Goal: Task Accomplishment & Management: Use online tool/utility

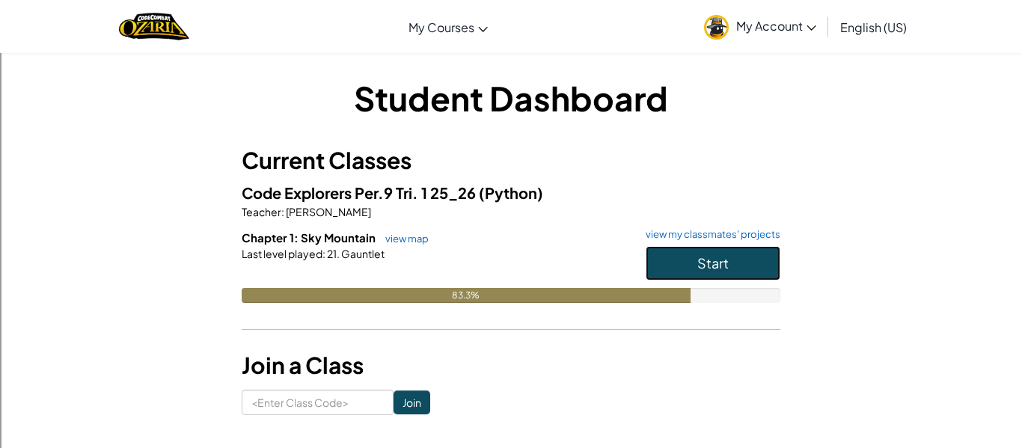
click at [709, 263] on span "Start" at bounding box center [712, 262] width 31 height 17
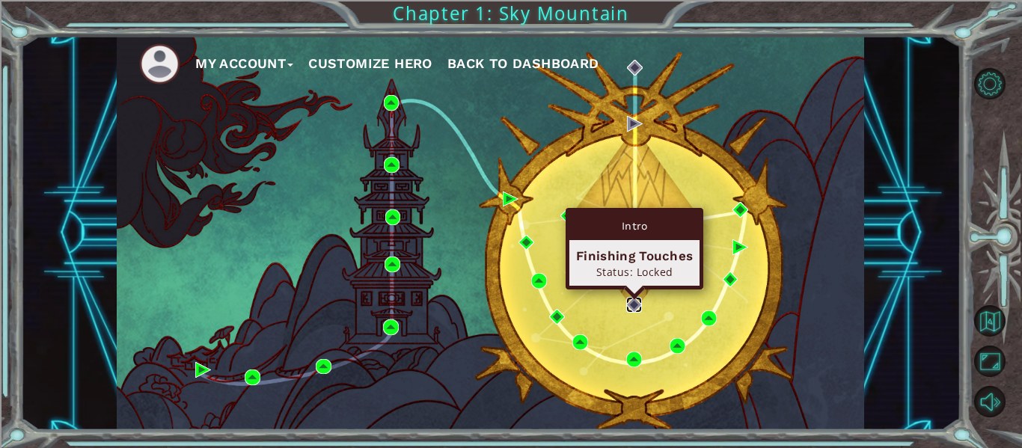
click at [632, 298] on img at bounding box center [634, 305] width 16 height 16
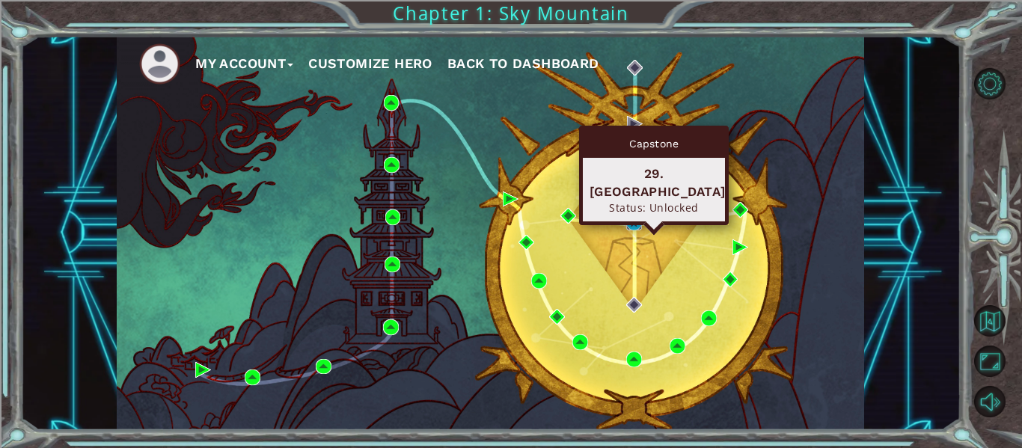
click at [634, 220] on img at bounding box center [634, 223] width 16 height 16
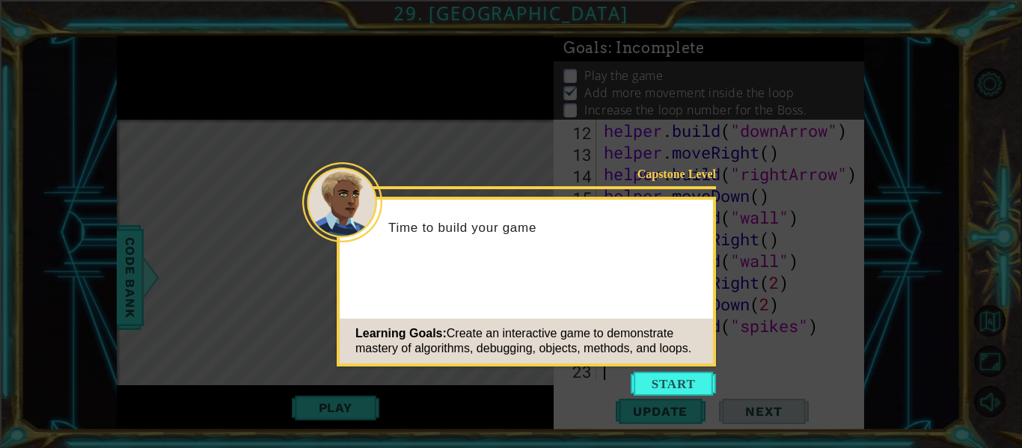
scroll to position [304, 0]
click at [680, 381] on button "Start" at bounding box center [673, 384] width 85 height 24
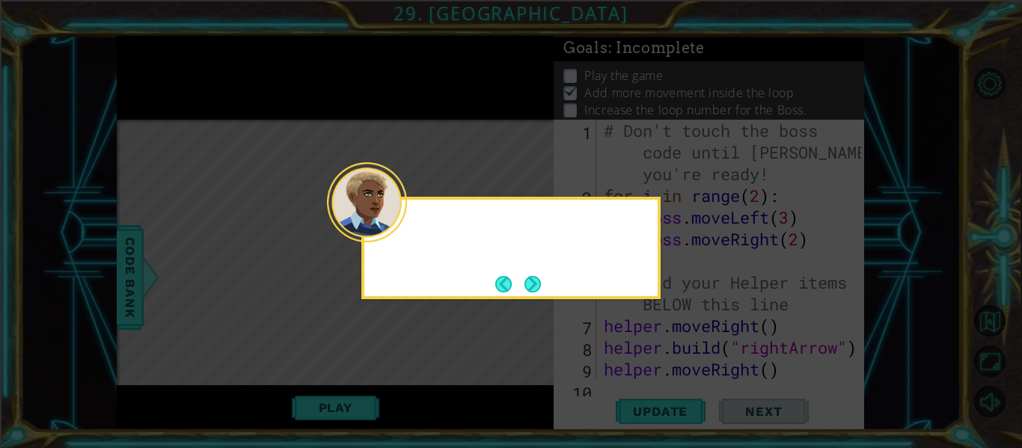
scroll to position [0, 0]
click at [534, 279] on button "Next" at bounding box center [533, 284] width 16 height 16
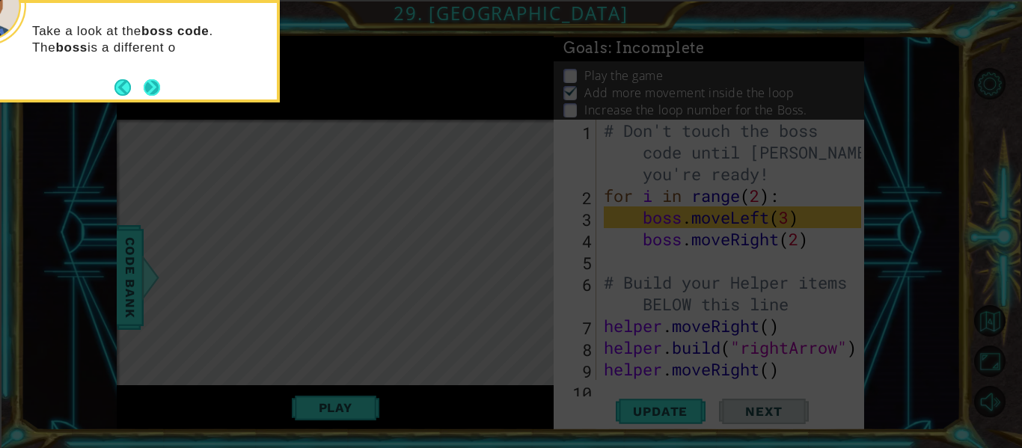
click at [160, 93] on button "Next" at bounding box center [152, 87] width 16 height 16
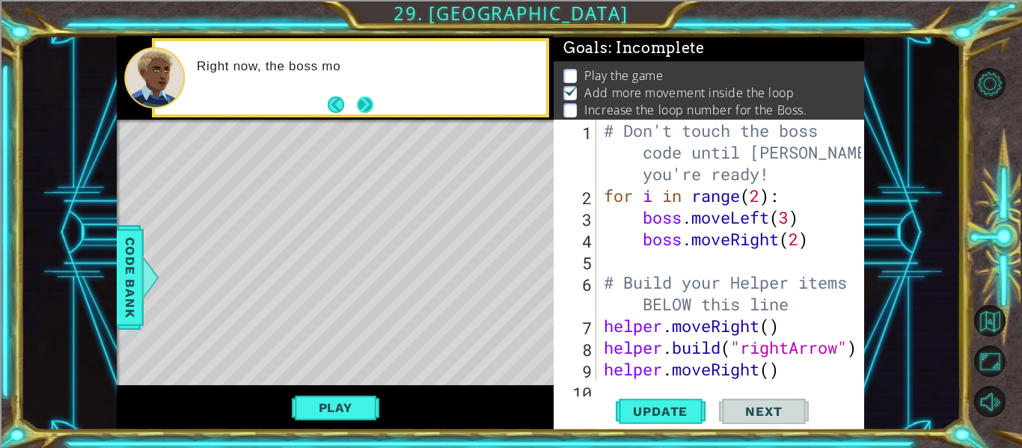
click at [358, 103] on button "Next" at bounding box center [365, 105] width 16 height 16
click at [337, 108] on button "Back" at bounding box center [342, 105] width 29 height 16
click at [335, 106] on button "Back" at bounding box center [342, 105] width 29 height 16
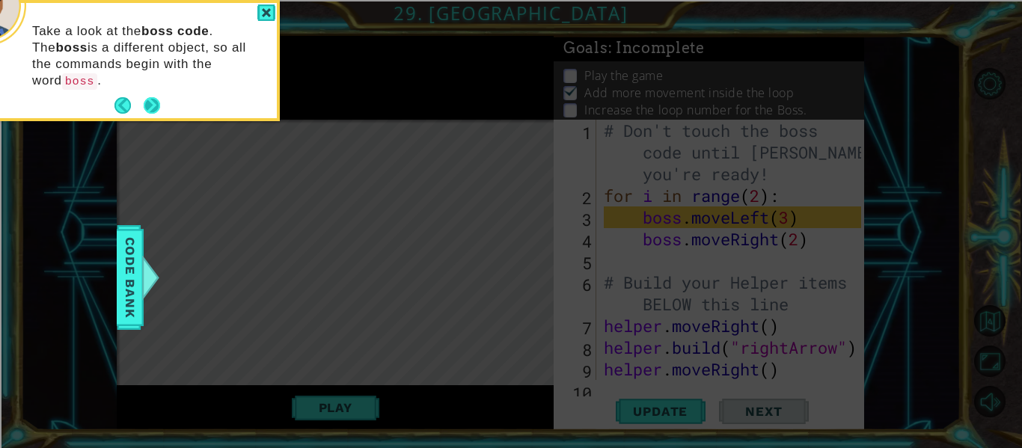
click at [145, 97] on button "Next" at bounding box center [152, 105] width 16 height 16
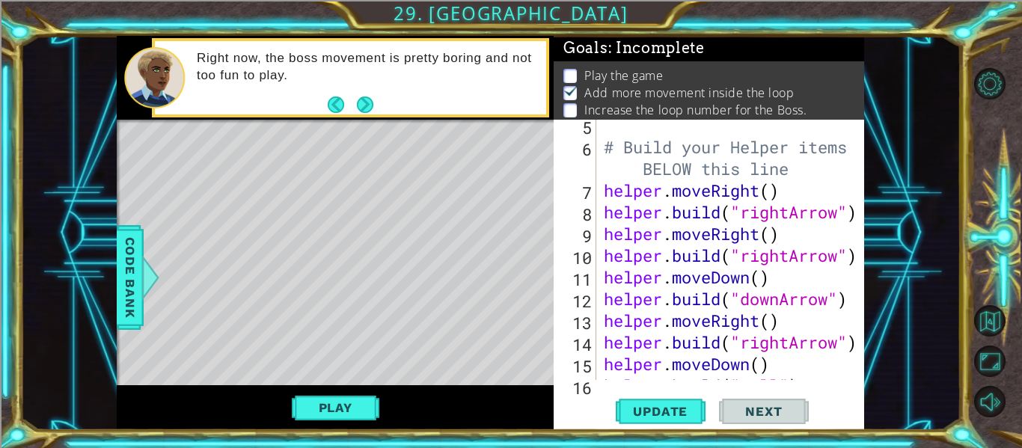
scroll to position [136, 0]
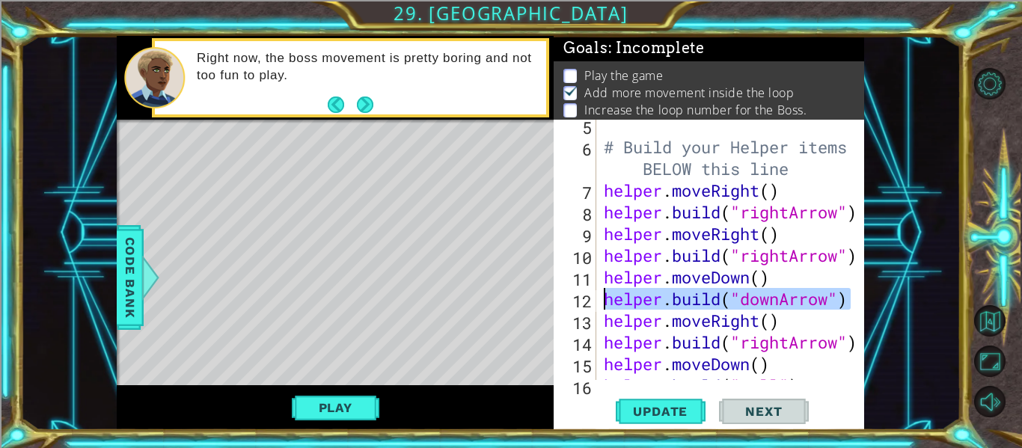
drag, startPoint x: 849, startPoint y: 298, endPoint x: 606, endPoint y: 296, distance: 242.5
click at [606, 296] on div "5 6 7 8 9 10 11 12 13 14 15 16 17 # Build your Helper items BELOW this line hel…" at bounding box center [708, 250] width 308 height 260
type textarea "[DOMAIN_NAME]("downArrow")"
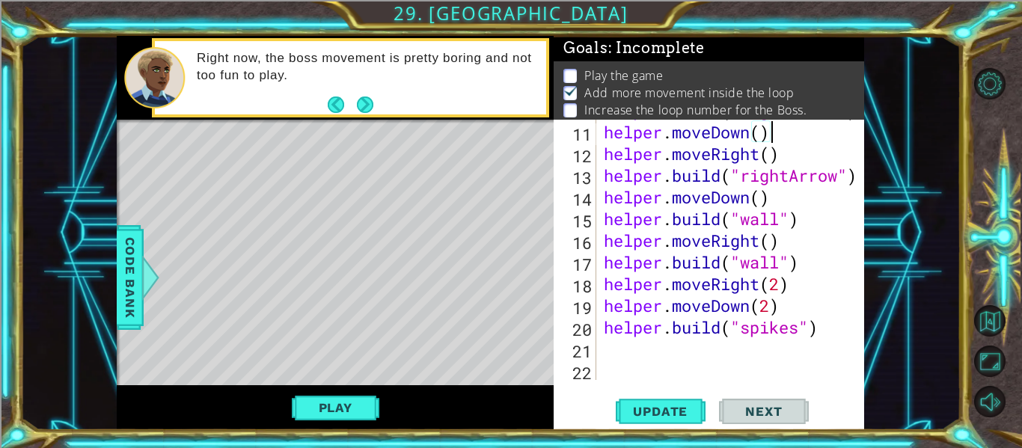
scroll to position [282, 0]
click at [676, 412] on span "Update" at bounding box center [660, 411] width 85 height 15
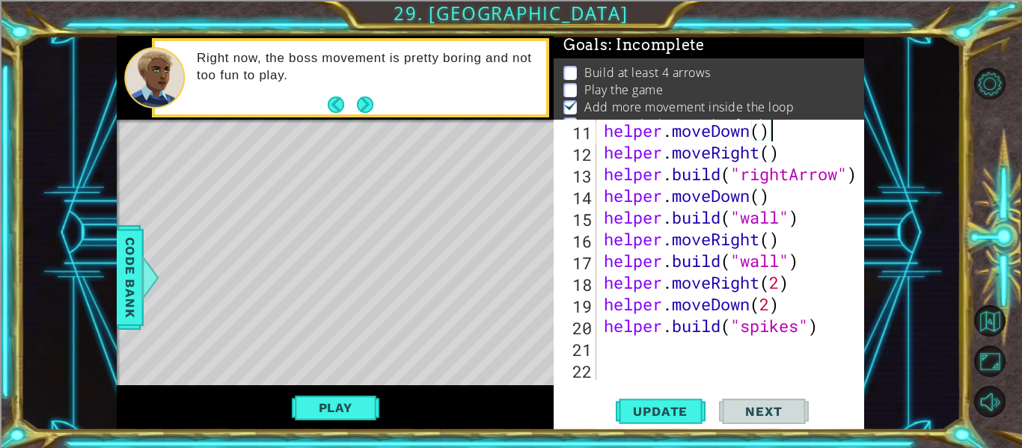
scroll to position [4, 0]
click at [351, 401] on button "Play" at bounding box center [336, 408] width 88 height 28
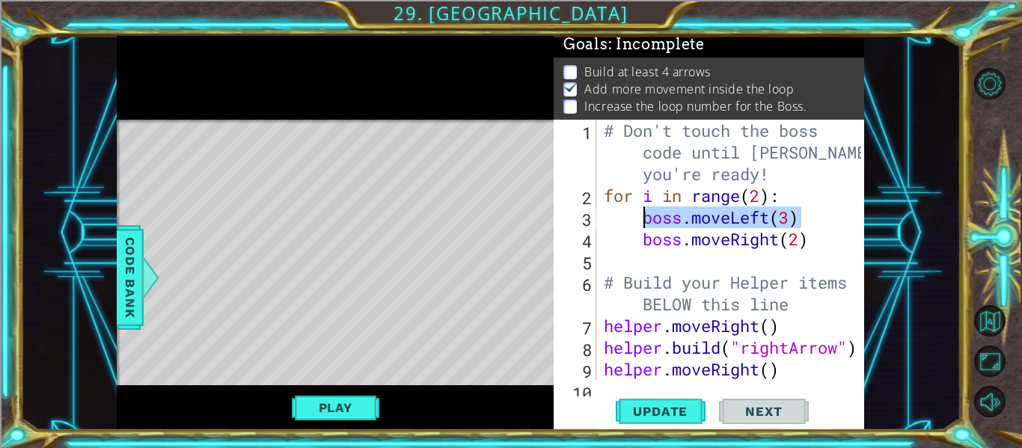
drag, startPoint x: 800, startPoint y: 218, endPoint x: 645, endPoint y: 211, distance: 155.1
click at [645, 211] on div "# Don't touch the boss code until [PERSON_NAME] says you're ready! for i in ran…" at bounding box center [735, 293] width 268 height 347
type textarea "boss.moveLeft(3)"
click at [613, 259] on div "# Don't touch the boss code until [PERSON_NAME] says you're ready! for i in ran…" at bounding box center [735, 293] width 268 height 347
paste textarea "boss.moveLeft(3)"
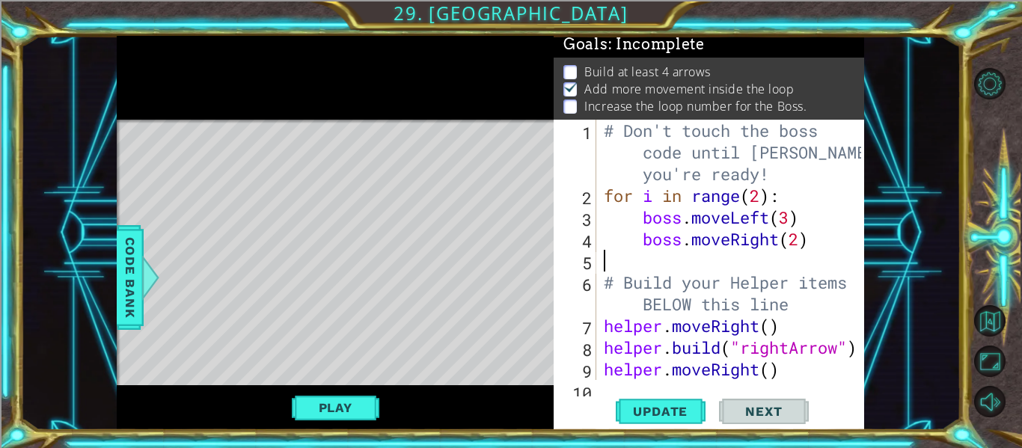
type textarea "boss.moveLeft(3)"
click at [804, 258] on div "# Don't touch the boss code until [PERSON_NAME] says you're ready! for i in ran…" at bounding box center [735, 293] width 268 height 347
click at [786, 260] on div "# Don't touch the boss code until [PERSON_NAME] says you're ready! for i in ran…" at bounding box center [735, 293] width 268 height 347
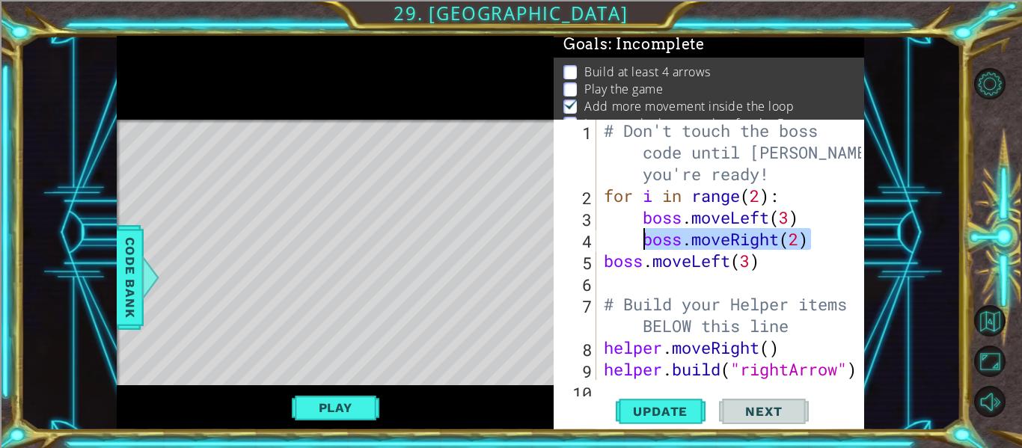
drag, startPoint x: 810, startPoint y: 241, endPoint x: 646, endPoint y: 239, distance: 164.6
click at [646, 239] on div "# Don't touch the boss code until [PERSON_NAME] says you're ready! for i in ran…" at bounding box center [735, 293] width 268 height 347
type textarea "boss.moveRight(2)"
click at [618, 278] on div "# Don't touch the boss code until [PERSON_NAME] says you're ready! for i in ran…" at bounding box center [735, 293] width 268 height 347
paste textarea "boss.moveRight(2)"
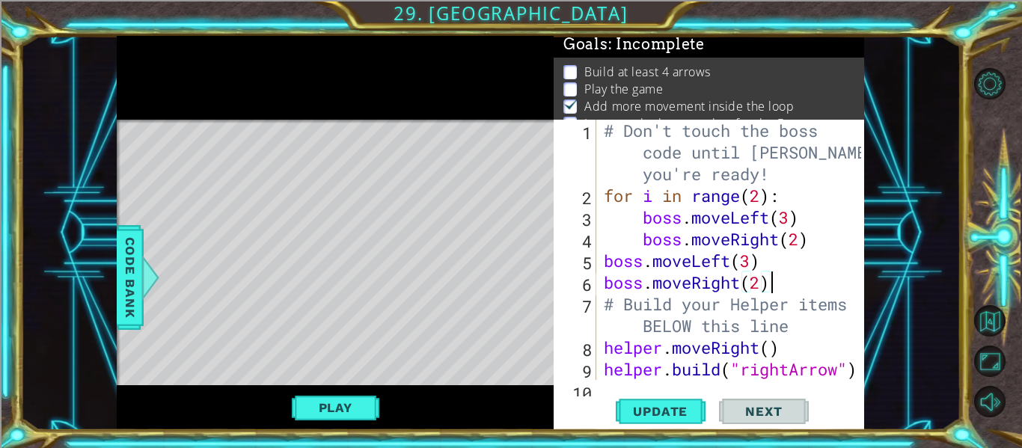
click at [762, 284] on div "# Don't touch the boss code until [PERSON_NAME] says you're ready! for i in ran…" at bounding box center [735, 293] width 268 height 347
type textarea "boss.moveRight(3)"
click at [676, 409] on span "Update" at bounding box center [660, 411] width 85 height 15
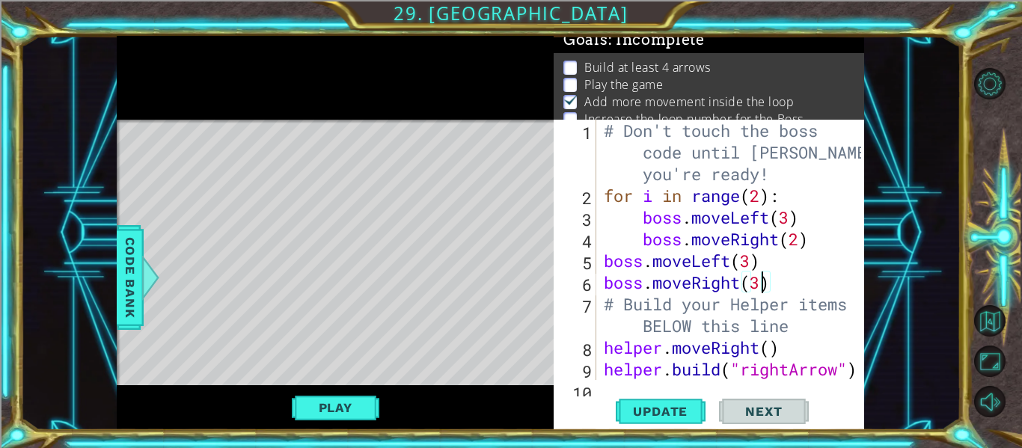
scroll to position [12, 0]
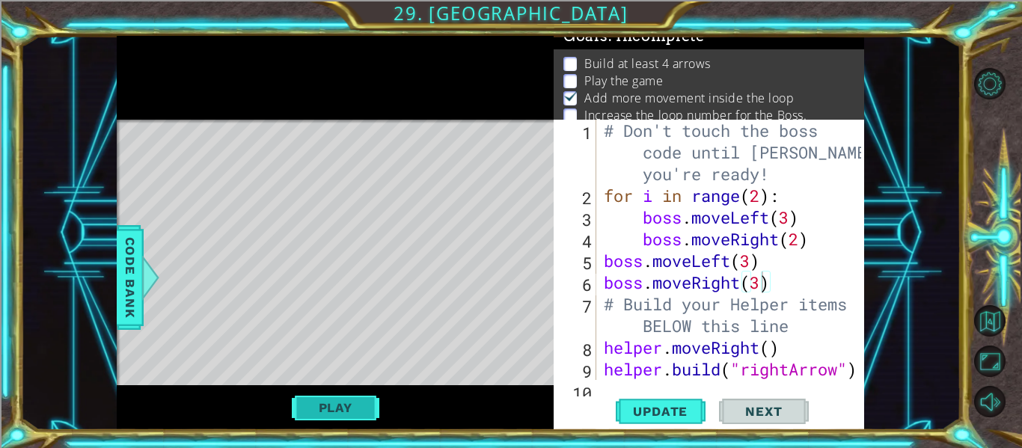
click at [343, 406] on button "Play" at bounding box center [336, 408] width 88 height 28
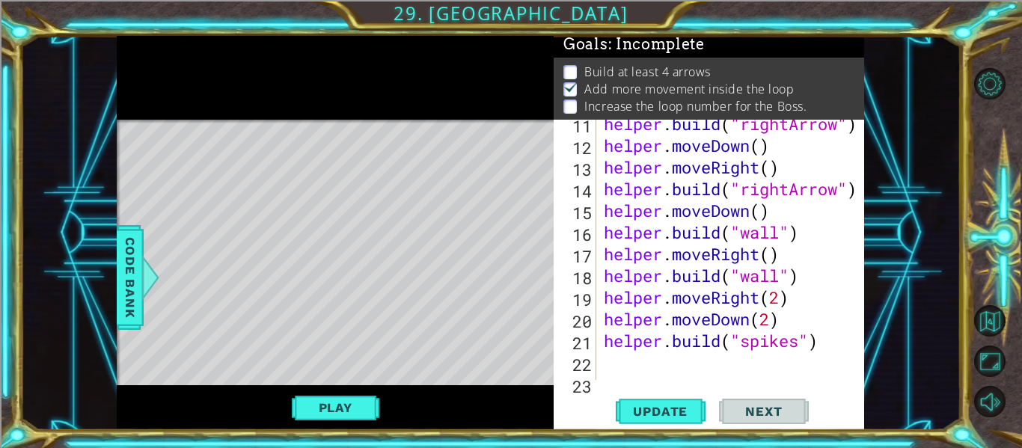
scroll to position [304, 0]
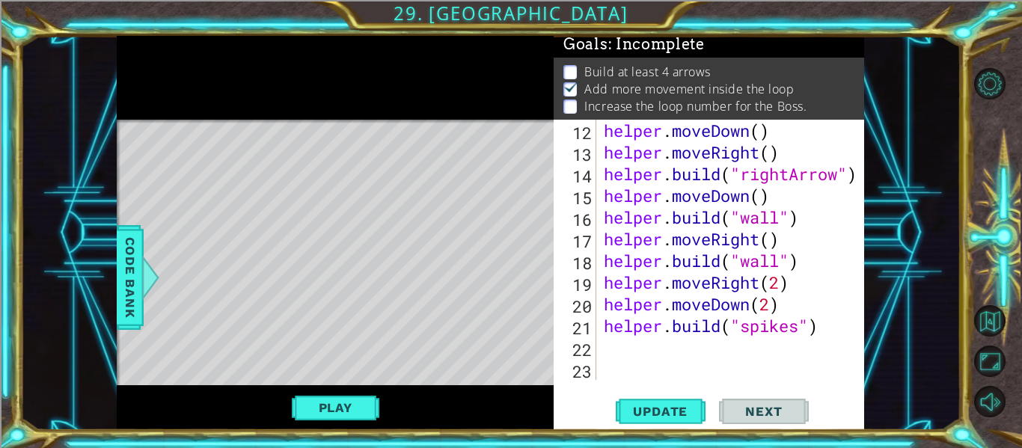
click at [614, 349] on div "helper . moveDown ( ) helper . moveRight ( ) helper . build ( "rightArrow" ) he…" at bounding box center [735, 272] width 268 height 304
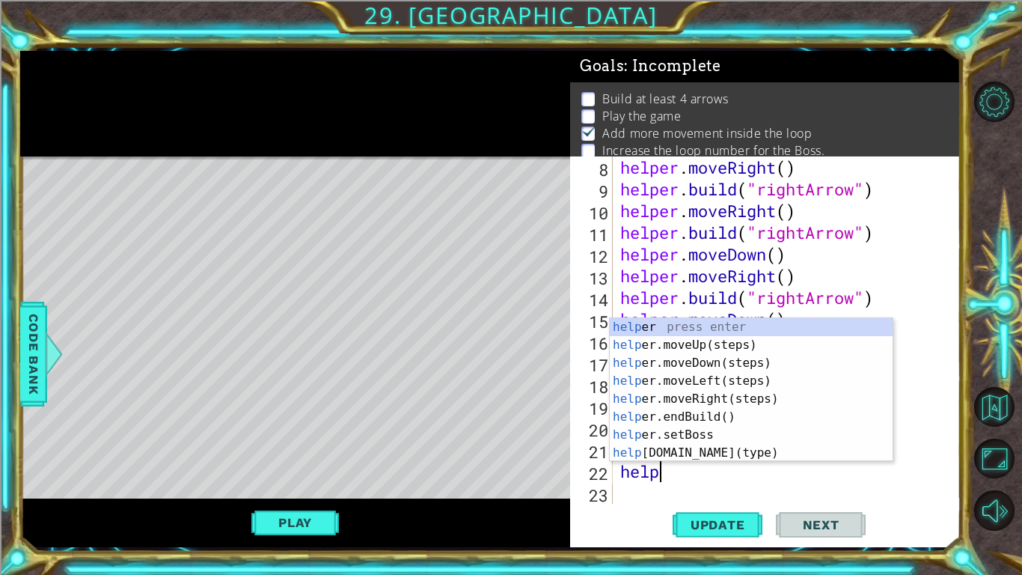
scroll to position [0, 1]
type textarea "helper"
click at [760, 379] on div "helper press enter helper .moveUp(steps) press enter helper .moveDown(steps) pr…" at bounding box center [751, 408] width 283 height 180
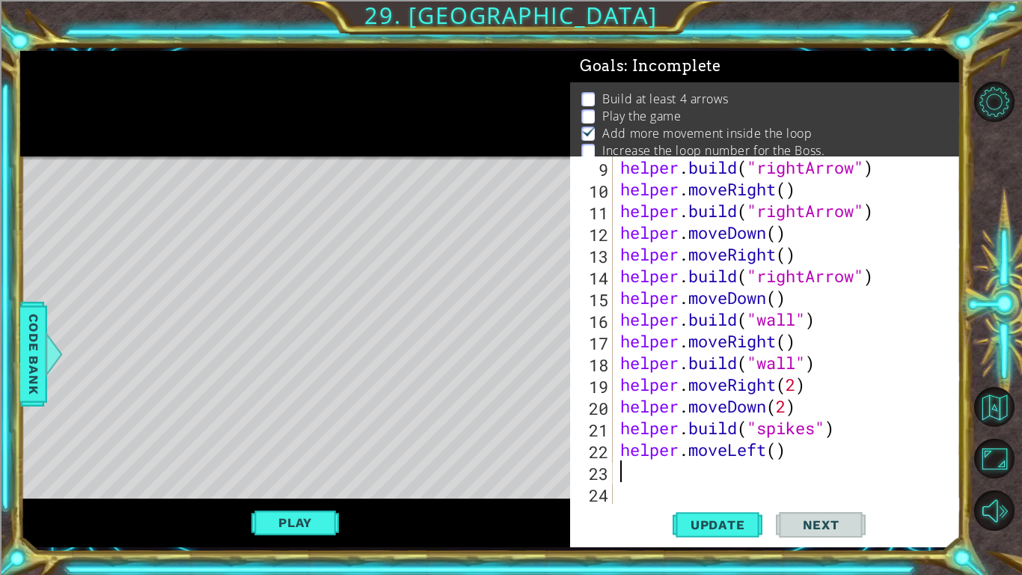
scroll to position [217, 0]
click at [776, 448] on div "helper . build ( "rightArrow" ) helper . moveRight ( ) helper . build ( "rightA…" at bounding box center [790, 351] width 347 height 391
type textarea "helper.moveLeft()"
click at [638, 448] on div "helper . build ( "rightArrow" ) helper . moveRight ( ) helper . build ( "rightA…" at bounding box center [790, 351] width 347 height 391
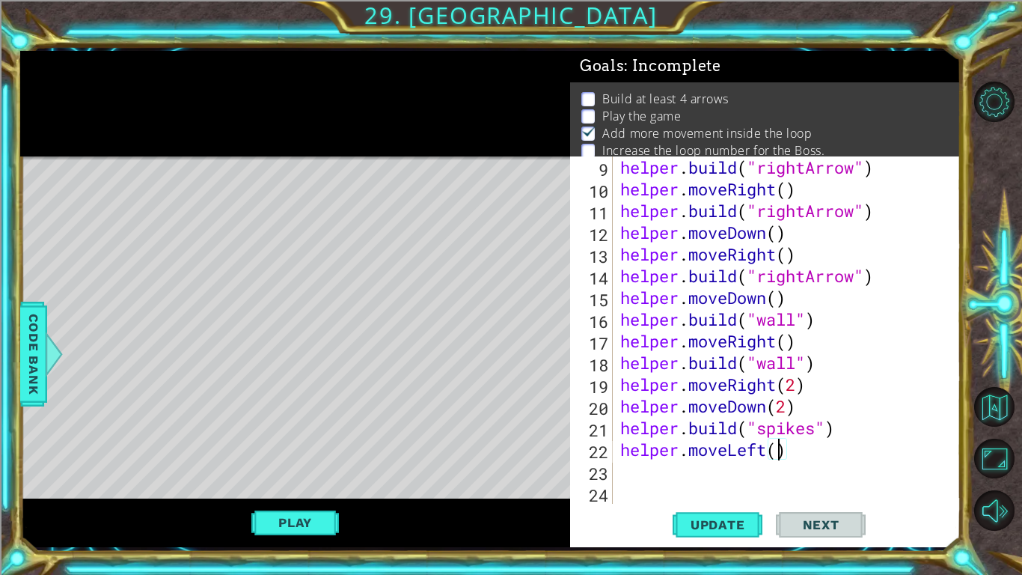
scroll to position [0, 0]
type textarea "j"
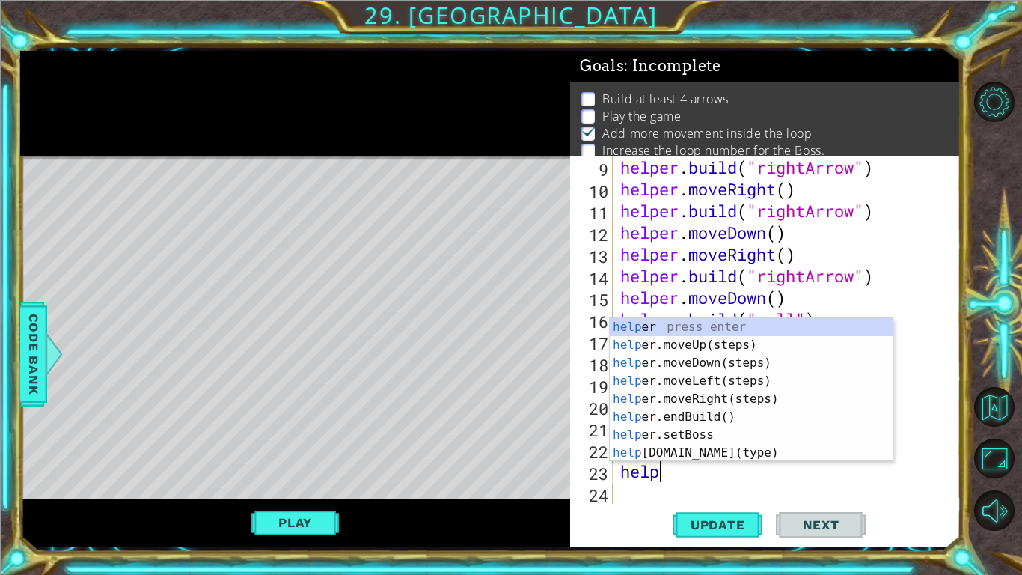
scroll to position [0, 1]
click at [742, 448] on div "helper press enter helper .moveUp(steps) press enter helper .moveDown(steps) pr…" at bounding box center [751, 408] width 283 height 180
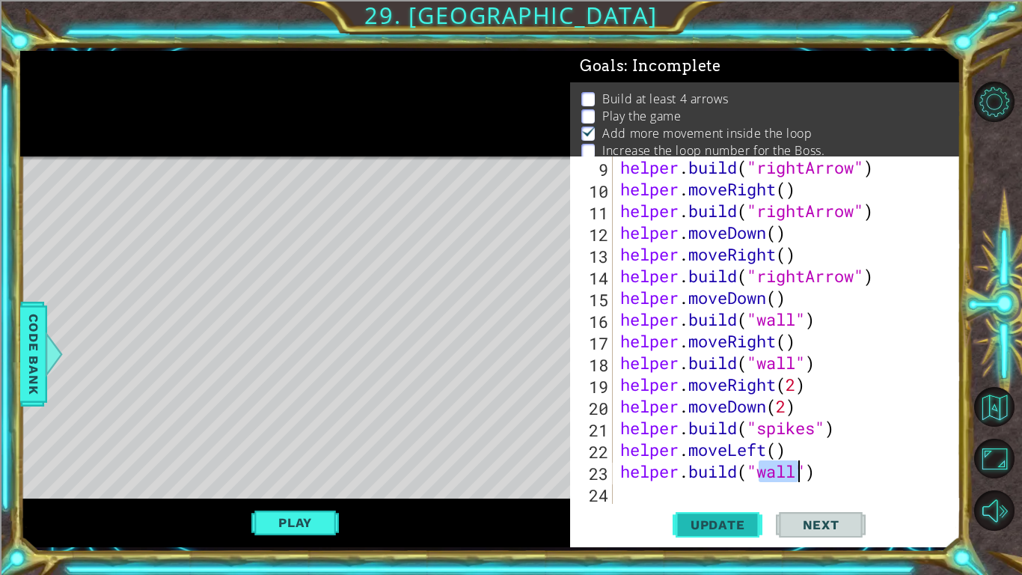
click at [733, 448] on span "Update" at bounding box center [718, 524] width 85 height 15
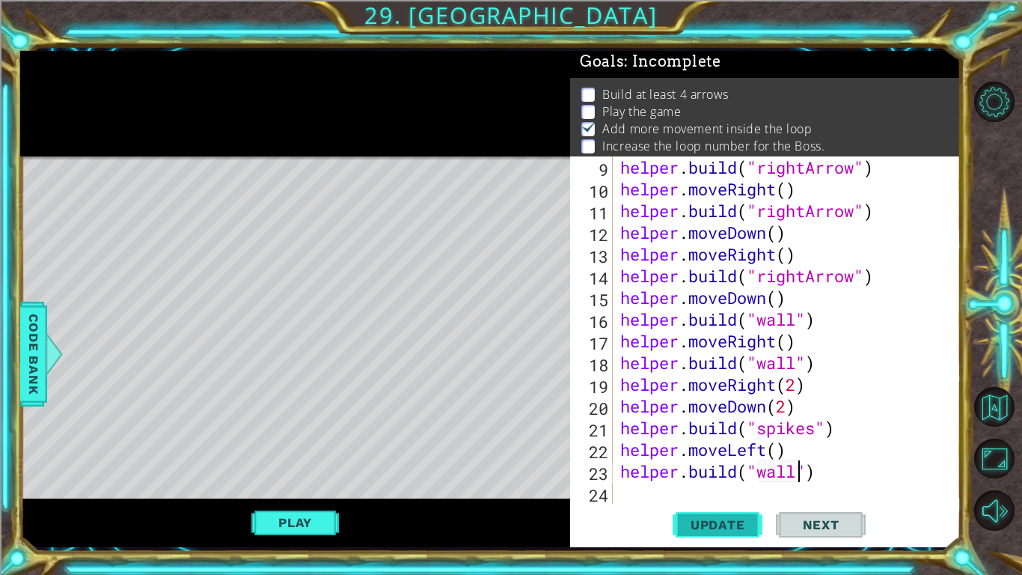
scroll to position [5, 0]
click at [792, 448] on div "helper . build ( "rightArrow" ) helper . moveRight ( ) helper . build ( "rightA…" at bounding box center [790, 351] width 347 height 391
type textarea "helper.moveLeft()"
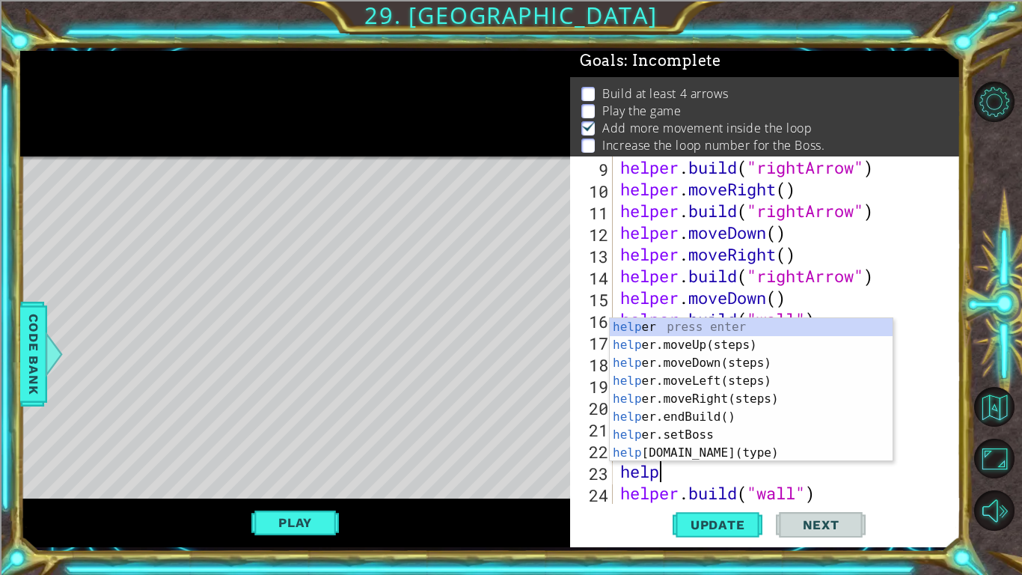
scroll to position [0, 1]
type textarea "helper"
click at [674, 340] on div "helper press enter helper .moveUp(steps) press enter helper .moveDown(steps) pr…" at bounding box center [751, 408] width 283 height 180
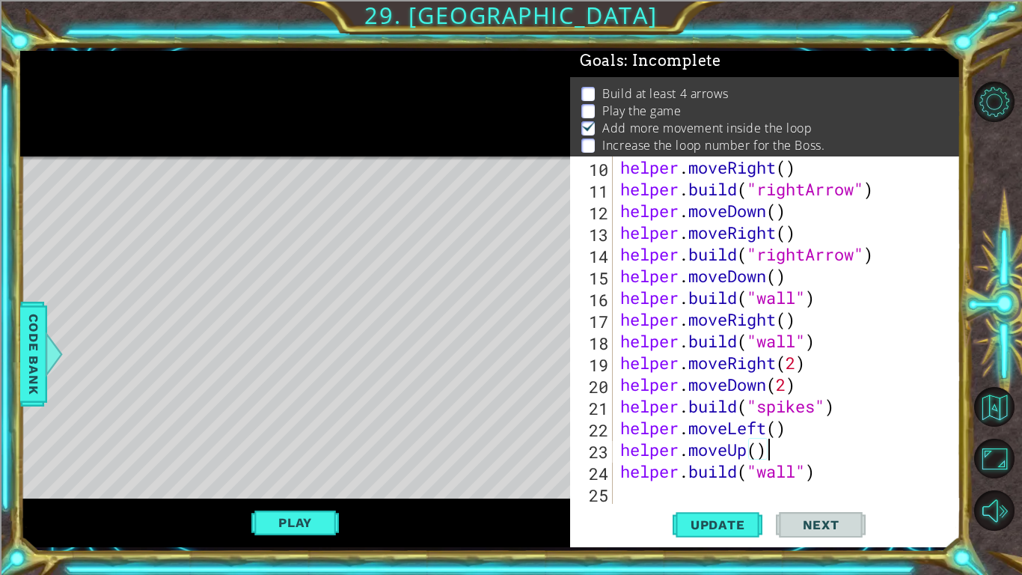
scroll to position [239, 0]
type textarea "helper.moveUp()"
click at [730, 448] on span "Update" at bounding box center [718, 524] width 85 height 15
click at [705, 448] on span "Update" at bounding box center [718, 524] width 85 height 15
click at [313, 448] on button "Play" at bounding box center [295, 522] width 88 height 28
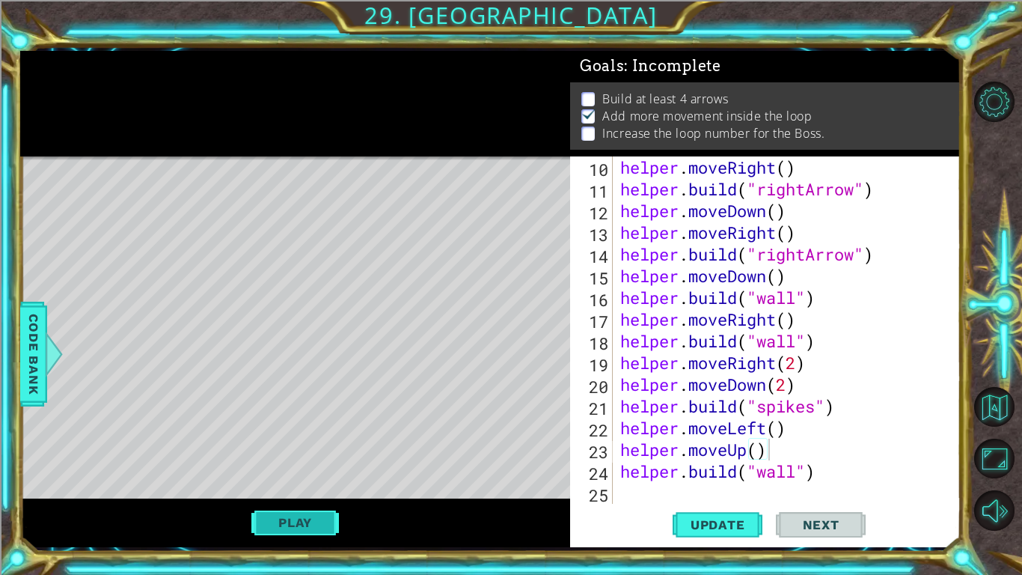
scroll to position [0, 0]
click at [632, 448] on div "helper . moveRight ( ) helper . build ( "rightArrow" ) helper . moveDown ( ) he…" at bounding box center [790, 351] width 347 height 391
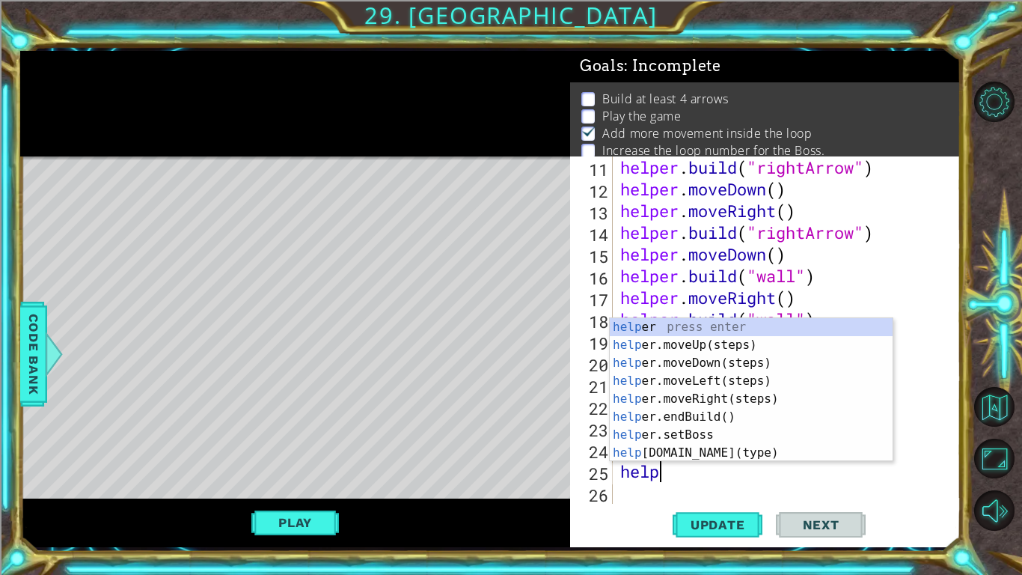
scroll to position [0, 1]
type textarea "helper"
click at [690, 376] on div "helper press enter helper .moveUp(steps) press enter helper .moveDown(steps) pr…" at bounding box center [751, 408] width 283 height 180
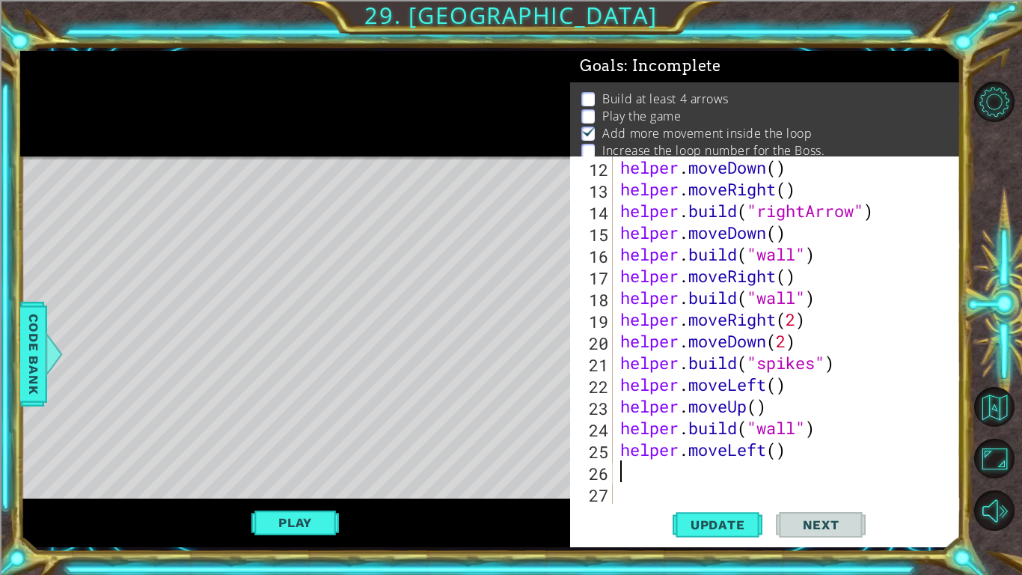
scroll to position [282, 0]
click at [778, 448] on div "helper . moveDown ( ) helper . moveRight ( ) helper . build ( "rightArrow" ) he…" at bounding box center [790, 351] width 347 height 391
type textarea "helper.moveLeft(4)"
click at [633, 448] on div "helper . moveDown ( ) helper . moveRight ( ) helper . build ( "rightArrow" ) he…" at bounding box center [790, 351] width 347 height 391
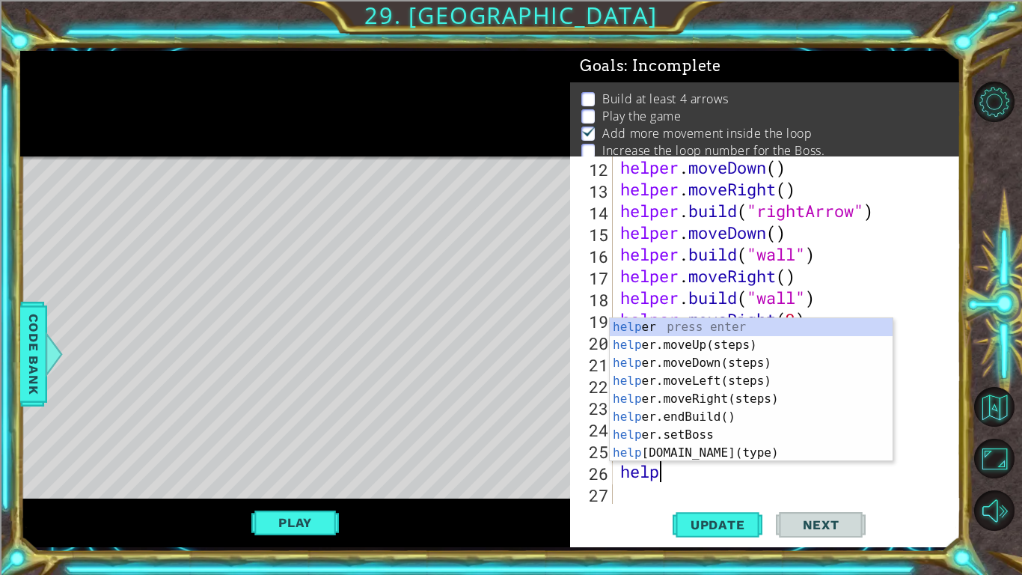
scroll to position [0, 1]
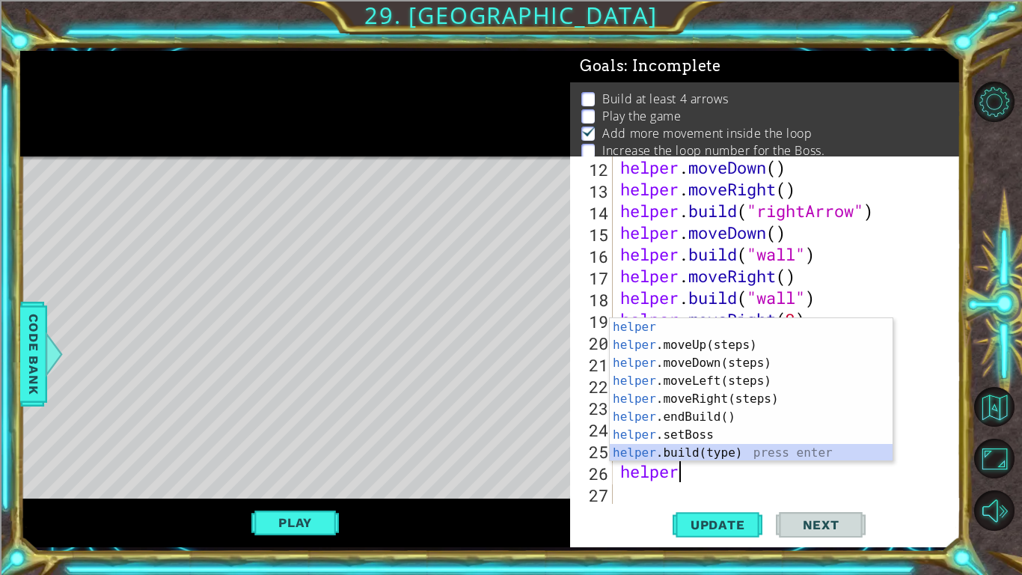
click at [720, 448] on div "helper press enter helper .moveUp(steps) press enter helper .moveDown(steps) pr…" at bounding box center [751, 408] width 283 height 180
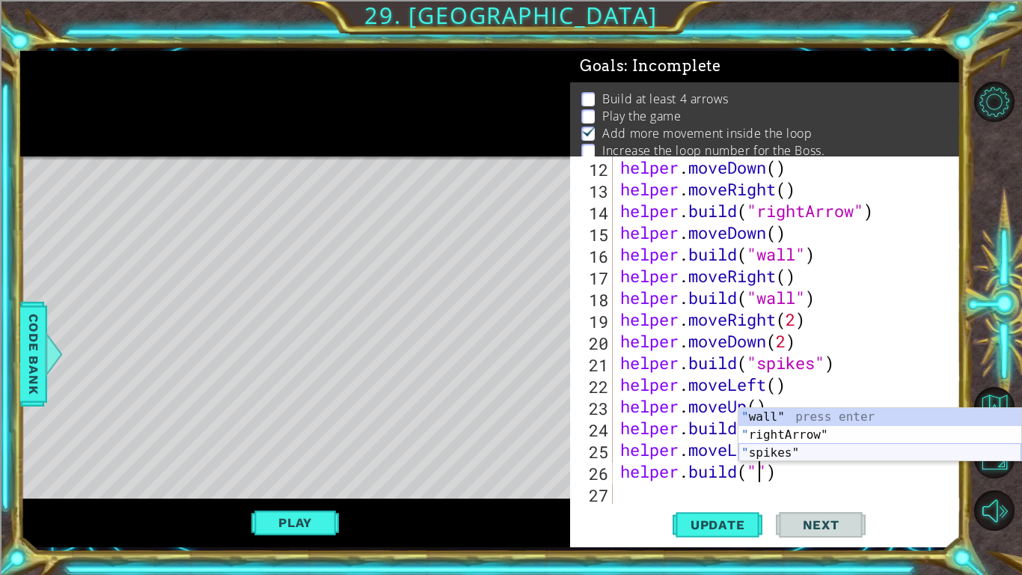
click at [835, 448] on div "" wall" press enter " rightArrow" press enter " spikes" press enter" at bounding box center [880, 453] width 283 height 90
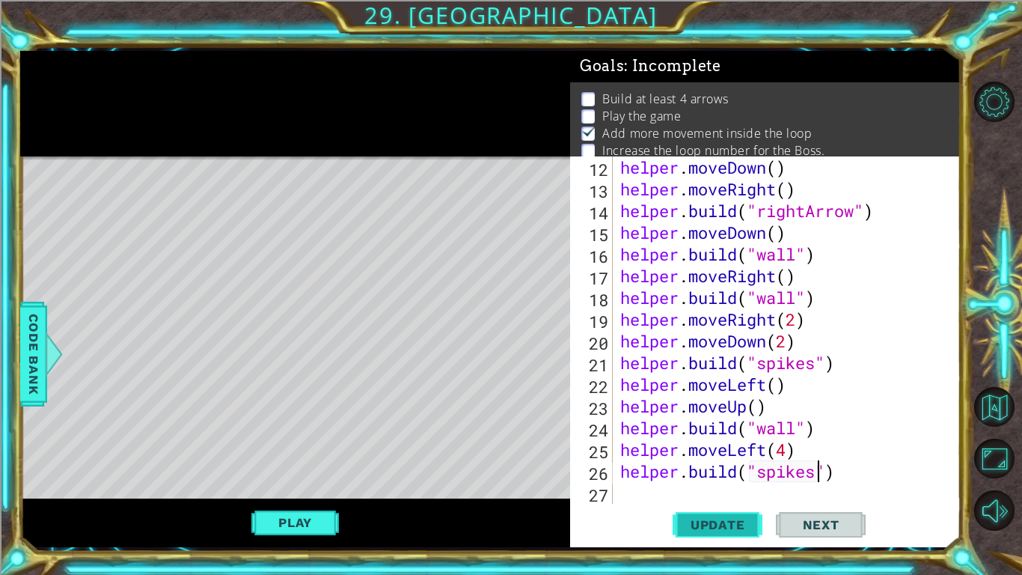
type textarea "[DOMAIN_NAME]("spikes")"
click at [741, 448] on span "Update" at bounding box center [718, 524] width 85 height 15
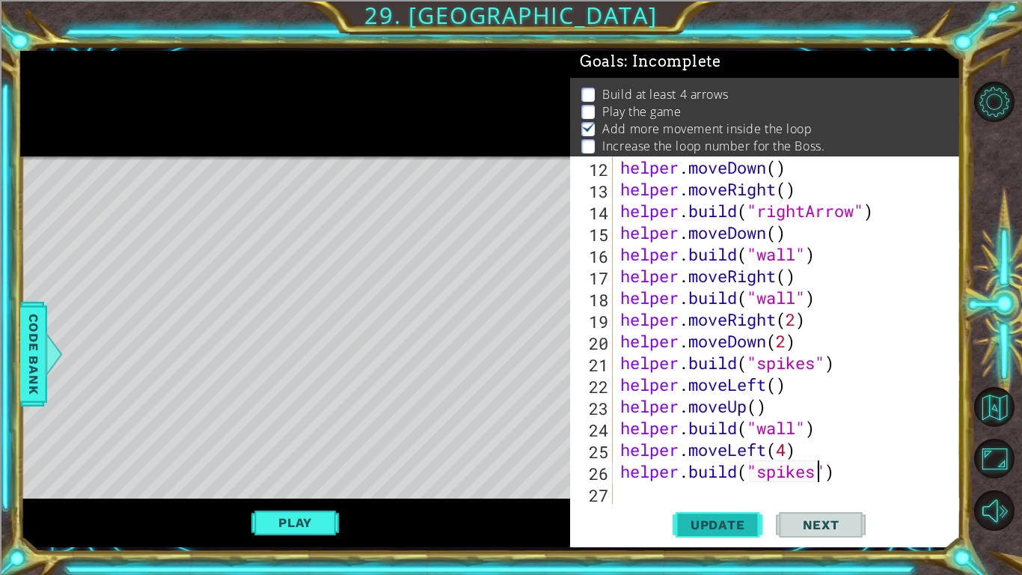
scroll to position [5, 0]
click at [640, 448] on div "helper . moveDown ( ) helper . moveRight ( ) helper . build ( "rightArrow" ) he…" at bounding box center [790, 351] width 347 height 391
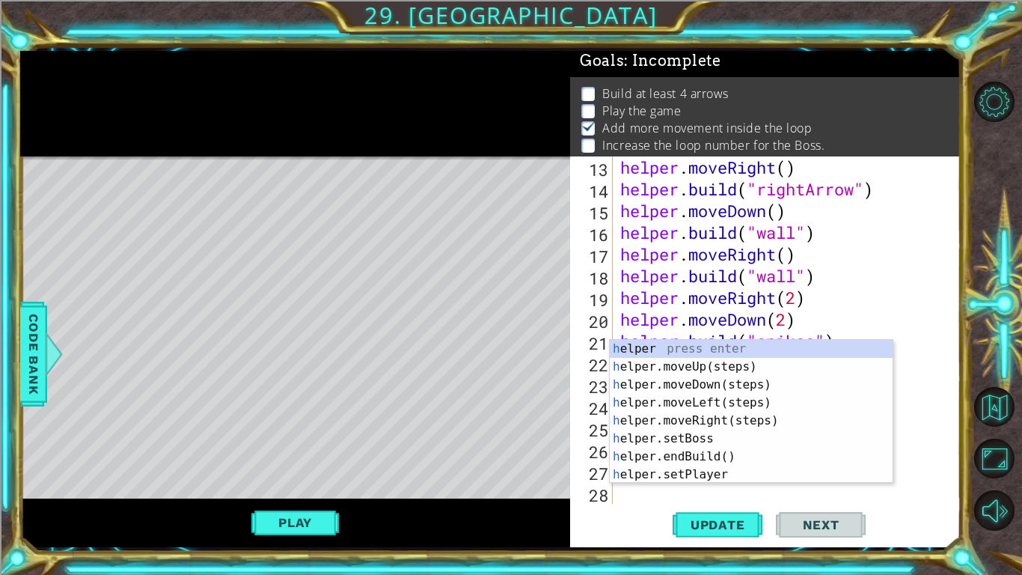
type textarea "he"
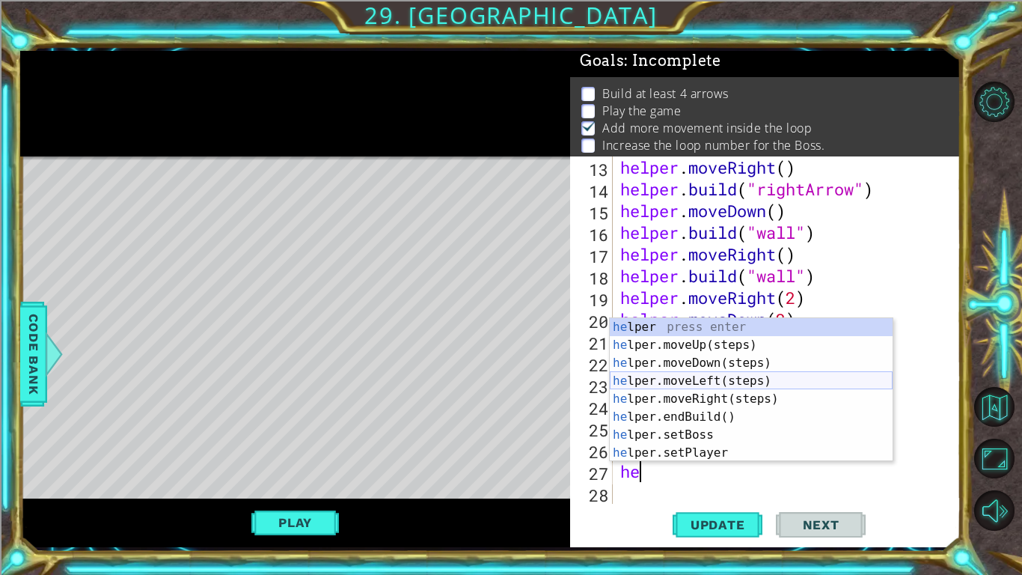
click at [724, 380] on div "he lper press enter he lper.moveUp(steps) press enter he lper.moveDown(steps) p…" at bounding box center [751, 408] width 283 height 180
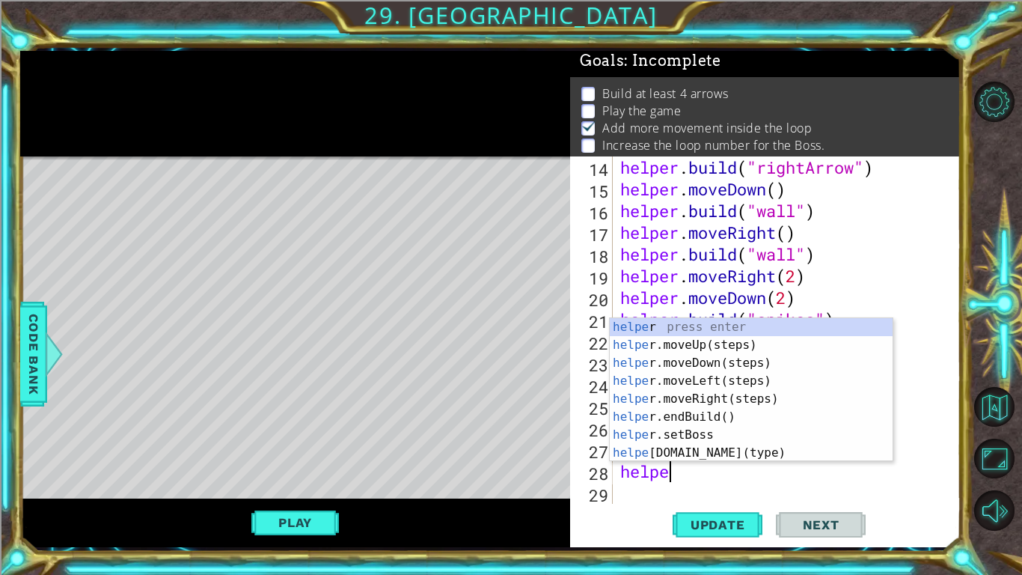
scroll to position [0, 1]
click at [668, 448] on div "helper press enter helper .moveUp(steps) press enter helper .moveDown(steps) pr…" at bounding box center [751, 408] width 283 height 180
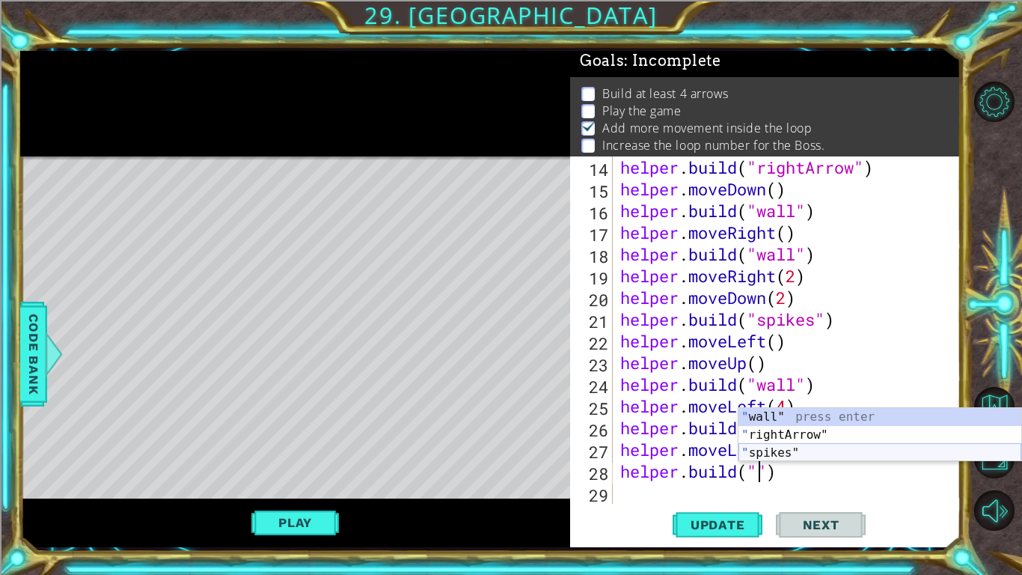
click at [780, 448] on div "" wall" press enter " rightArrow" press enter " spikes" press enter" at bounding box center [880, 453] width 283 height 90
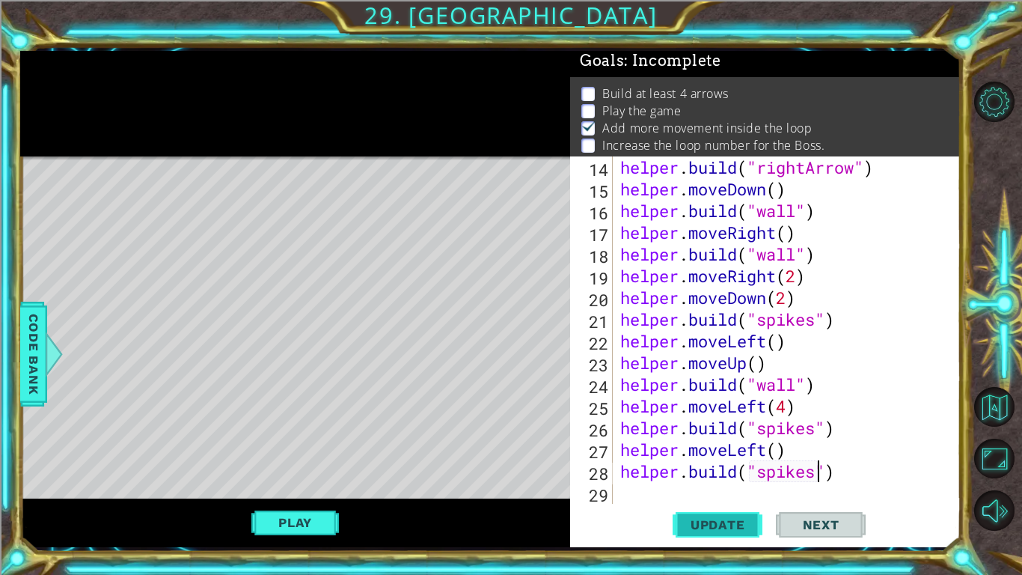
click at [745, 448] on span "Update" at bounding box center [718, 524] width 85 height 15
click at [266, 448] on button "Play" at bounding box center [295, 522] width 88 height 28
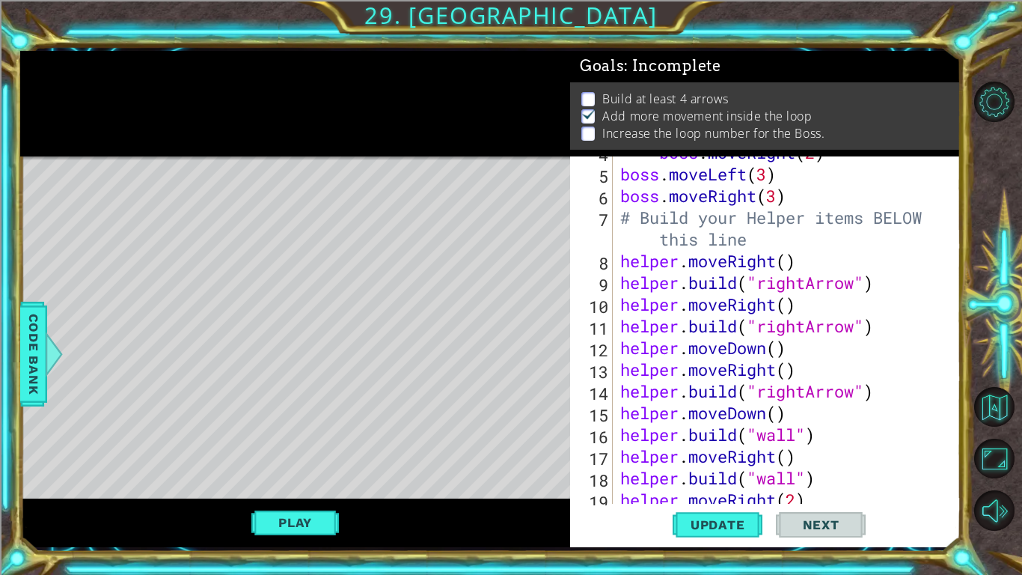
scroll to position [0, 0]
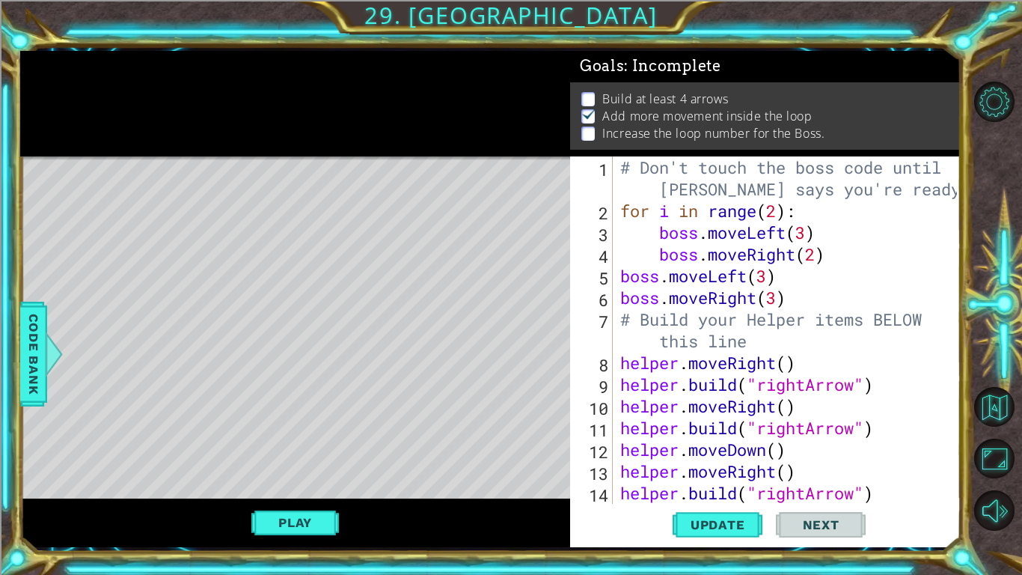
type textarea "boss.moveRight(3)"
click at [795, 303] on div "# Don't touch the boss code until [PERSON_NAME] says you're ready! for i in ran…" at bounding box center [790, 362] width 347 height 412
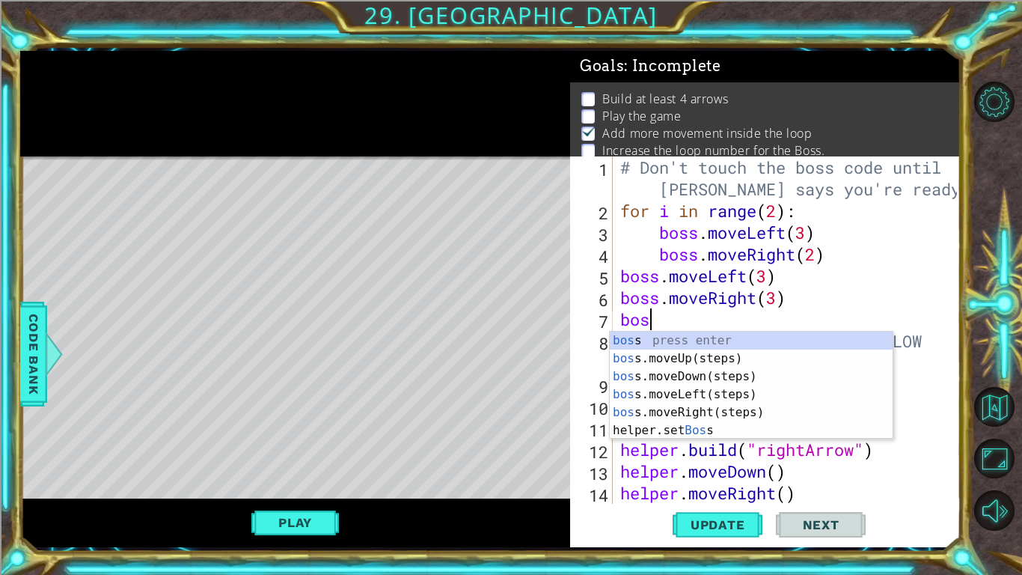
type textarea "boss"
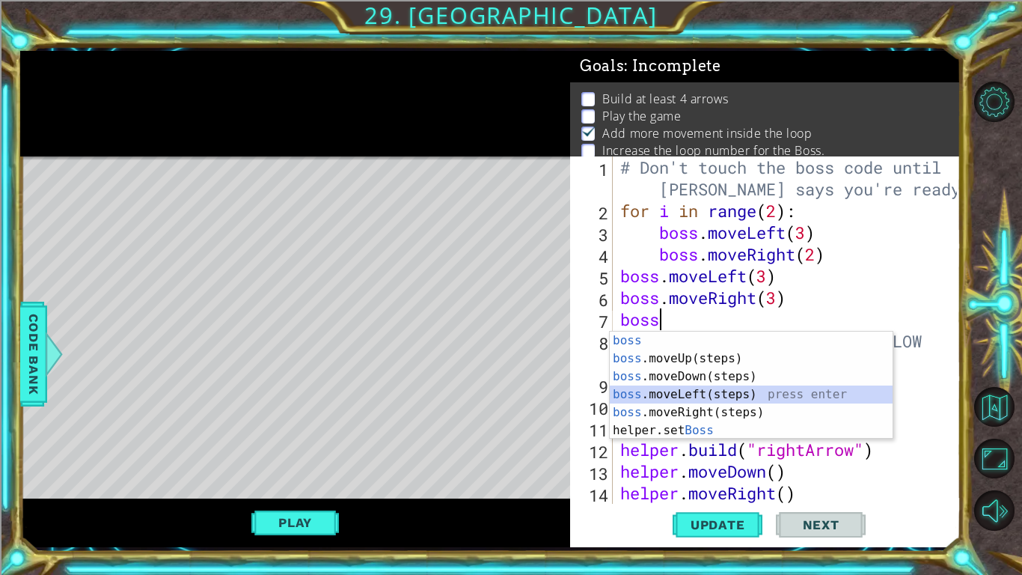
click at [725, 387] on div "boss press enter boss .moveUp(steps) press enter boss .moveDown(steps) press en…" at bounding box center [751, 404] width 283 height 144
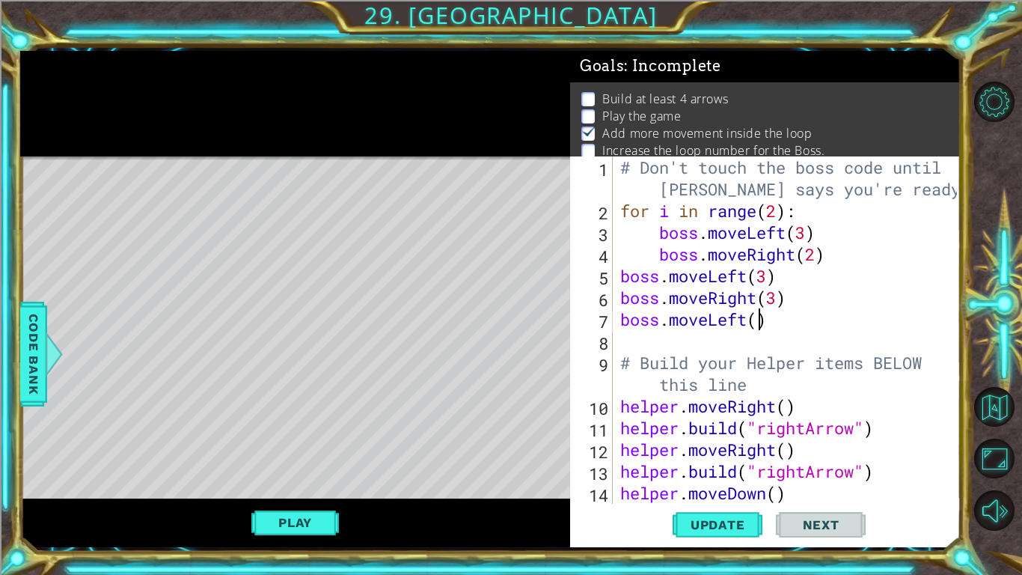
click at [757, 322] on div "# Don't touch the boss code until [PERSON_NAME] says you're ready! for i in ran…" at bounding box center [790, 362] width 347 height 412
type textarea "boss.moveLeft()"
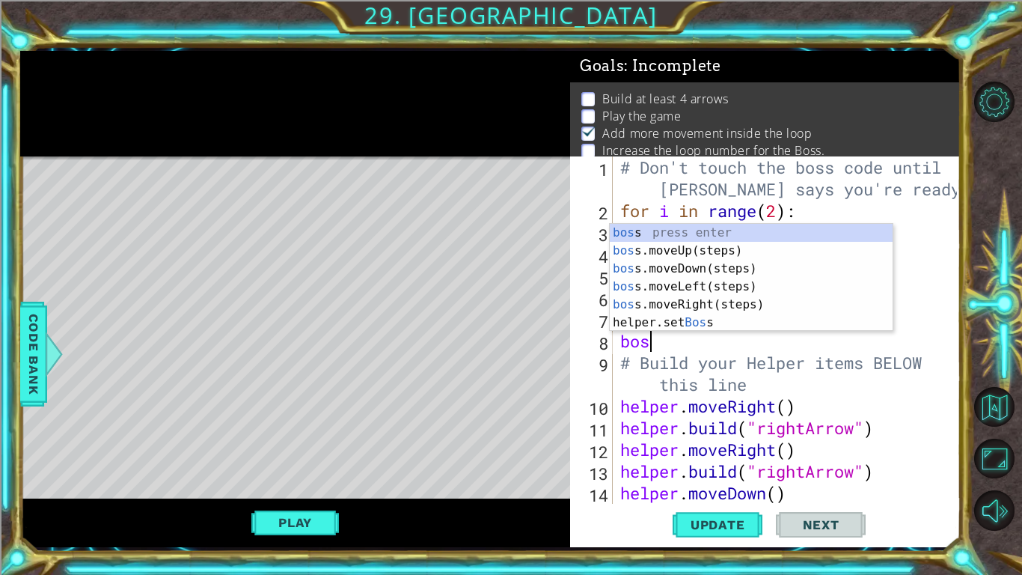
type textarea "boss"
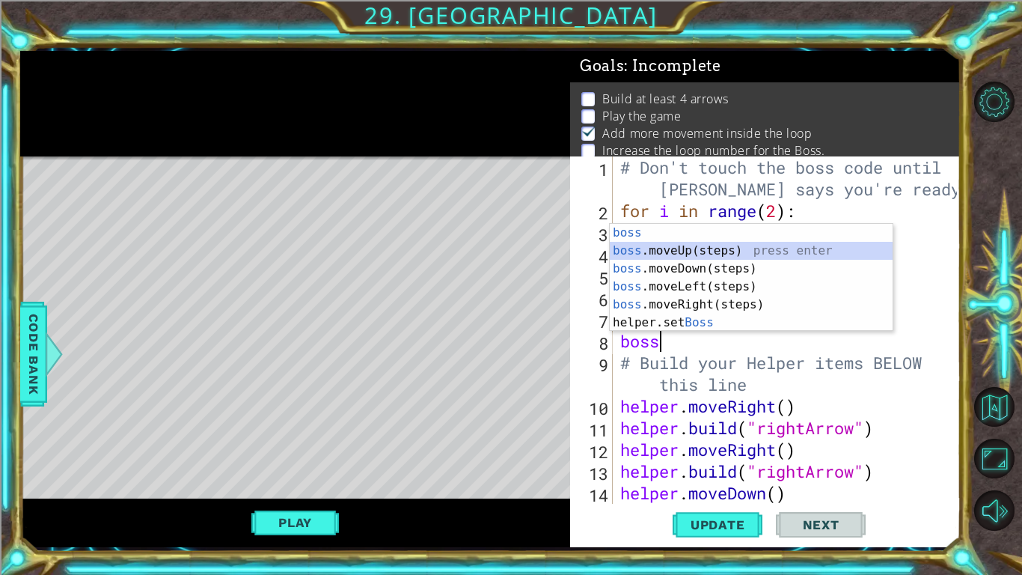
click at [743, 249] on div "boss press enter boss .moveUp(steps) press enter boss .moveDown(steps) press en…" at bounding box center [751, 296] width 283 height 144
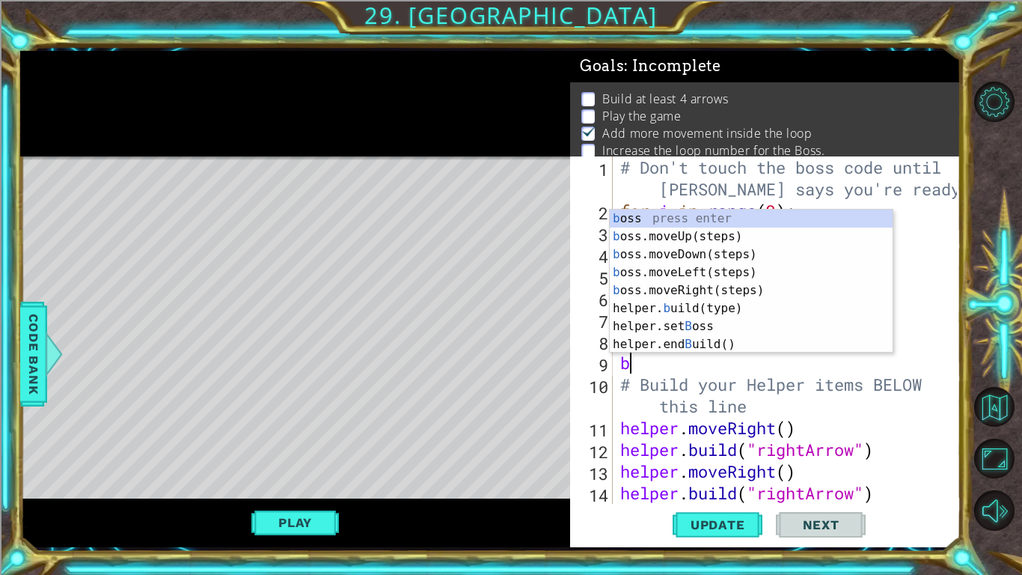
type textarea "bo"
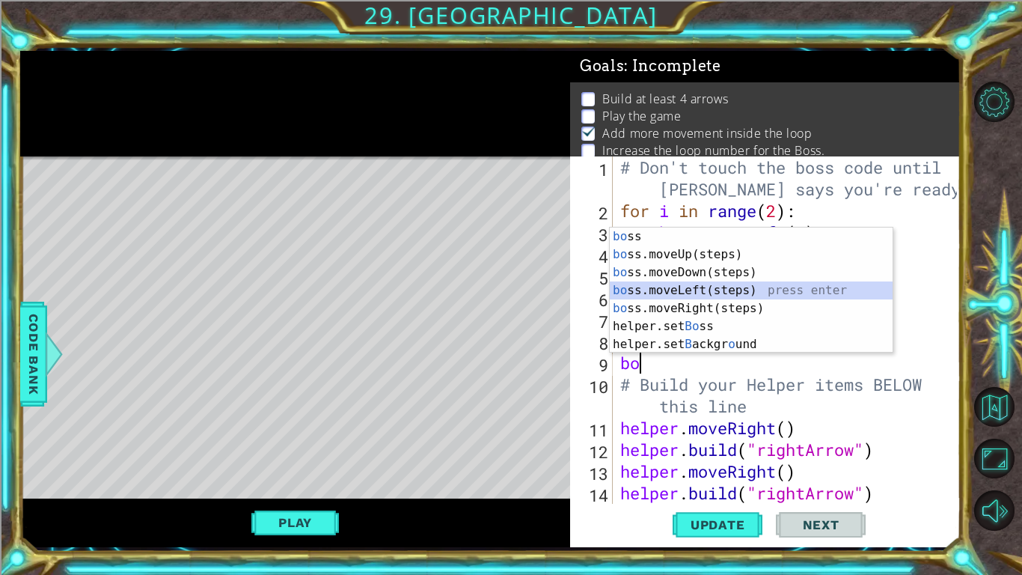
click at [672, 287] on div "bo ss press enter bo ss.moveUp(steps) press enter bo ss.moveDown(steps) press e…" at bounding box center [751, 308] width 283 height 162
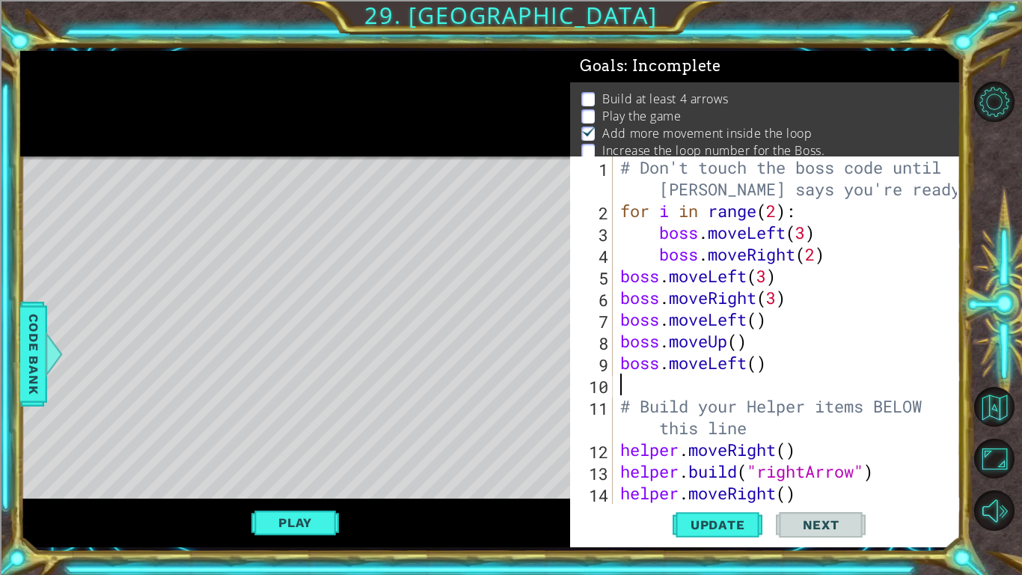
click at [759, 362] on div "# Don't touch the boss code until [PERSON_NAME] says you're ready! for i in ran…" at bounding box center [790, 362] width 347 height 412
type textarea "boss.moveLeft(2)"
click at [670, 385] on div "# Don't touch the boss code until [PERSON_NAME] says you're ready! for i in ran…" at bounding box center [790, 362] width 347 height 412
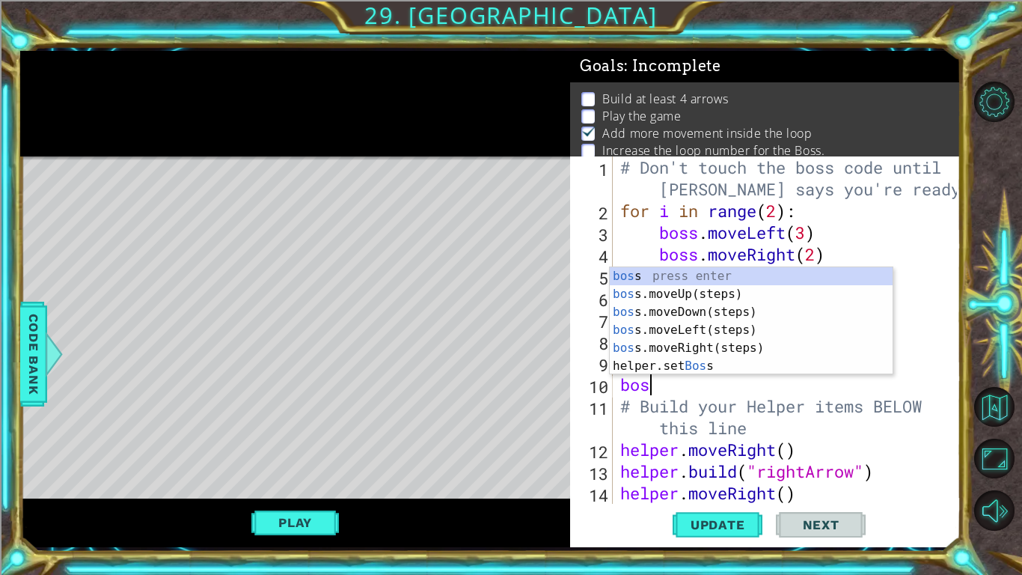
type textarea "boss"
click at [682, 309] on div "boss press enter boss .moveUp(steps) press enter boss .moveDown(steps) press en…" at bounding box center [751, 339] width 283 height 144
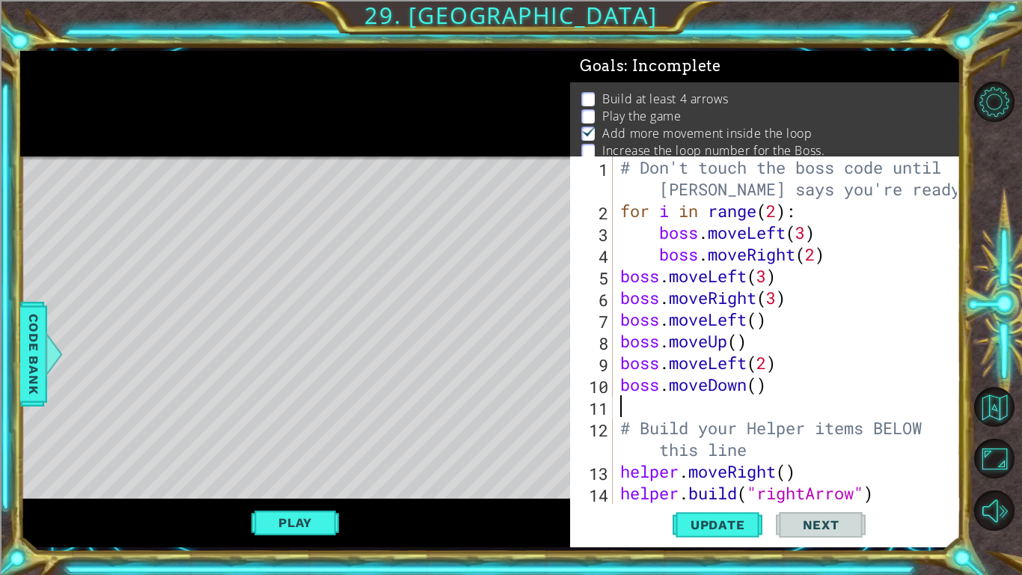
scroll to position [0, 0]
click at [762, 385] on div "# Don't touch the boss code until [PERSON_NAME] says you're ready! for i in ran…" at bounding box center [790, 362] width 347 height 412
type textarea "boss.moveDown()"
click at [629, 406] on div "# Don't touch the boss code until [PERSON_NAME] says you're ready! for i in ran…" at bounding box center [790, 362] width 347 height 412
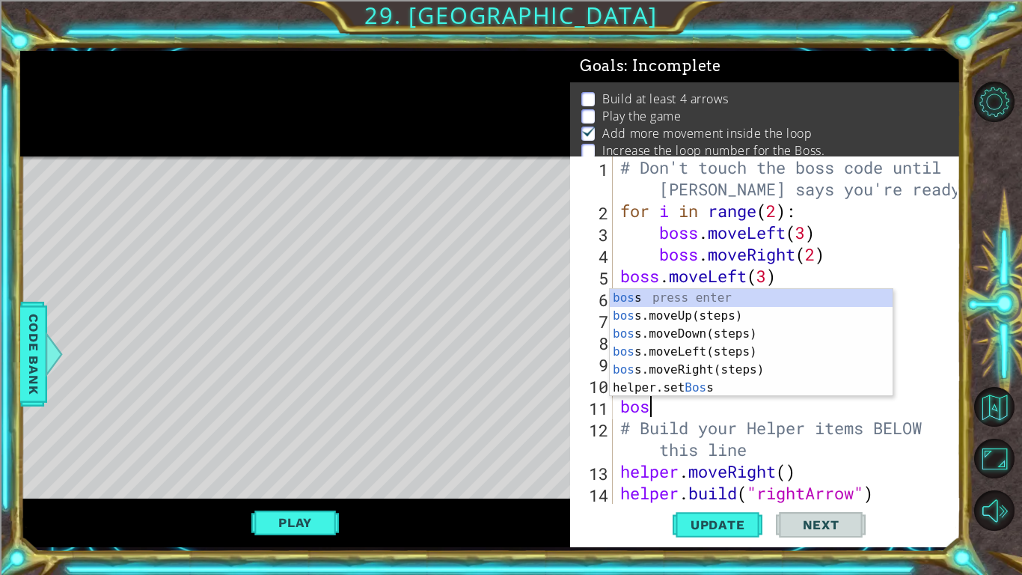
type textarea "boss"
click at [720, 366] on div "boss press enter boss .moveUp(steps) press enter boss .moveDown(steps) press en…" at bounding box center [751, 361] width 283 height 144
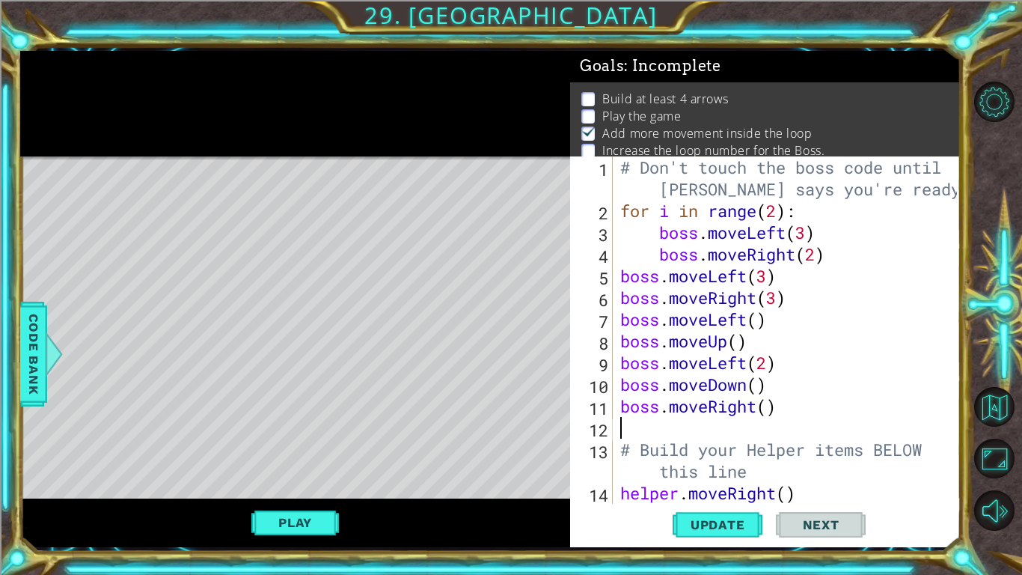
scroll to position [0, 0]
click at [769, 406] on div "# Don't touch the boss code until [PERSON_NAME] says you're ready! for i in ran…" at bounding box center [790, 362] width 347 height 412
type textarea "boss.moveRight(3)"
click at [727, 448] on span "Update" at bounding box center [718, 524] width 85 height 15
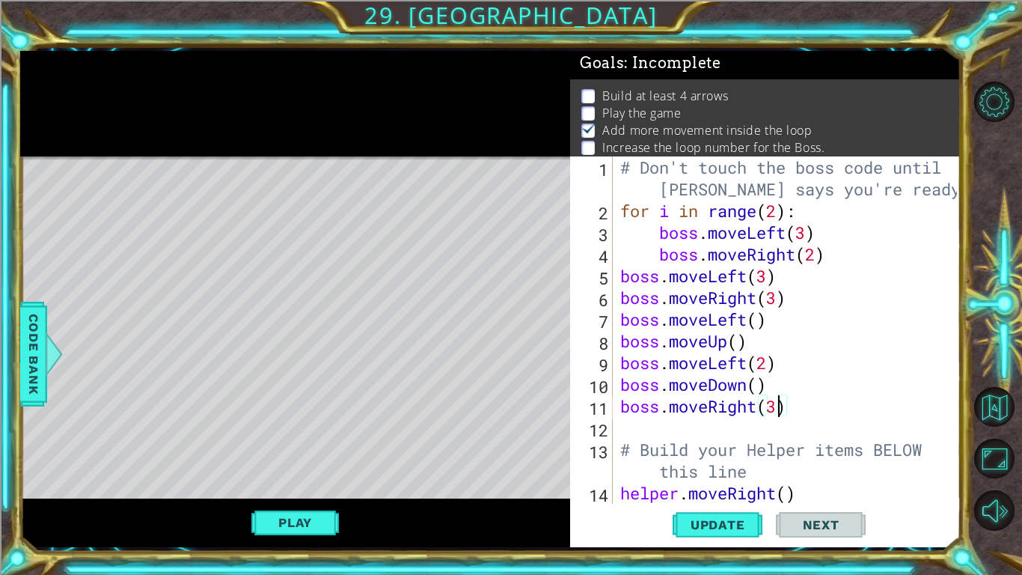
scroll to position [5, 0]
click at [316, 448] on button "Play" at bounding box center [295, 522] width 88 height 28
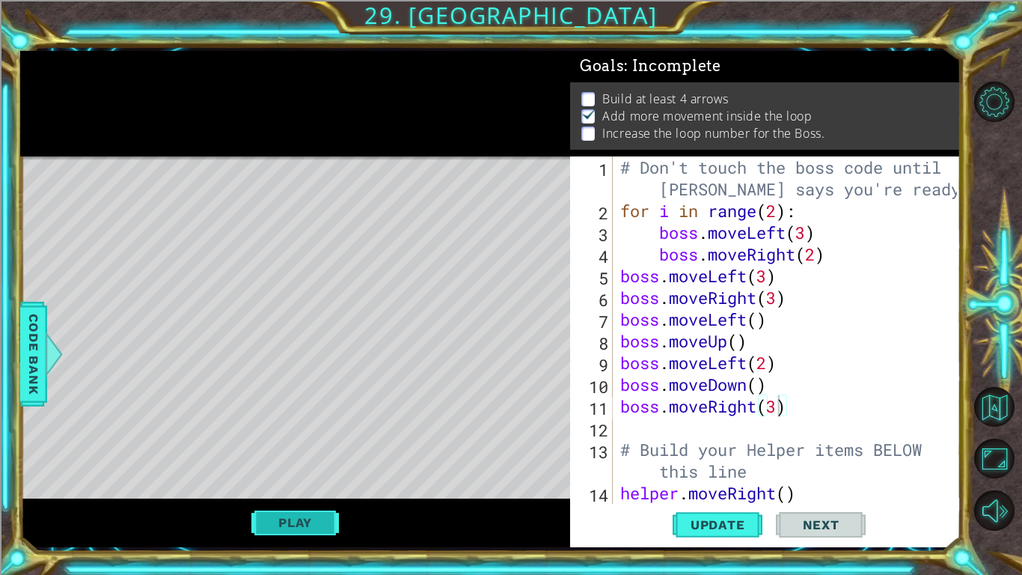
scroll to position [0, 0]
click at [302, 448] on button "Play" at bounding box center [295, 522] width 88 height 28
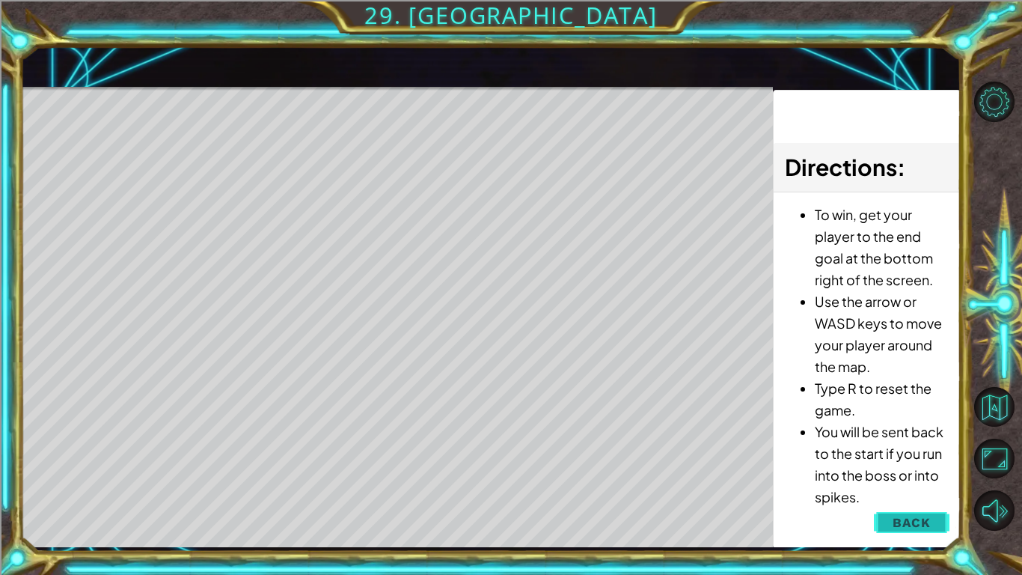
click at [906, 448] on button "Back" at bounding box center [912, 522] width 76 height 30
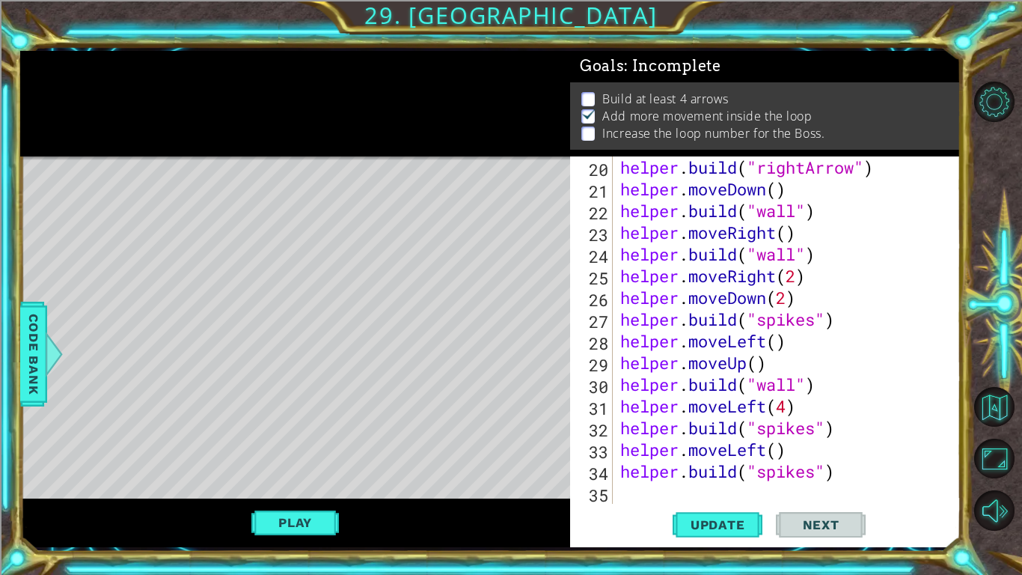
scroll to position [456, 0]
click at [636, 448] on div "helper . build ( "rightArrow" ) helper . moveDown ( ) helper . build ( "wall" )…" at bounding box center [790, 351] width 347 height 391
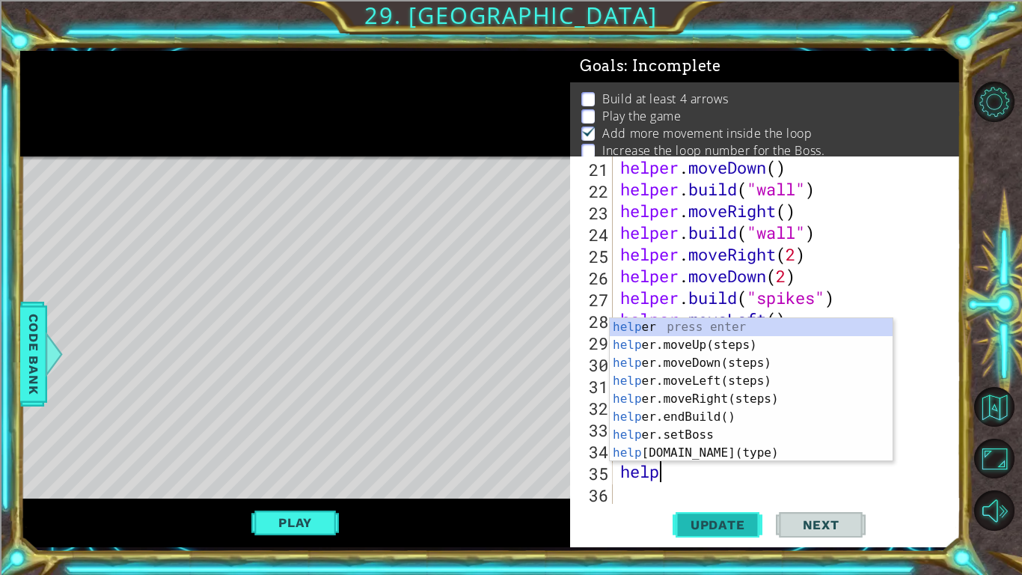
scroll to position [0, 1]
type textarea "helper"
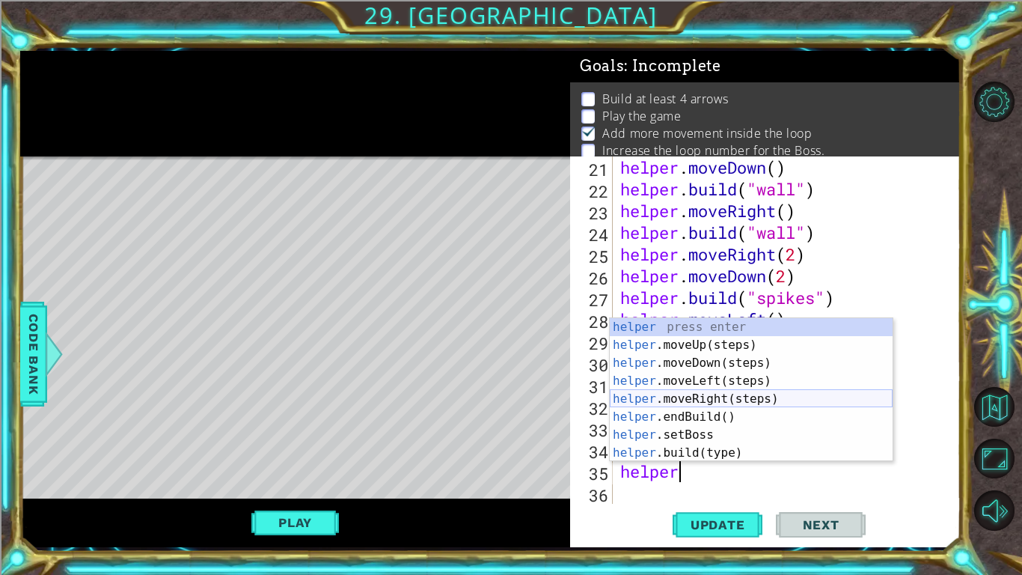
click at [701, 396] on div "helper press enter helper .moveUp(steps) press enter helper .moveDown(steps) pr…" at bounding box center [751, 408] width 283 height 180
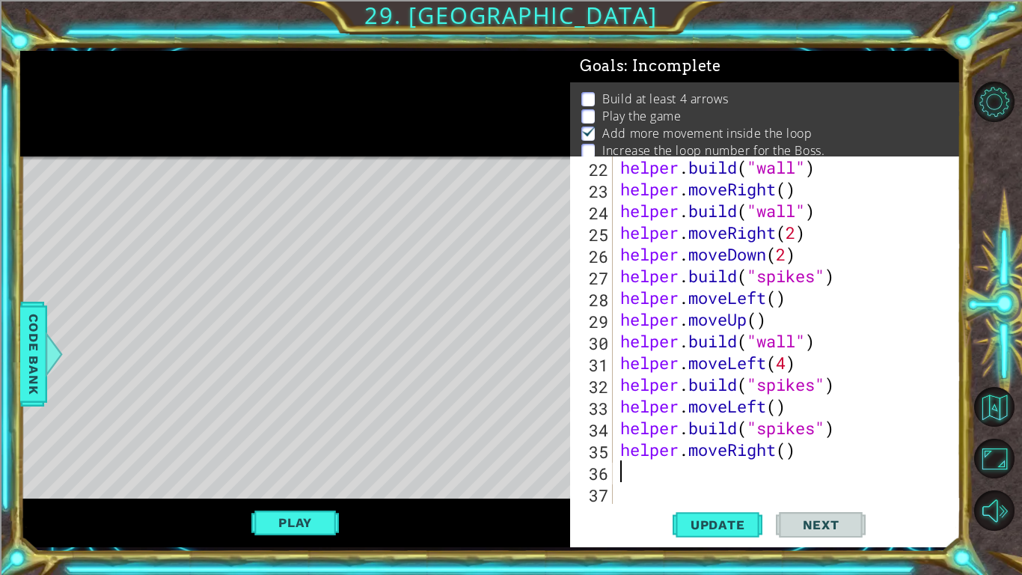
scroll to position [499, 0]
click at [786, 448] on div "helper . build ( "wall" ) helper . moveRight ( ) helper . build ( "wall" ) help…" at bounding box center [790, 351] width 347 height 391
type textarea "helper.moveRight(4)"
click at [627, 448] on div "helper . build ( "wall" ) helper . moveRight ( ) helper . build ( "wall" ) help…" at bounding box center [790, 351] width 347 height 391
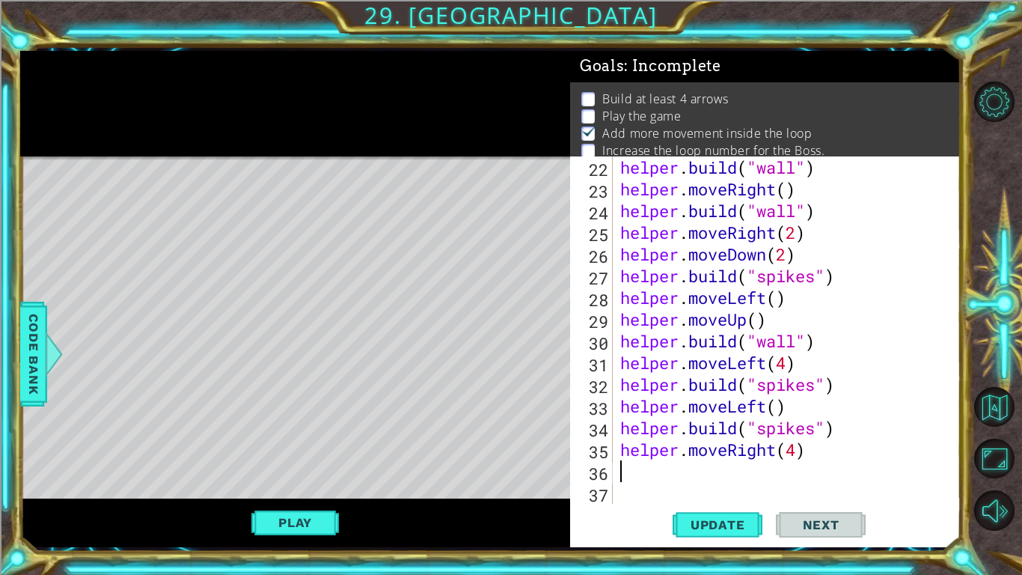
scroll to position [0, 0]
click at [794, 448] on div "helper . build ( "wall" ) helper . moveRight ( ) helper . build ( "wall" ) help…" at bounding box center [790, 351] width 347 height 391
type textarea "helper.moveRight(3)"
click at [637, 448] on div "helper . build ( "wall" ) helper . moveRight ( ) helper . build ( "wall" ) help…" at bounding box center [790, 351] width 347 height 391
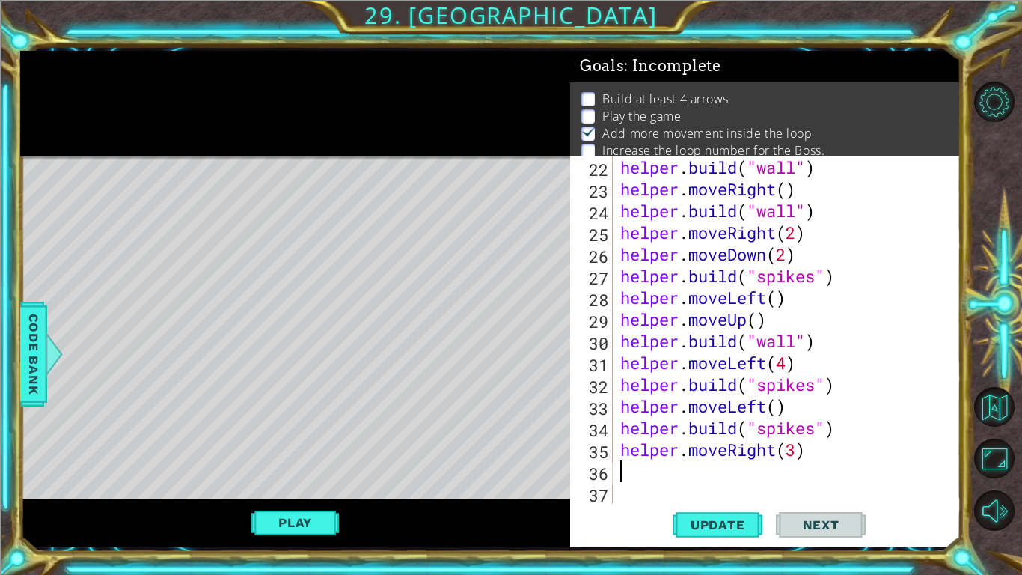
scroll to position [0, 0]
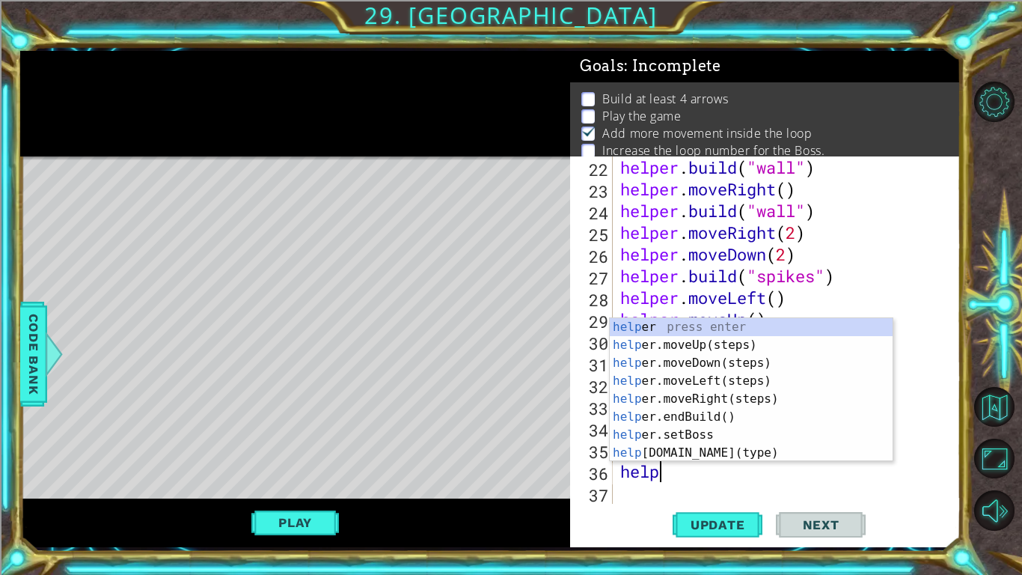
type textarea "helper"
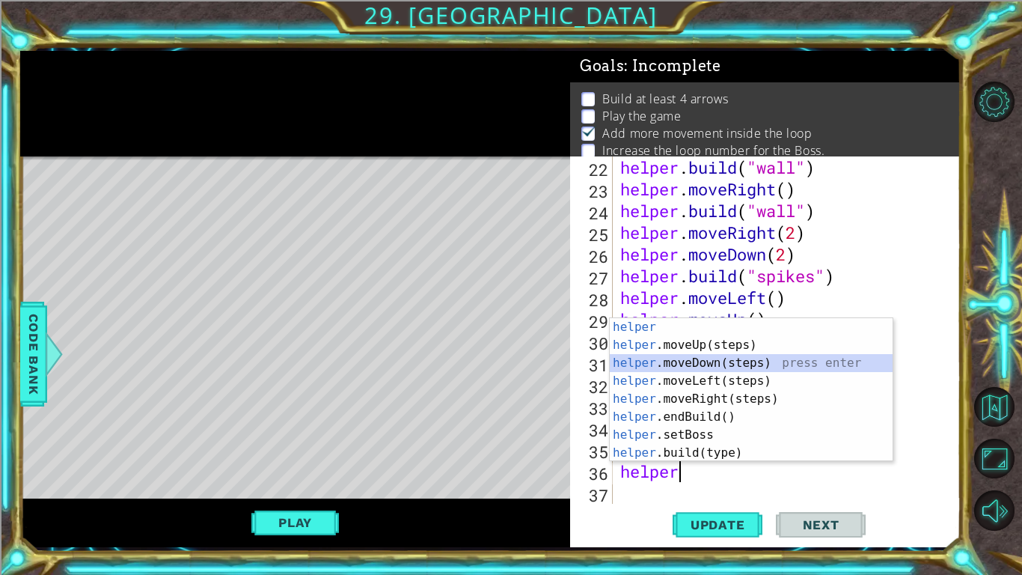
click at [671, 364] on div "helper press enter helper .moveUp(steps) press enter helper .moveDown(steps) pr…" at bounding box center [751, 408] width 283 height 180
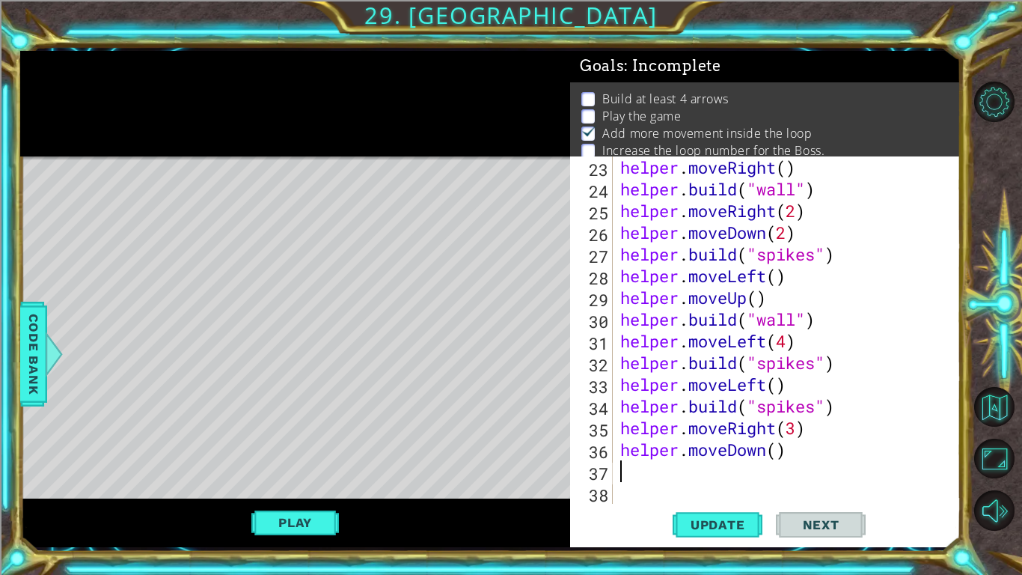
scroll to position [521, 0]
click at [777, 448] on div "helper . moveRight ( ) helper . build ( "wall" ) helper . moveRight ( 2 ) helpe…" at bounding box center [790, 351] width 347 height 391
type textarea "helper.moveDown(2)"
click at [622, 448] on div "helper . moveRight ( ) helper . build ( "wall" ) helper . moveRight ( 2 ) helpe…" at bounding box center [790, 351] width 347 height 391
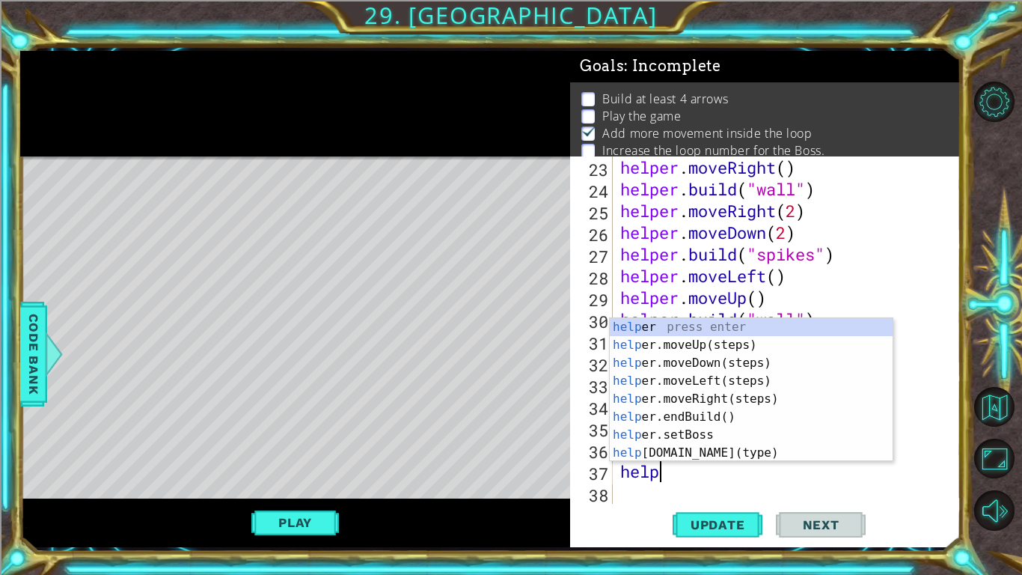
scroll to position [0, 1]
click at [766, 448] on div "helper press enter helper .moveUp(steps) press enter helper .moveDown(steps) pr…" at bounding box center [751, 408] width 283 height 180
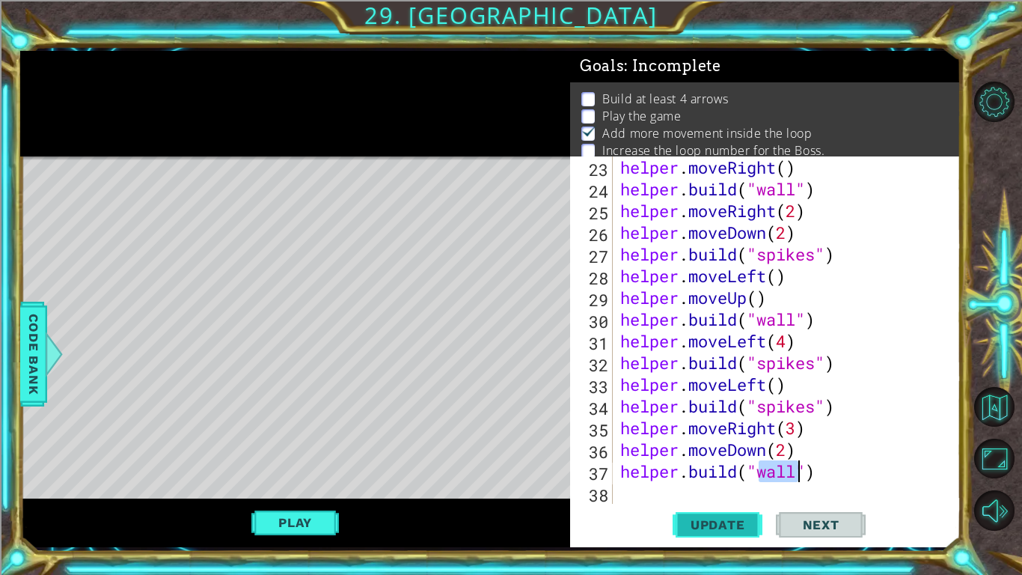
click at [712, 448] on span "Update" at bounding box center [718, 524] width 85 height 15
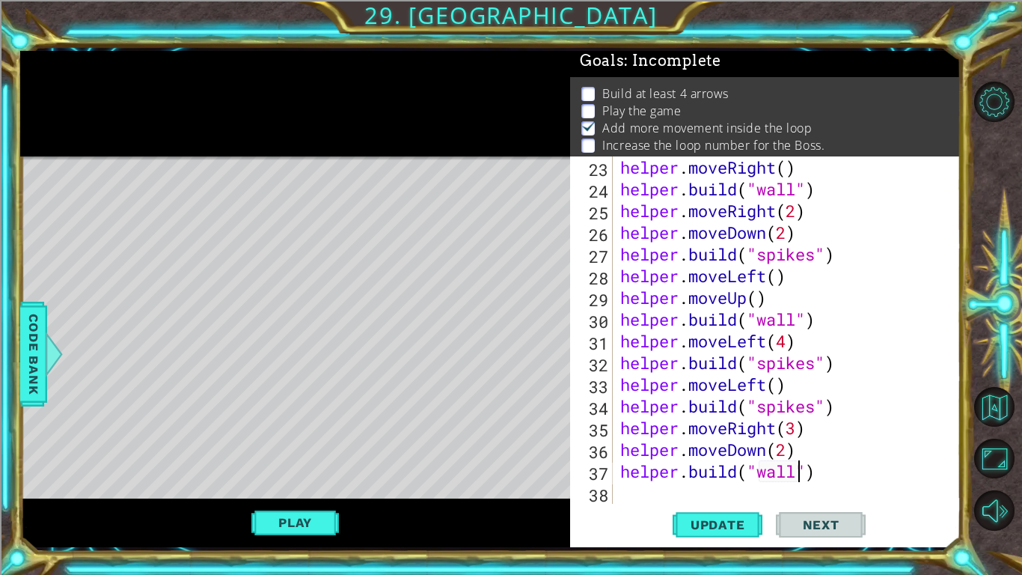
click at [796, 431] on div "helper . moveRight ( ) helper . build ( "wall" ) helper . moveRight ( 2 ) helpe…" at bounding box center [790, 351] width 347 height 391
type textarea "helper.moveRight(4)"
click at [728, 448] on span "Update" at bounding box center [718, 524] width 85 height 15
click at [647, 448] on div "helper . moveRight ( ) helper . build ( "wall" ) helper . moveRight ( 2 ) helpe…" at bounding box center [790, 351] width 347 height 391
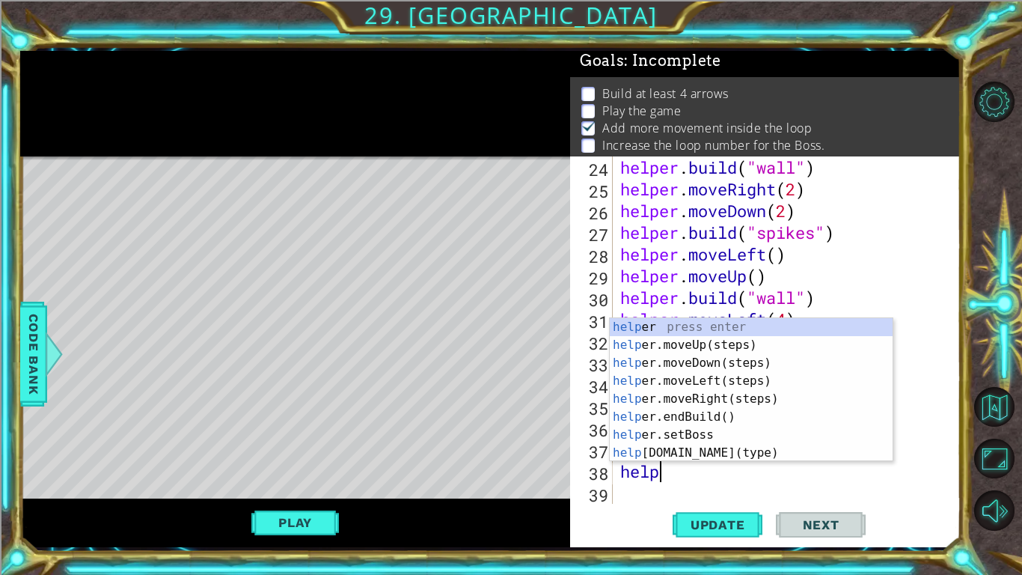
scroll to position [0, 1]
type textarea "helper"
click at [688, 382] on div "helper press enter helper .moveUp(steps) press enter helper .moveDown(steps) pr…" at bounding box center [751, 408] width 283 height 180
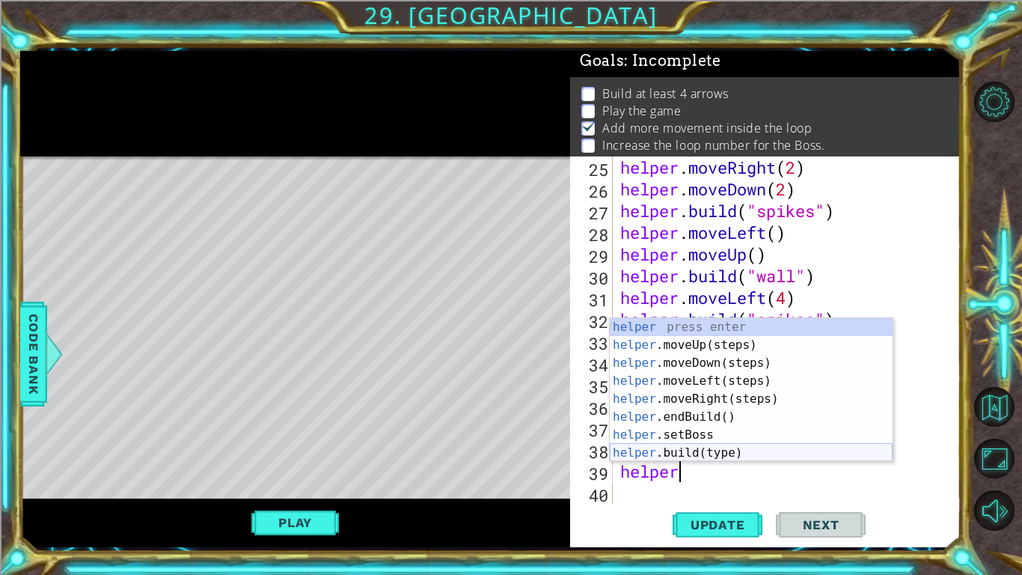
click at [657, 448] on div "helper press enter helper .moveUp(steps) press enter helper .moveDown(steps) pr…" at bounding box center [751, 408] width 283 height 180
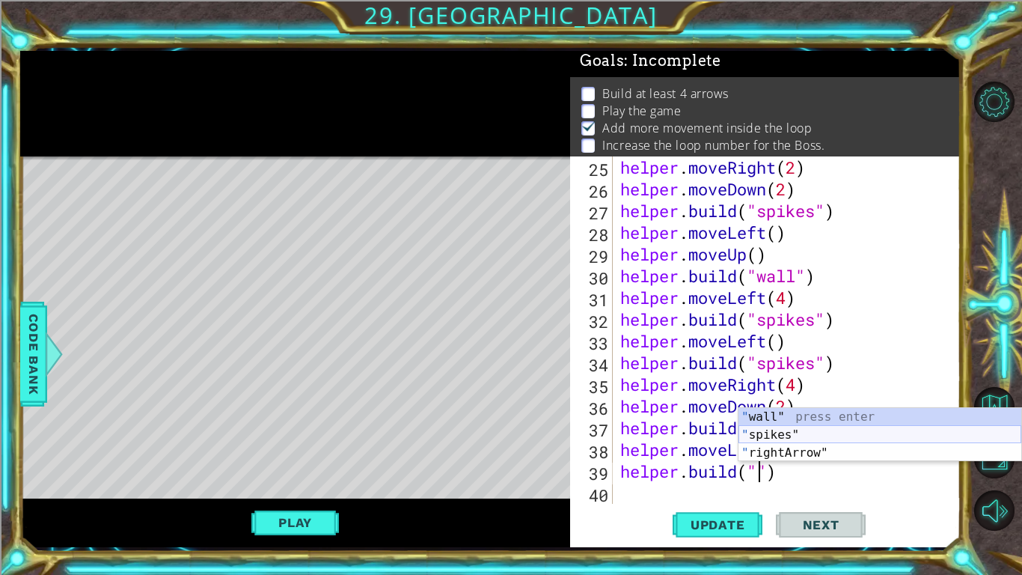
click at [771, 436] on div "" wall" press enter " spikes" press enter " rightArrow" press enter" at bounding box center [880, 453] width 283 height 90
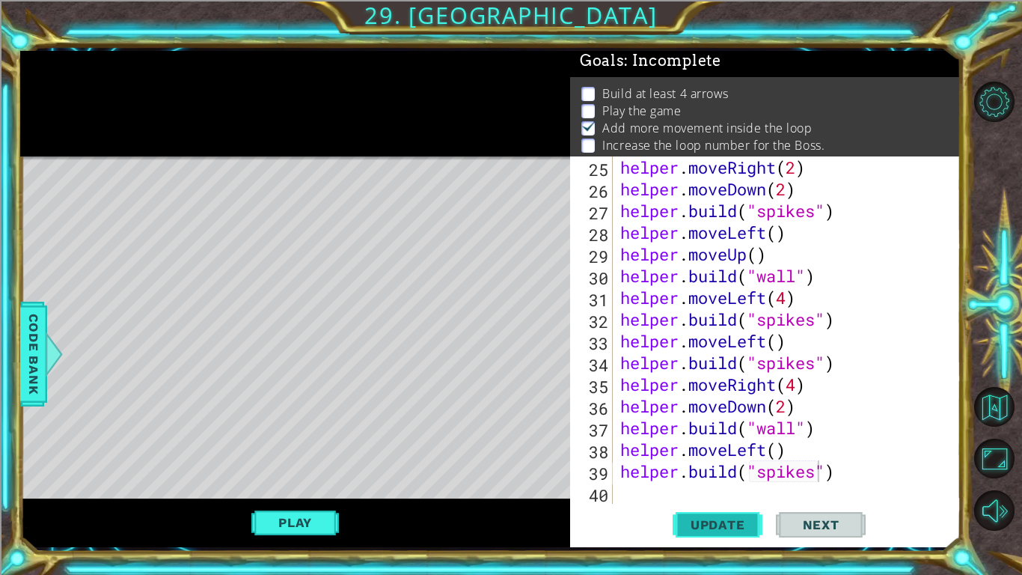
click at [741, 448] on span "Update" at bounding box center [718, 524] width 85 height 15
click at [301, 448] on button "Play" at bounding box center [295, 522] width 88 height 28
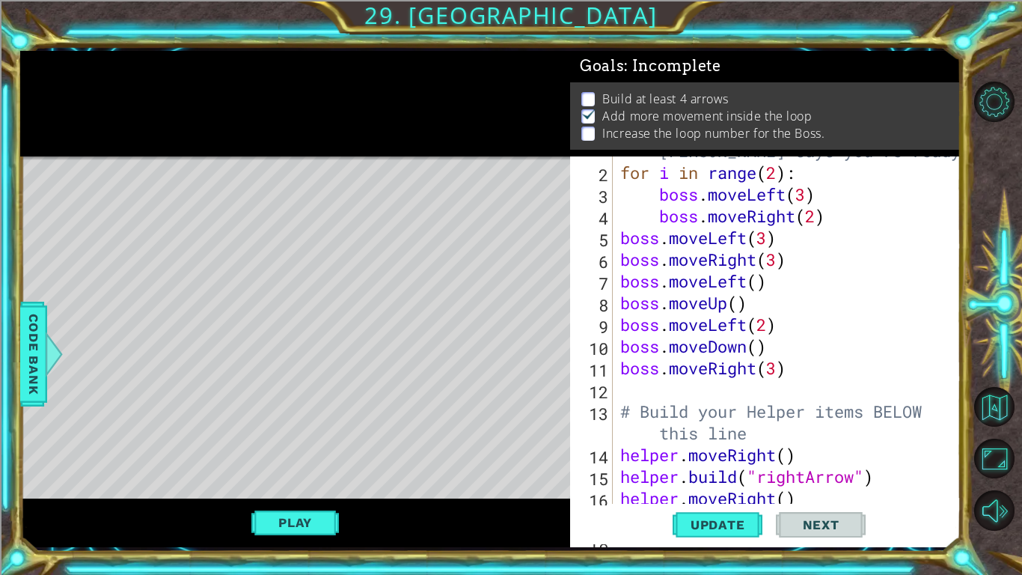
scroll to position [34, 0]
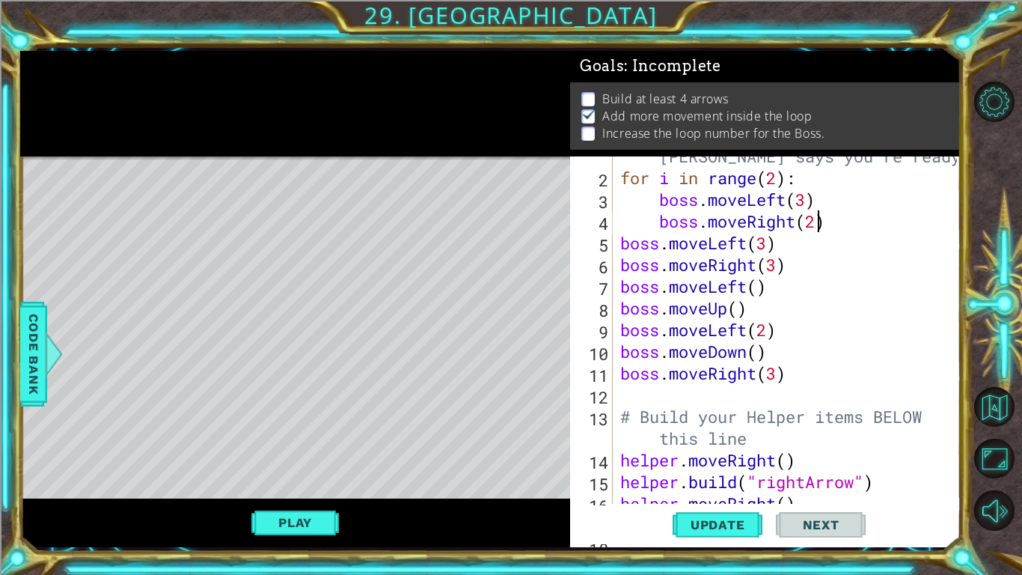
click at [816, 219] on div "# Don't touch the boss code until [PERSON_NAME] says you're ready! for i in ran…" at bounding box center [790, 329] width 347 height 412
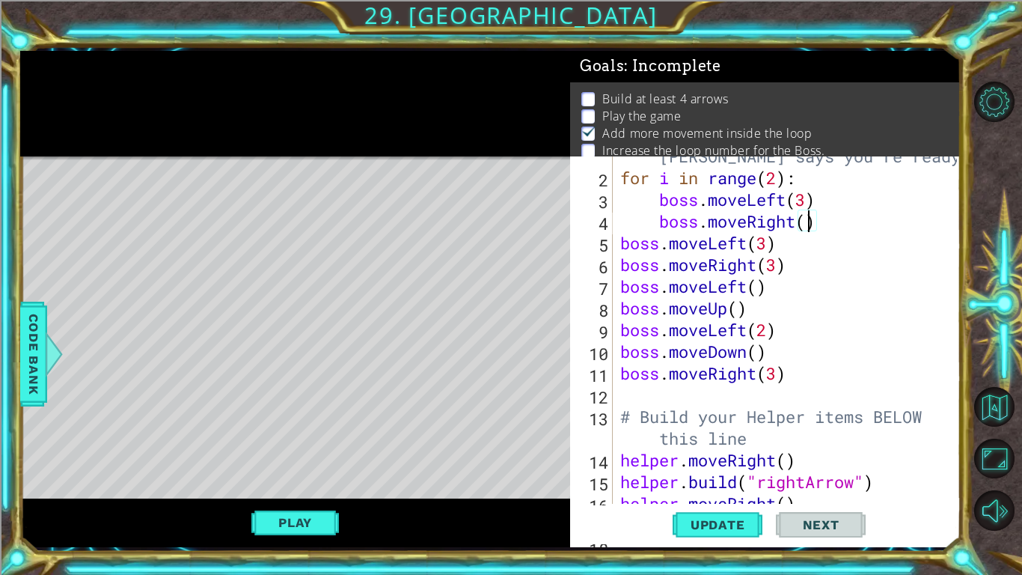
scroll to position [0, 8]
click at [714, 448] on span "Update" at bounding box center [718, 524] width 85 height 15
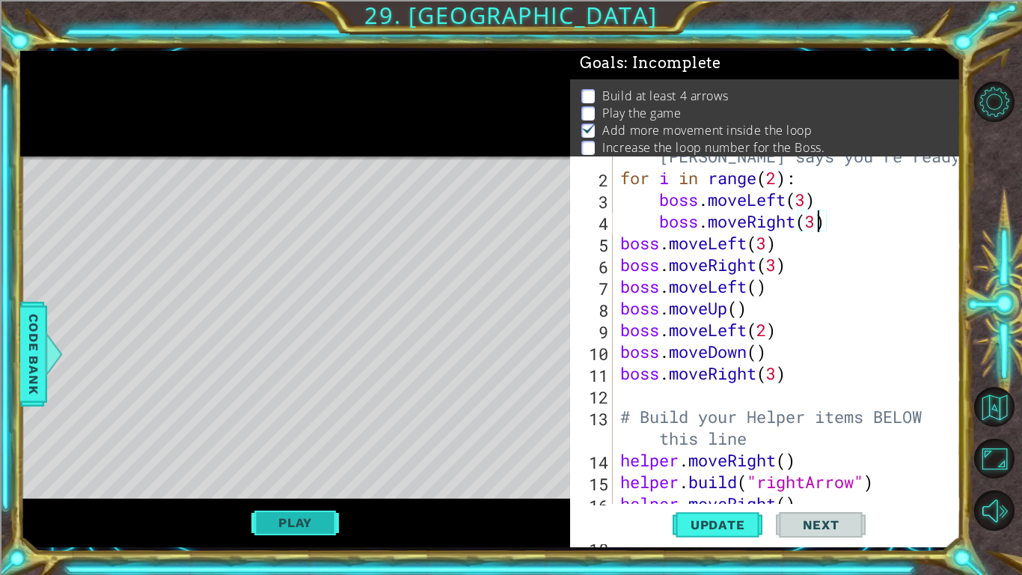
scroll to position [5, 0]
click at [299, 448] on button "Play" at bounding box center [295, 522] width 88 height 28
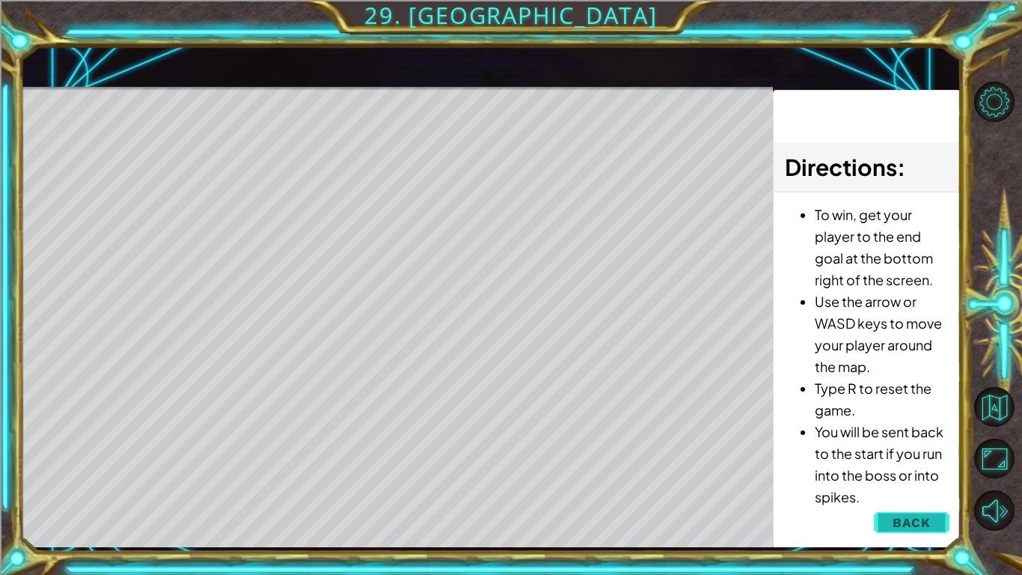
click at [895, 448] on span "Back" at bounding box center [912, 522] width 38 height 15
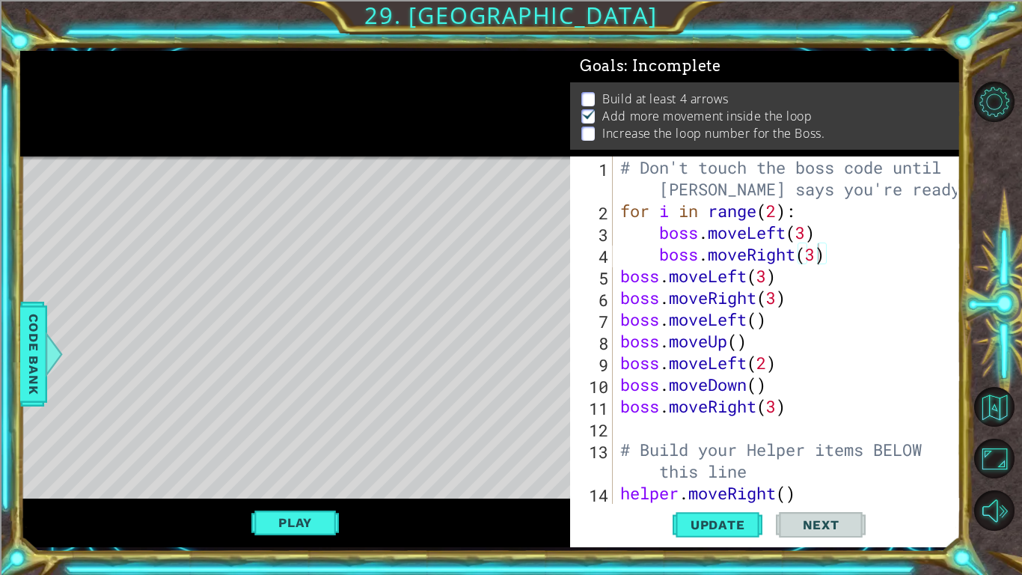
scroll to position [0, 7]
click at [766, 278] on div "# Don't touch the boss code until [PERSON_NAME] says you're ready! for i in ran…" at bounding box center [790, 362] width 347 height 412
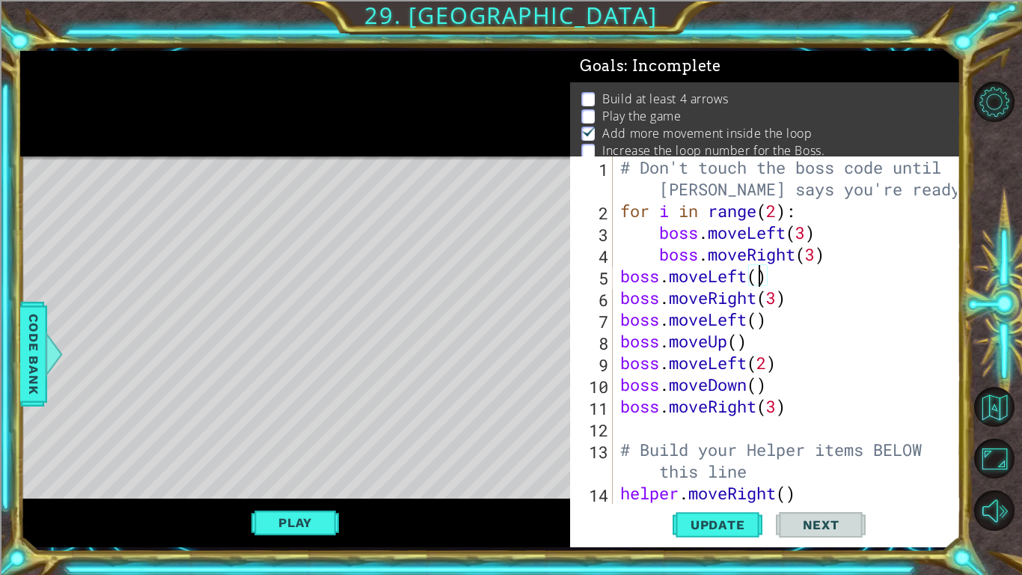
scroll to position [0, 6]
click at [721, 448] on span "Update" at bounding box center [718, 524] width 85 height 15
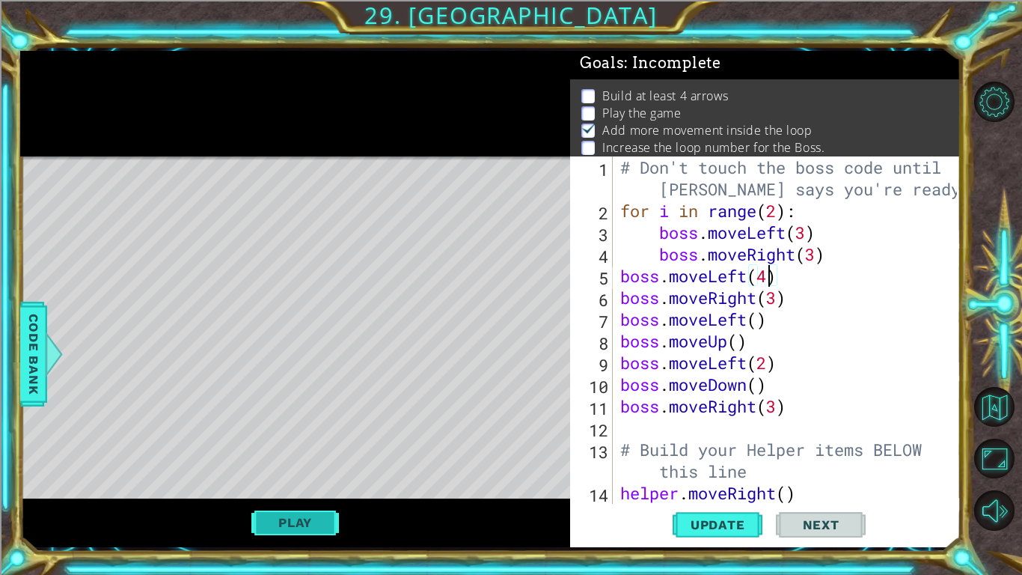
scroll to position [5, 0]
click at [310, 448] on button "Play" at bounding box center [295, 522] width 88 height 28
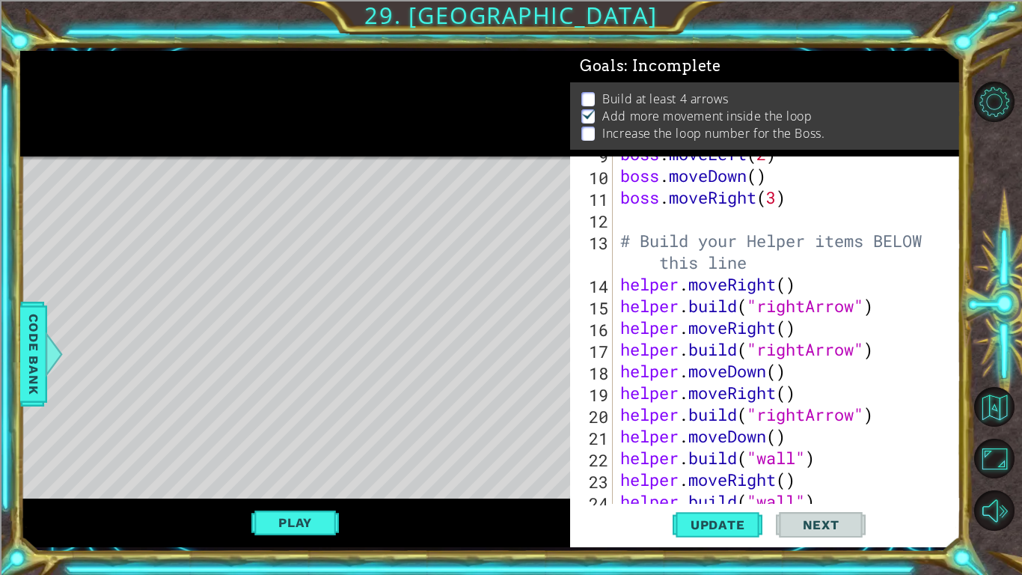
scroll to position [210, 0]
drag, startPoint x: 808, startPoint y: 415, endPoint x: 759, endPoint y: 414, distance: 49.4
click at [759, 414] on div "boss . moveLeft ( 2 ) boss . moveDown ( ) boss . moveRight ( 3 ) # Build your H…" at bounding box center [790, 337] width 347 height 391
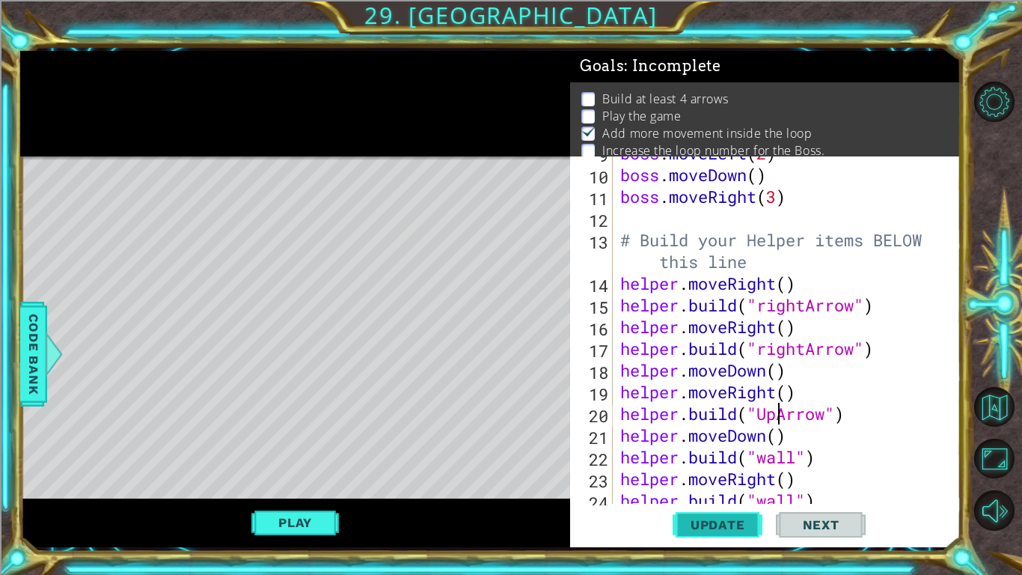
click at [733, 448] on span "Update" at bounding box center [718, 524] width 85 height 15
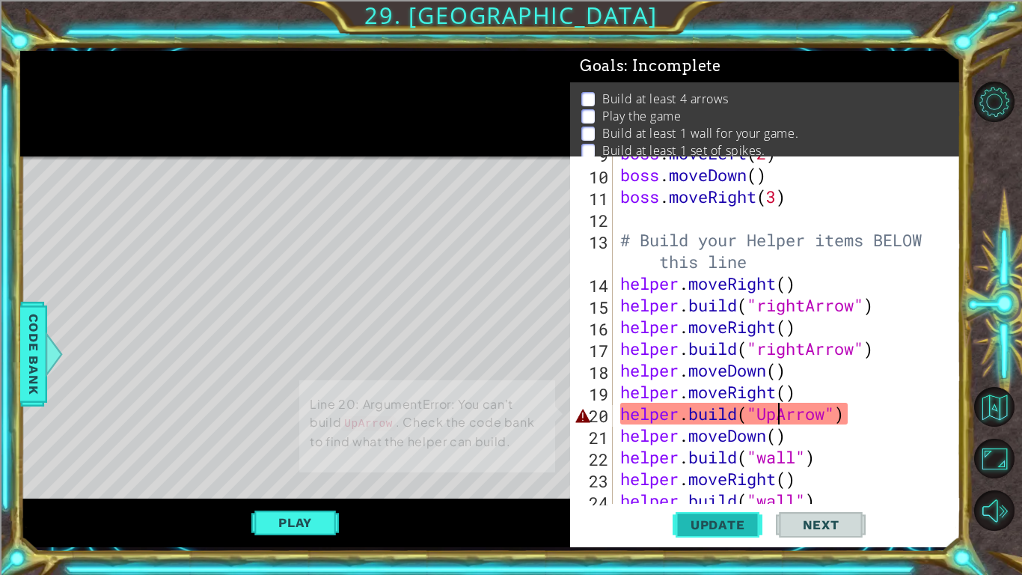
scroll to position [5, 0]
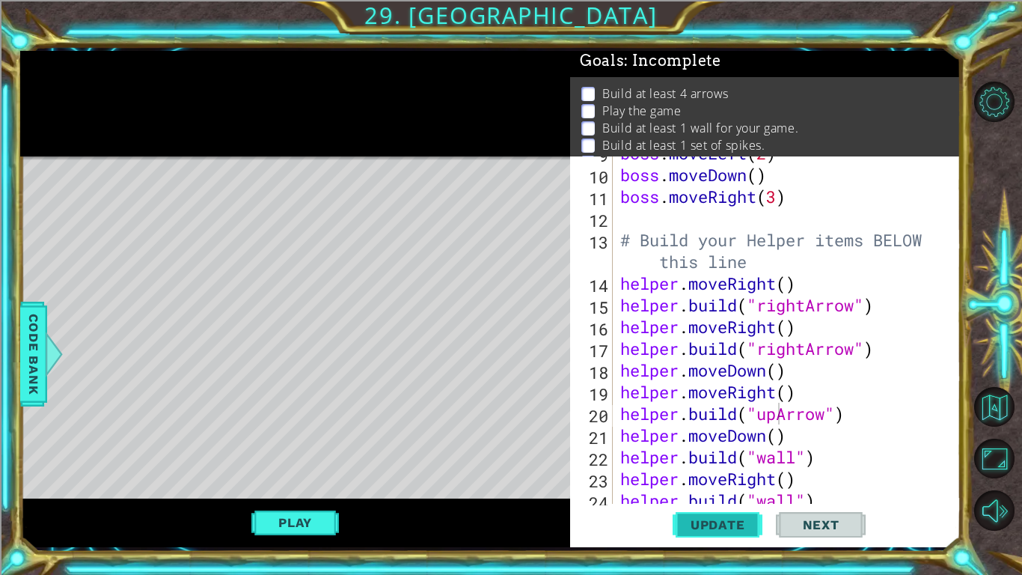
click at [750, 448] on span "Update" at bounding box center [718, 524] width 85 height 15
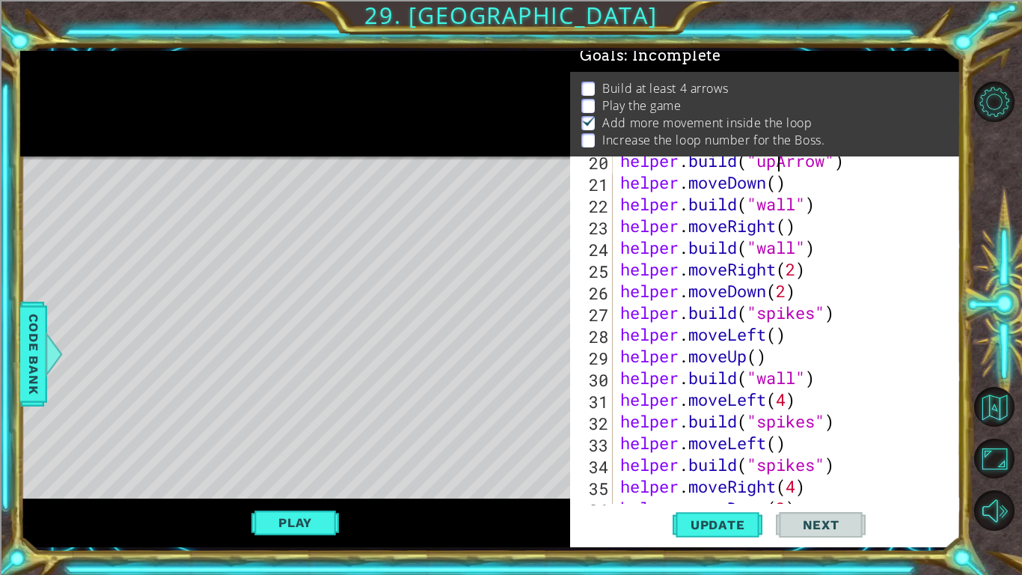
scroll to position [564, 0]
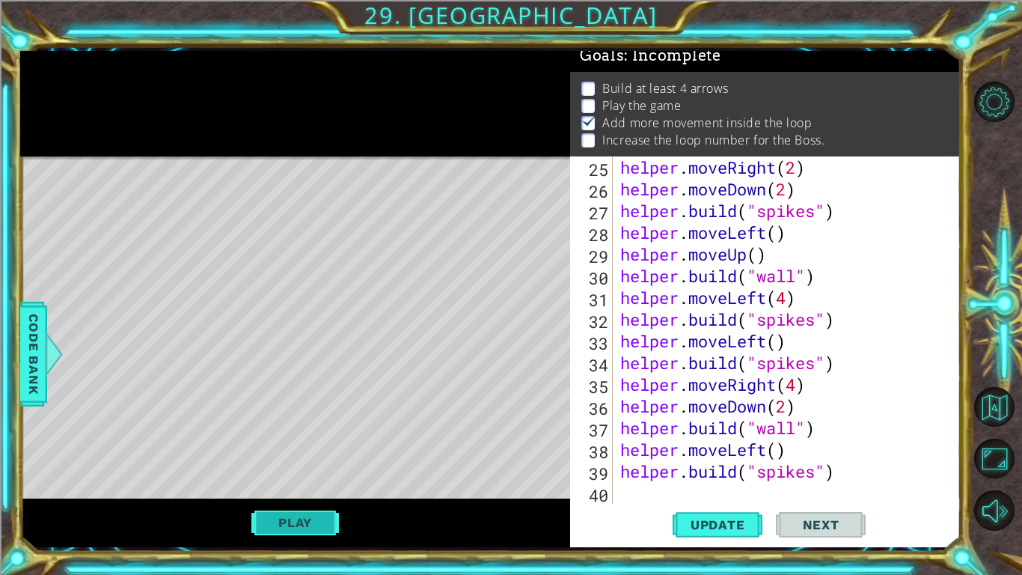
click at [288, 448] on button "Play" at bounding box center [295, 522] width 88 height 28
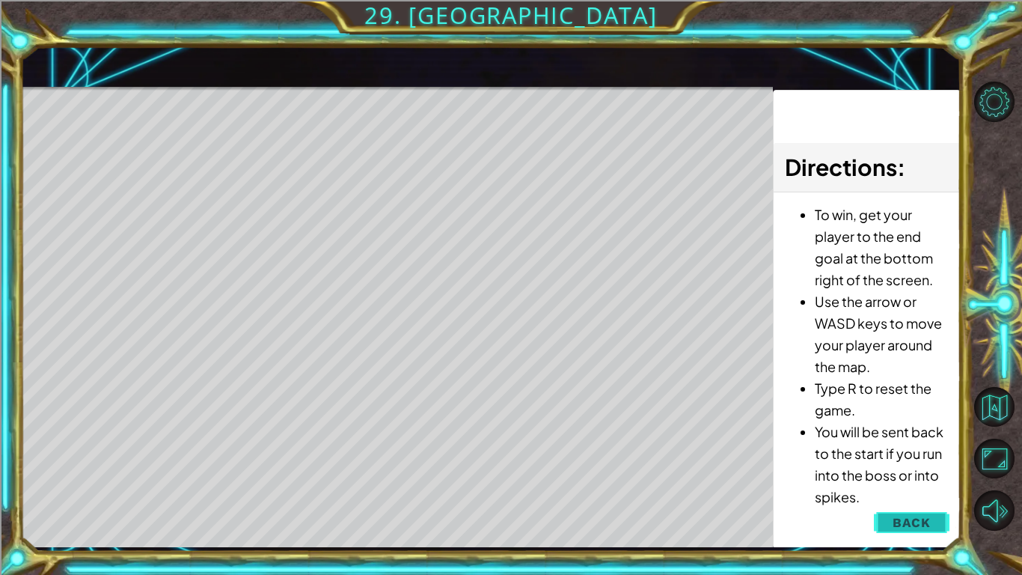
click at [920, 448] on span "Back" at bounding box center [912, 522] width 38 height 15
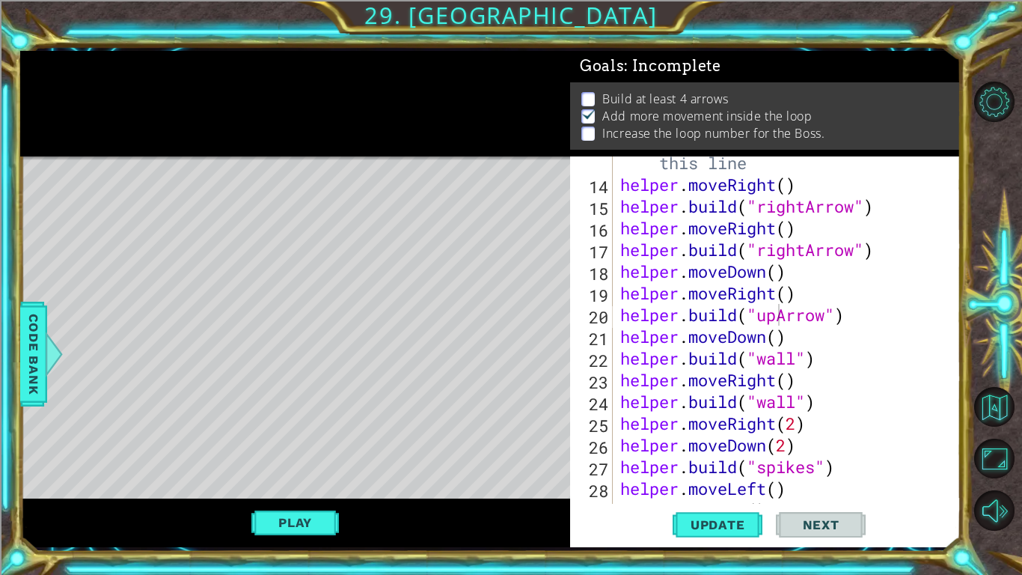
scroll to position [310, 0]
click at [796, 357] on div "# Build your Helper items BELOW this line helper . moveRight ( ) helper . build…" at bounding box center [790, 335] width 347 height 412
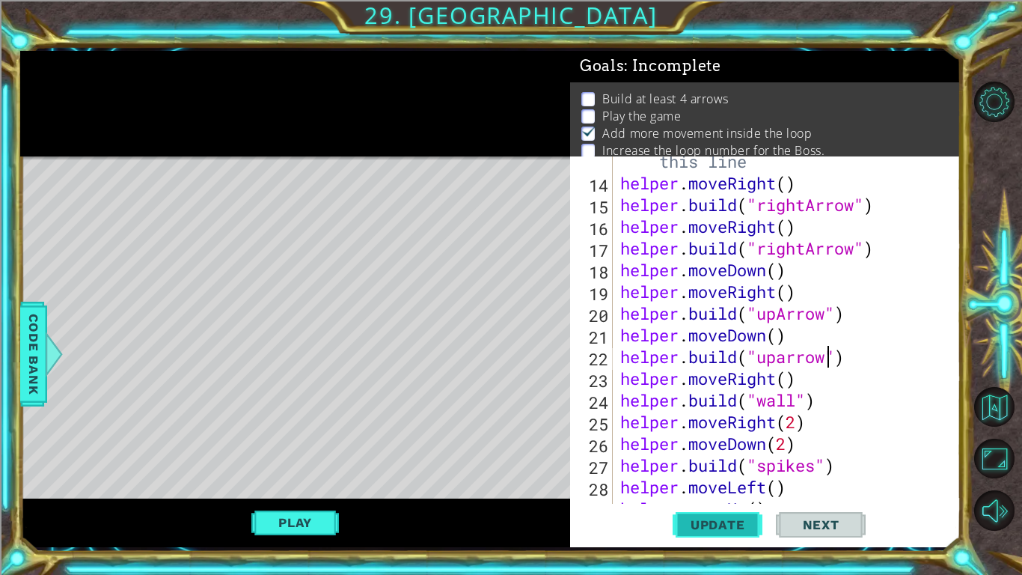
scroll to position [0, 7]
click at [742, 448] on span "Update" at bounding box center [718, 524] width 85 height 15
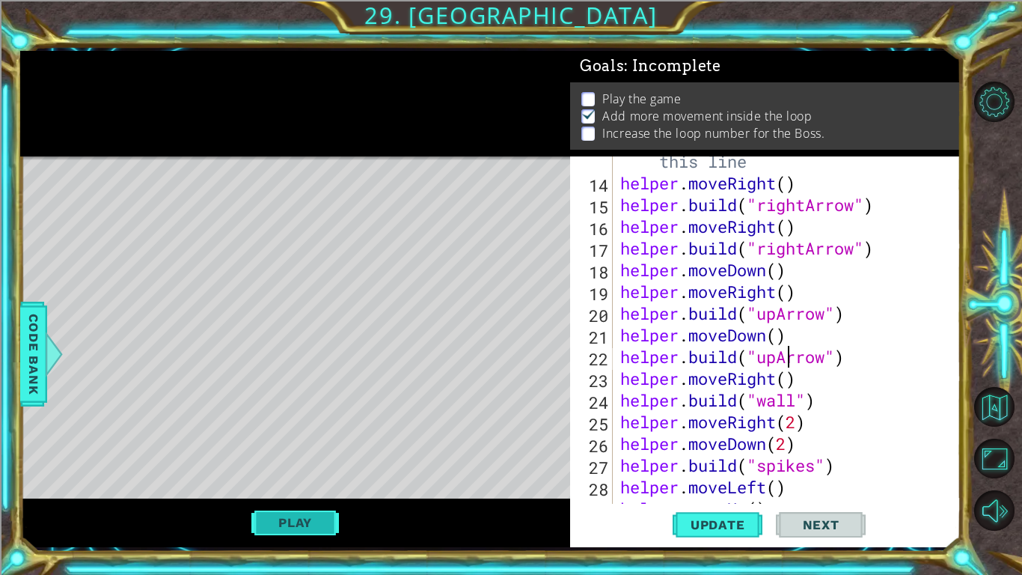
click at [325, 448] on button "Play" at bounding box center [295, 522] width 88 height 28
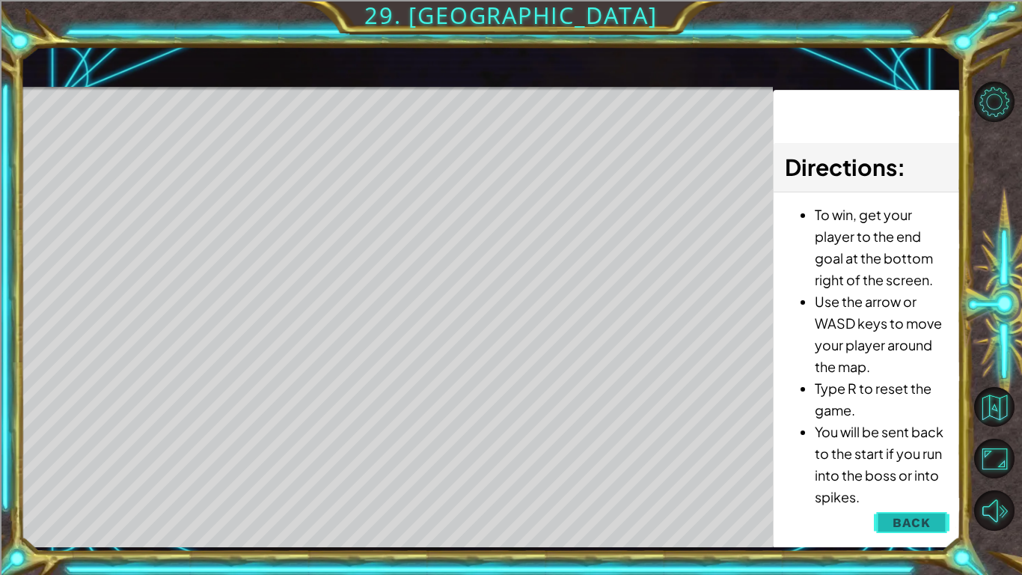
click at [918, 448] on span "Back" at bounding box center [912, 522] width 38 height 15
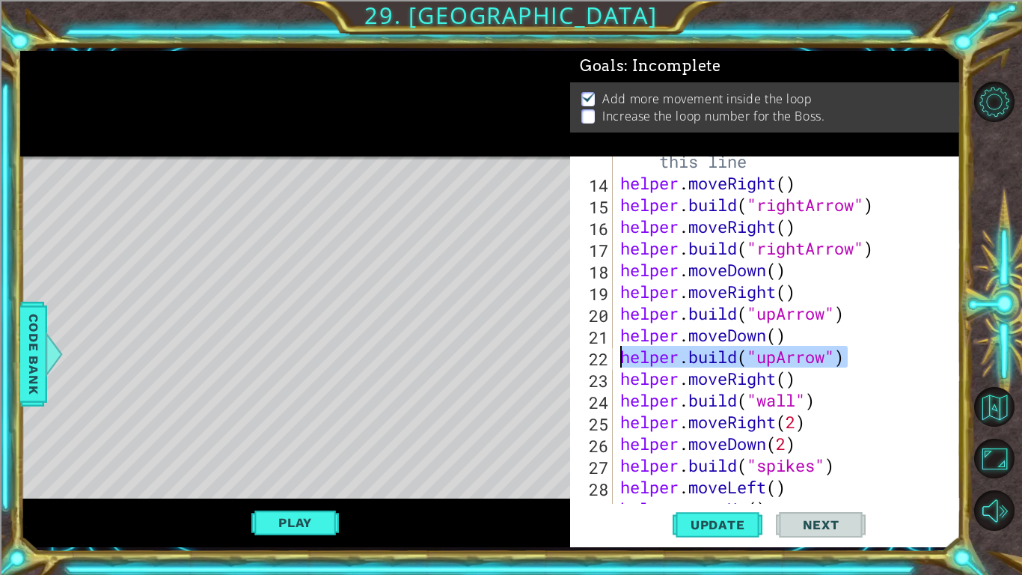
drag, startPoint x: 844, startPoint y: 361, endPoint x: 623, endPoint y: 357, distance: 220.8
click at [623, 357] on div "# Build your Helper items BELOW this line helper . moveRight ( ) helper . build…" at bounding box center [790, 335] width 347 height 412
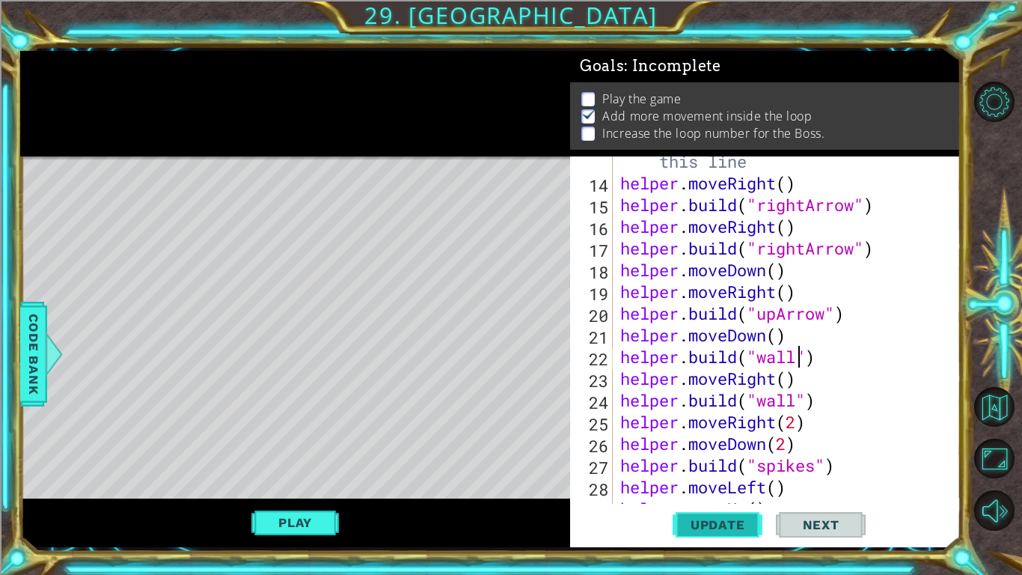
type textarea "[DOMAIN_NAME]("wall")"
click at [700, 448] on span "Update" at bounding box center [718, 524] width 85 height 15
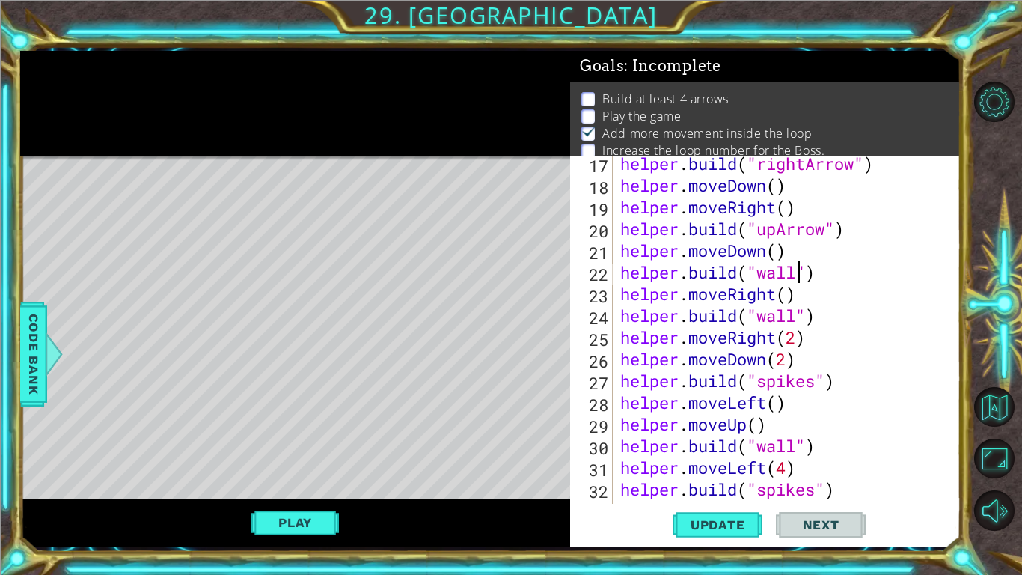
scroll to position [564, 0]
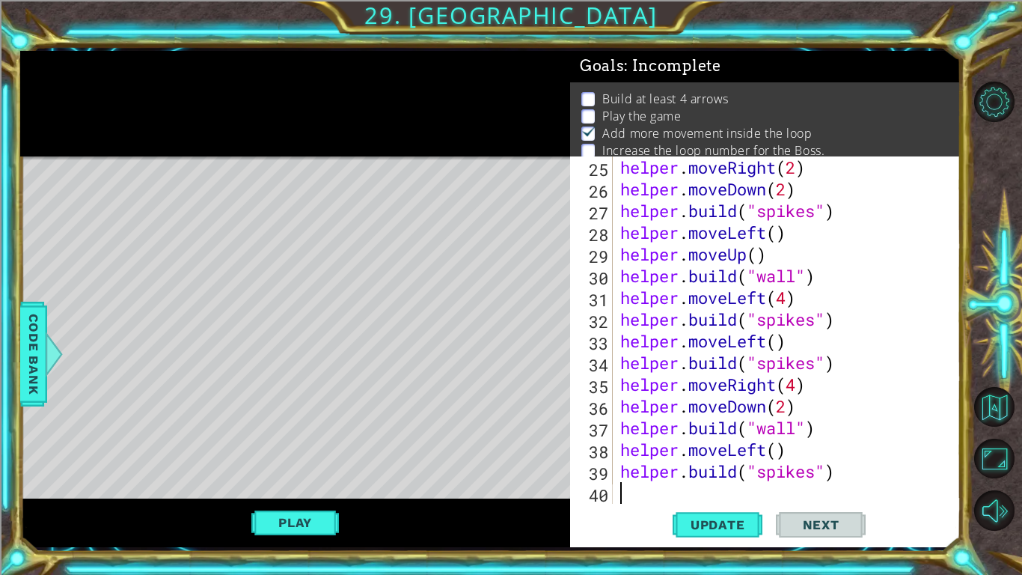
click at [638, 448] on div "helper . moveRight ( 2 ) helper . moveDown ( 2 ) helper . build ( "spikes" ) he…" at bounding box center [790, 351] width 347 height 391
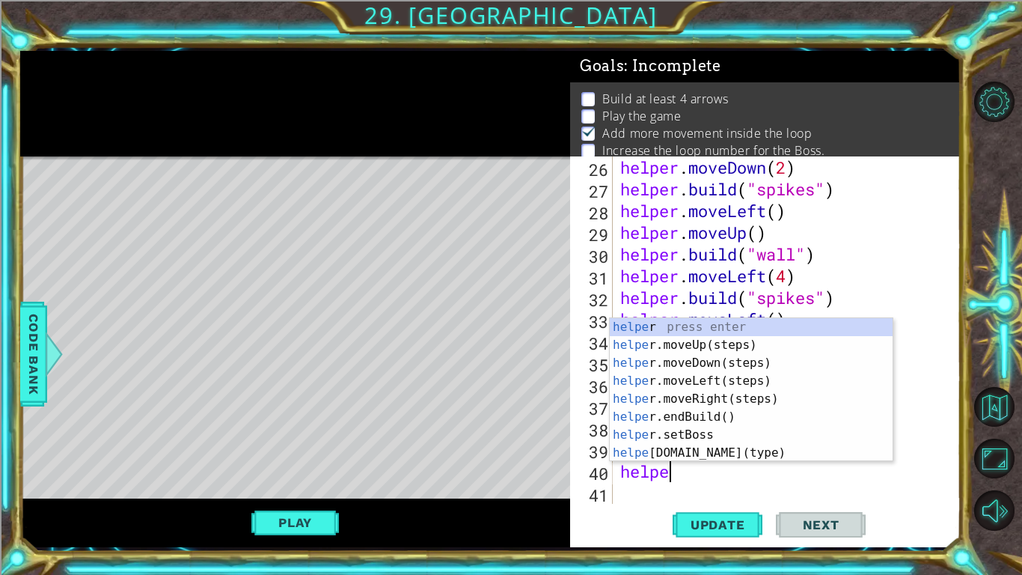
scroll to position [0, 1]
type textarea "helper"
click at [674, 337] on div "helper press enter helper .moveUp(steps) press enter helper .moveDown(steps) pr…" at bounding box center [751, 408] width 283 height 180
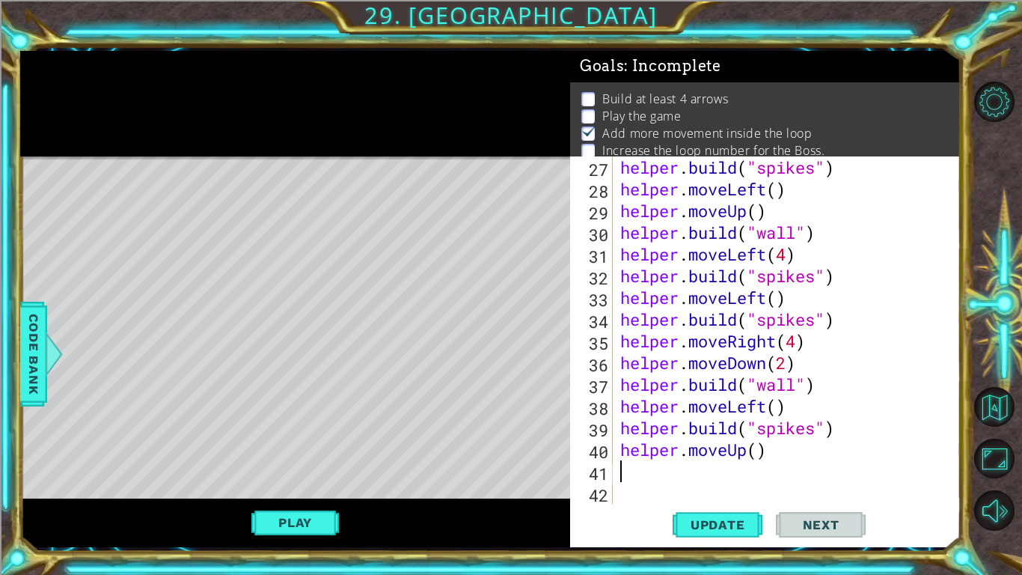
scroll to position [608, 0]
click at [758, 448] on div "helper . build ( "spikes" ) helper . moveLeft ( ) helper . moveUp ( ) helper . …" at bounding box center [790, 351] width 347 height 391
type textarea "helper.moveUp(4)"
click at [643, 448] on div "helper . build ( "spikes" ) helper . moveLeft ( ) helper . moveUp ( ) helper . …" at bounding box center [790, 351] width 347 height 391
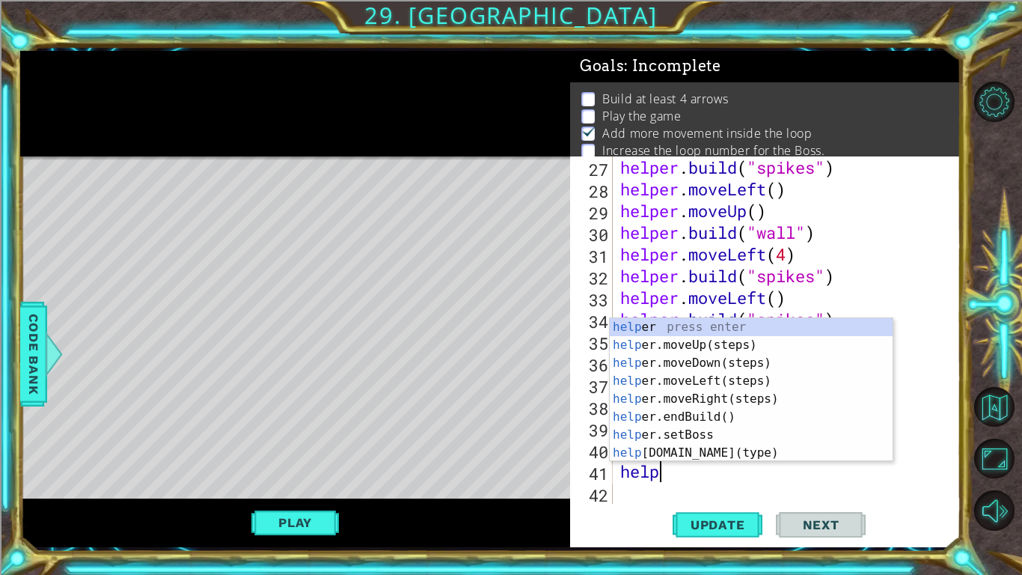
scroll to position [0, 1]
click at [877, 287] on div "helper . build ( "spikes" ) helper . moveLeft ( ) helper . moveUp ( ) helper . …" at bounding box center [790, 351] width 347 height 391
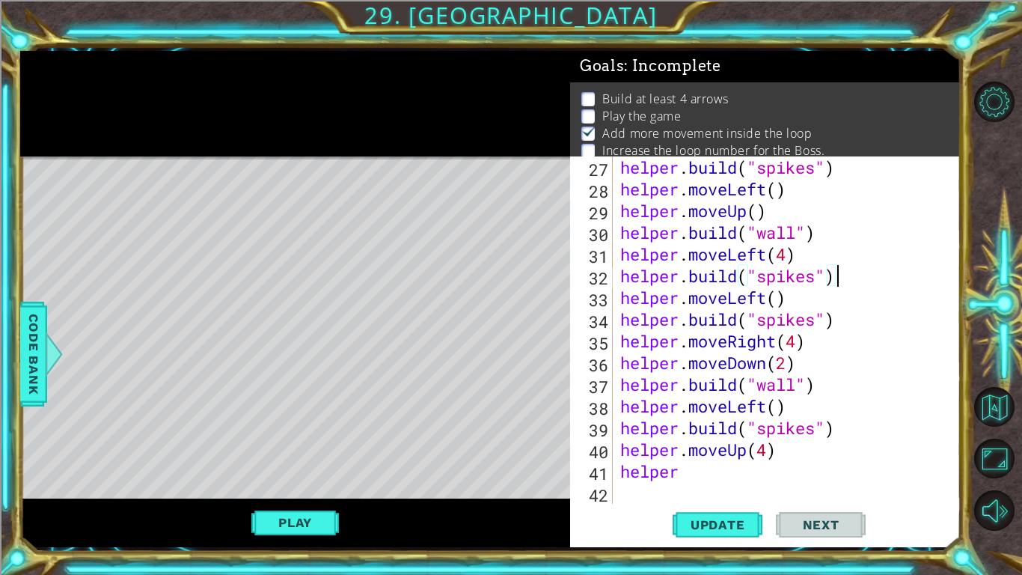
click at [761, 448] on div "helper . build ( "spikes" ) helper . moveLeft ( ) helper . moveUp ( ) helper . …" at bounding box center [790, 351] width 347 height 391
click at [691, 448] on div "helper . build ( "spikes" ) helper . moveLeft ( ) helper . moveUp ( ) helper . …" at bounding box center [790, 351] width 347 height 391
type textarea "helper."
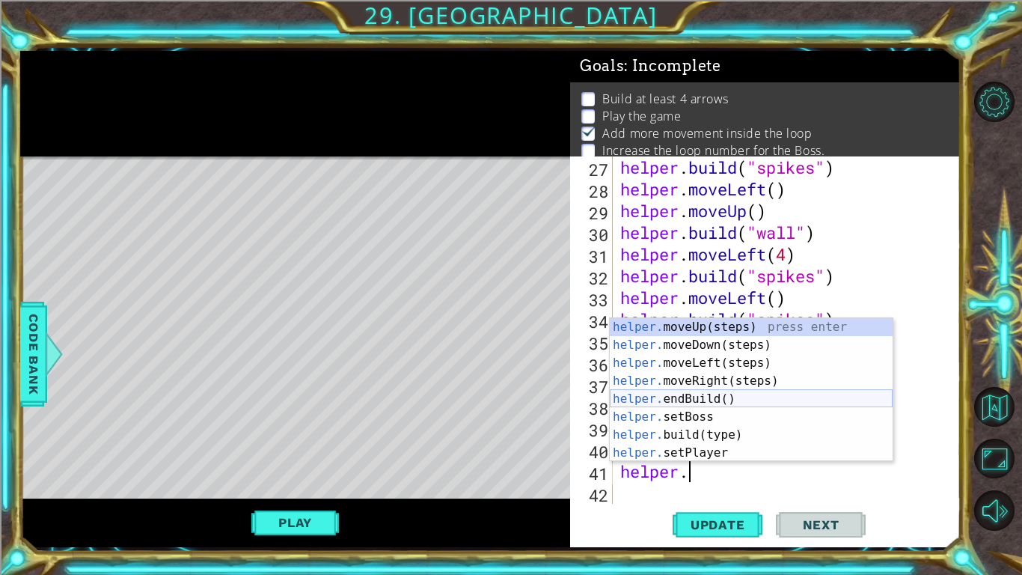
click at [714, 396] on div "helper. moveUp(steps) press enter helper. moveDown(steps) press enter helper. m…" at bounding box center [751, 408] width 283 height 180
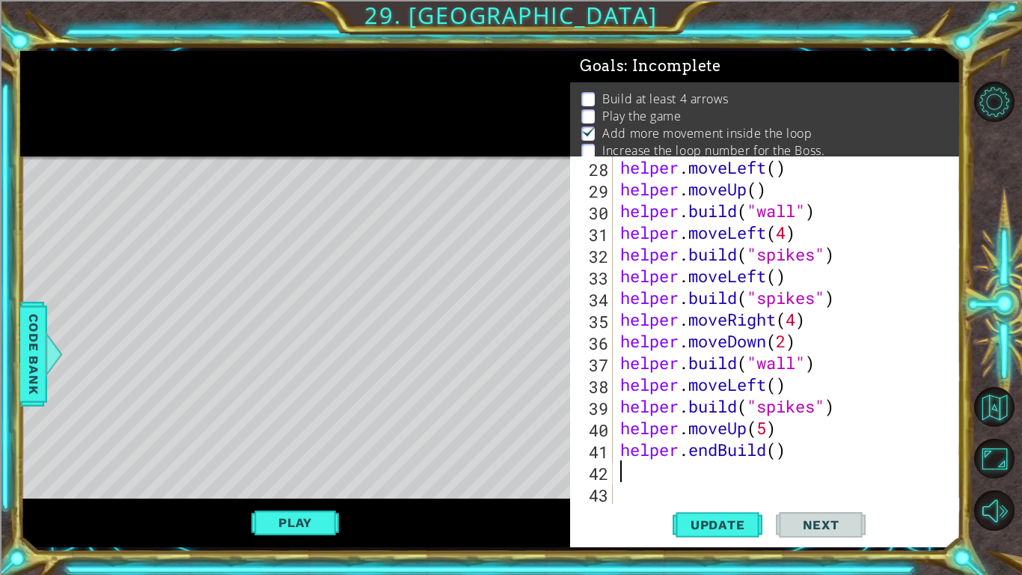
scroll to position [629, 0]
click at [776, 448] on div "helper . moveLeft ( ) helper . moveUp ( ) helper . build ( "wall" ) helper . mo…" at bounding box center [790, 351] width 347 height 391
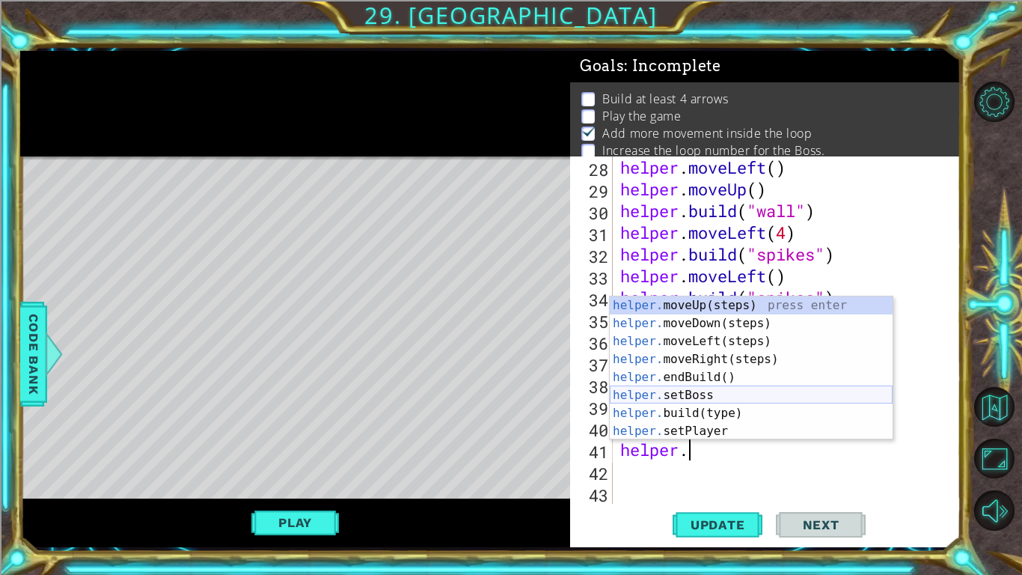
click at [750, 406] on div "helper. moveUp(steps) press enter helper. moveDown(steps) press enter helper. m…" at bounding box center [751, 386] width 283 height 180
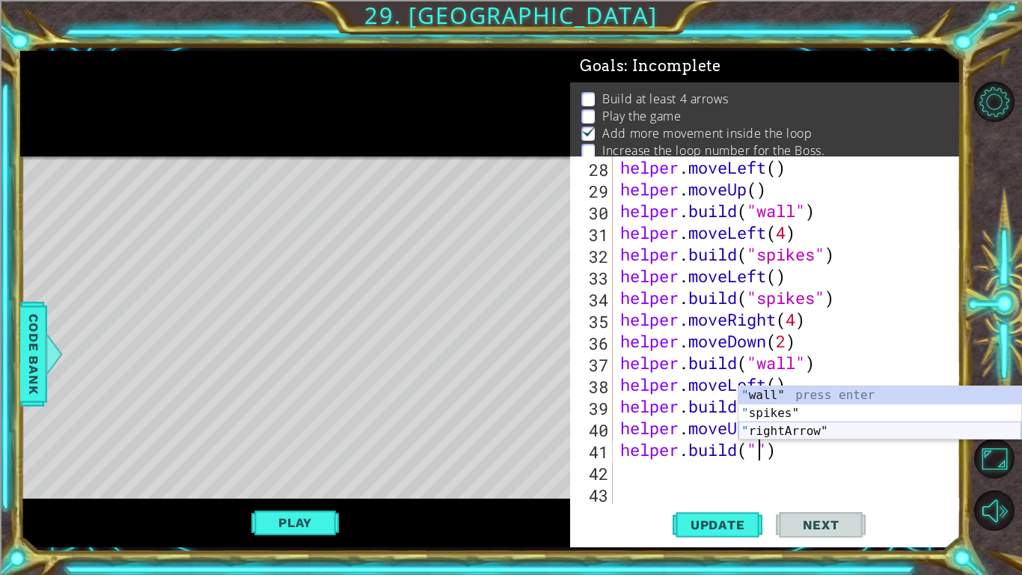
click at [821, 429] on div "" wall" press enter " spikes" press enter " rightArrow" press enter" at bounding box center [880, 431] width 283 height 90
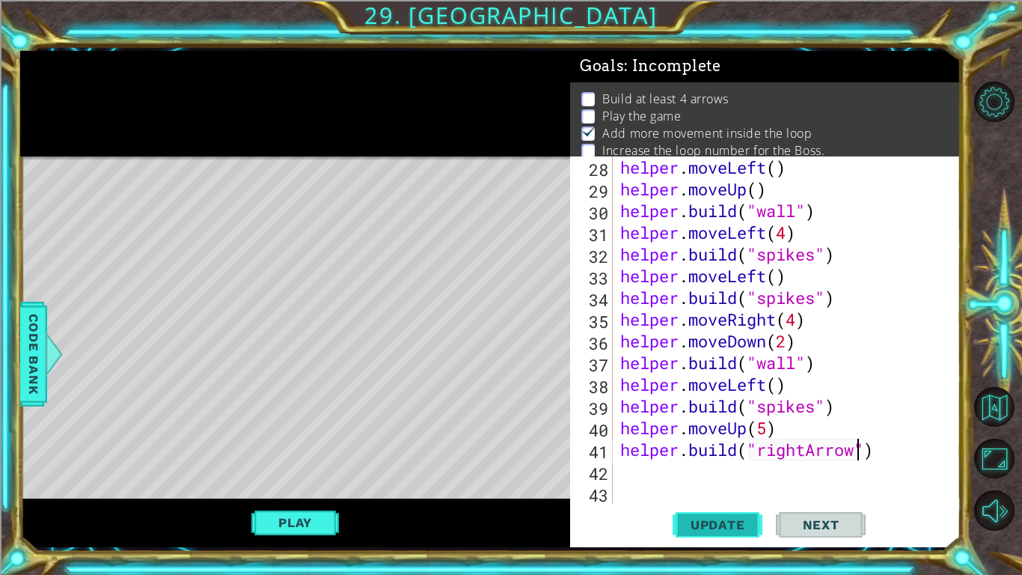
type textarea "[DOMAIN_NAME]("rightArrow")"
click at [704, 448] on span "Update" at bounding box center [718, 524] width 85 height 15
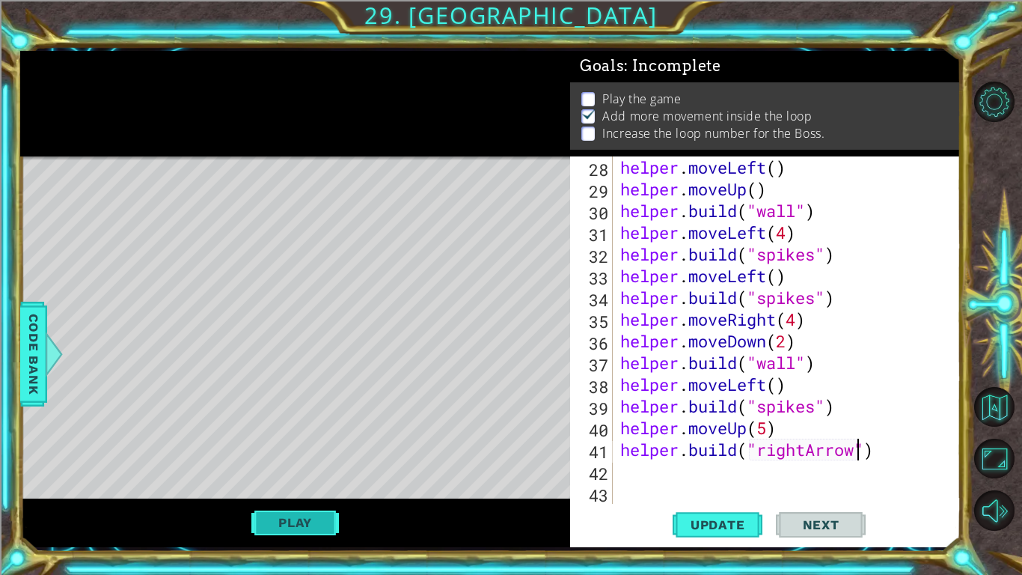
click at [313, 448] on button "Play" at bounding box center [295, 522] width 88 height 28
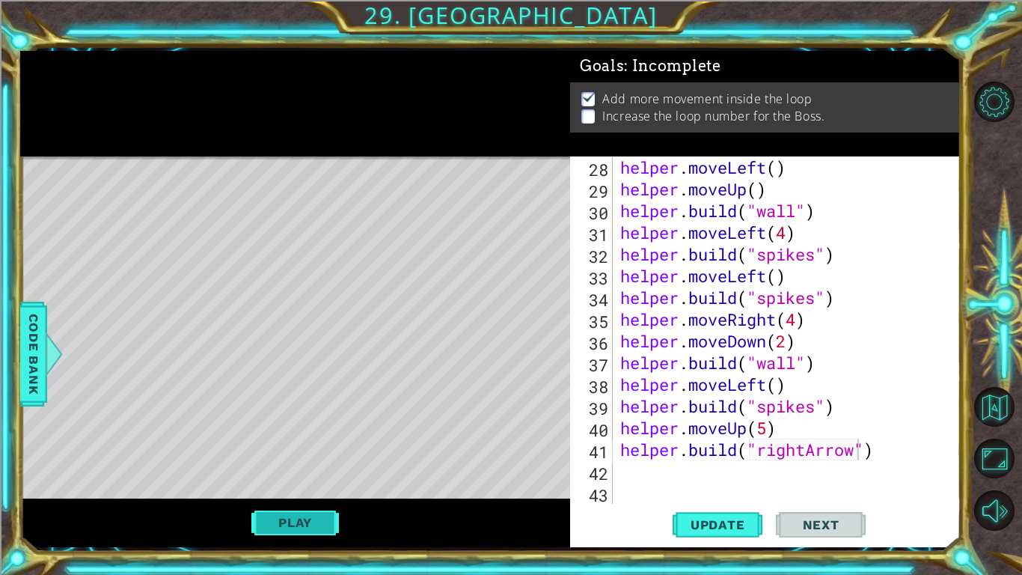
click at [283, 448] on button "Play" at bounding box center [295, 522] width 88 height 28
click at [621, 448] on div "helper . moveLeft ( ) helper . moveUp ( ) helper . build ( "wall" ) helper . mo…" at bounding box center [790, 351] width 347 height 391
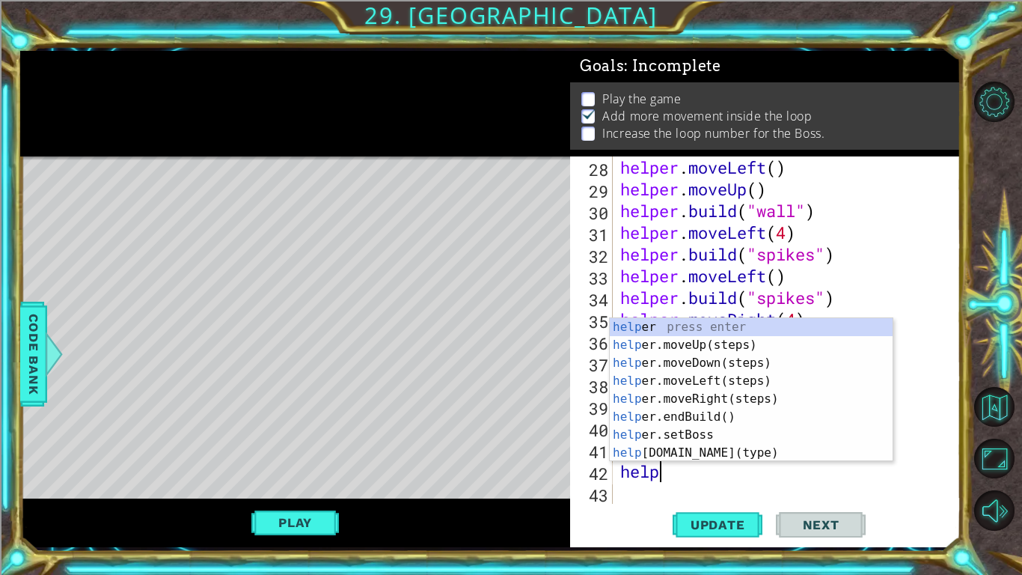
scroll to position [0, 1]
type textarea "helper"
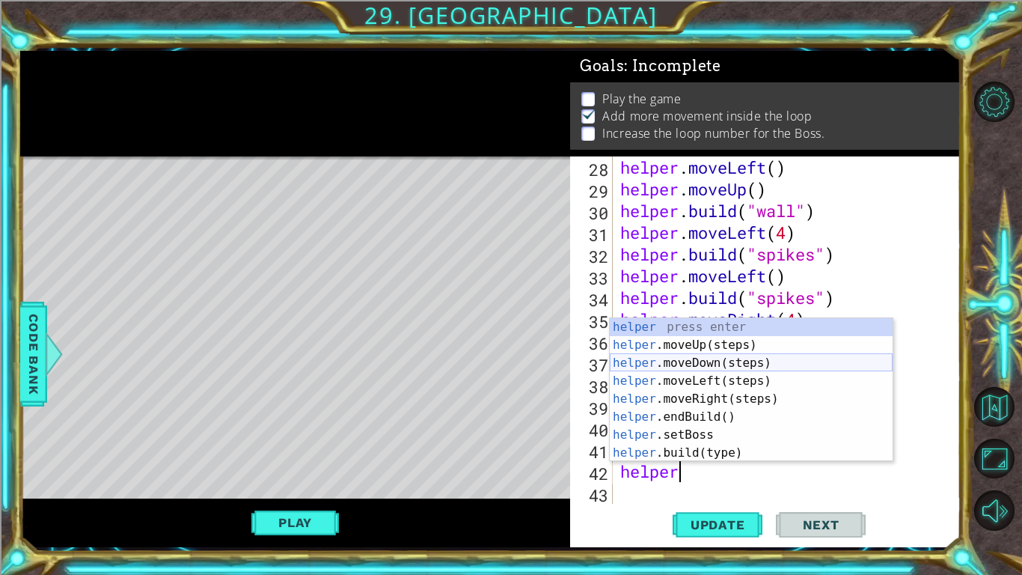
click at [671, 361] on div "helper press enter helper .moveUp(steps) press enter helper .moveDown(steps) pr…" at bounding box center [751, 408] width 283 height 180
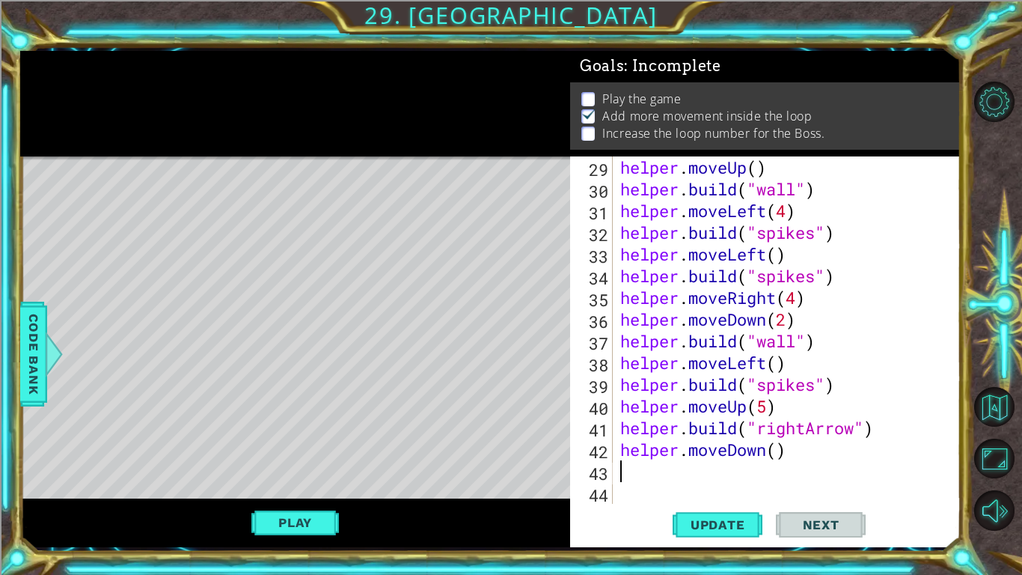
scroll to position [651, 0]
click at [777, 448] on div "helper . moveUp ( ) helper . build ( "wall" ) helper . moveLeft ( 4 ) helper . …" at bounding box center [790, 351] width 347 height 391
type textarea "helper.moveDown(3)"
click at [628, 448] on div "helper . moveUp ( ) helper . build ( "wall" ) helper . moveLeft ( 4 ) helper . …" at bounding box center [790, 351] width 347 height 391
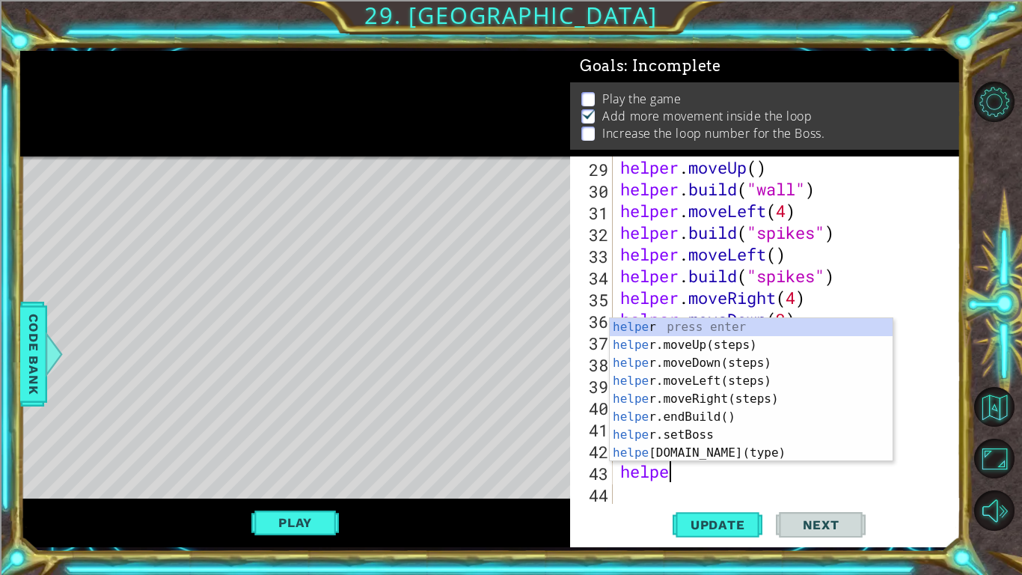
scroll to position [0, 1]
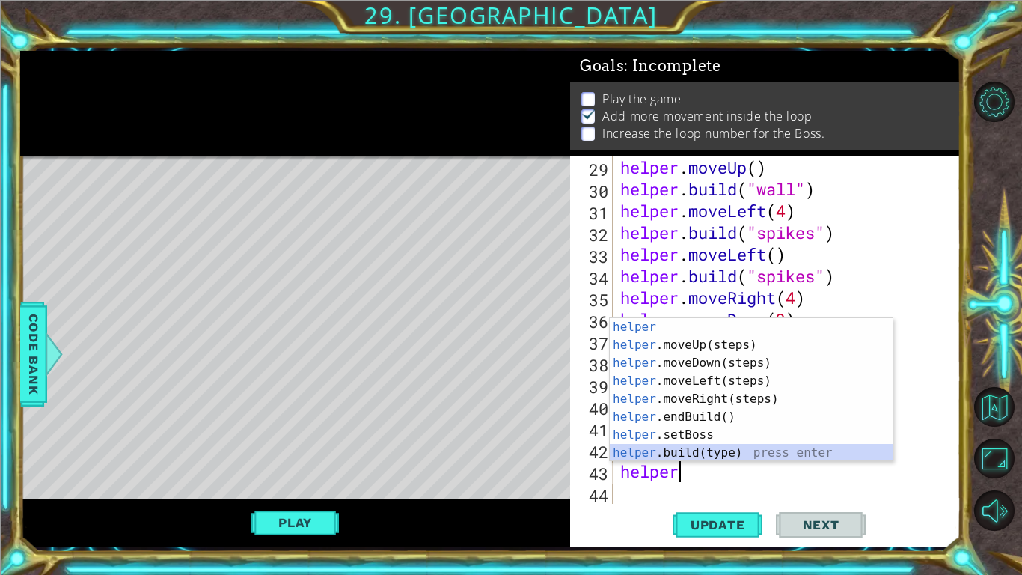
click at [723, 448] on div "helper press enter helper .moveUp(steps) press enter helper .moveDown(steps) pr…" at bounding box center [751, 408] width 283 height 180
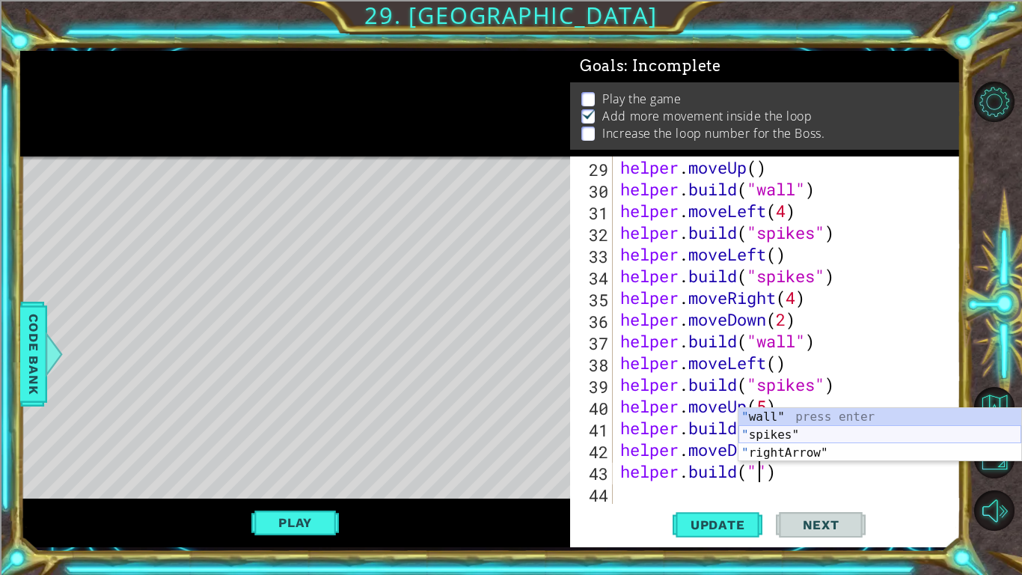
click at [770, 437] on div "" wall" press enter " spikes" press enter " rightArrow" press enter" at bounding box center [880, 453] width 283 height 90
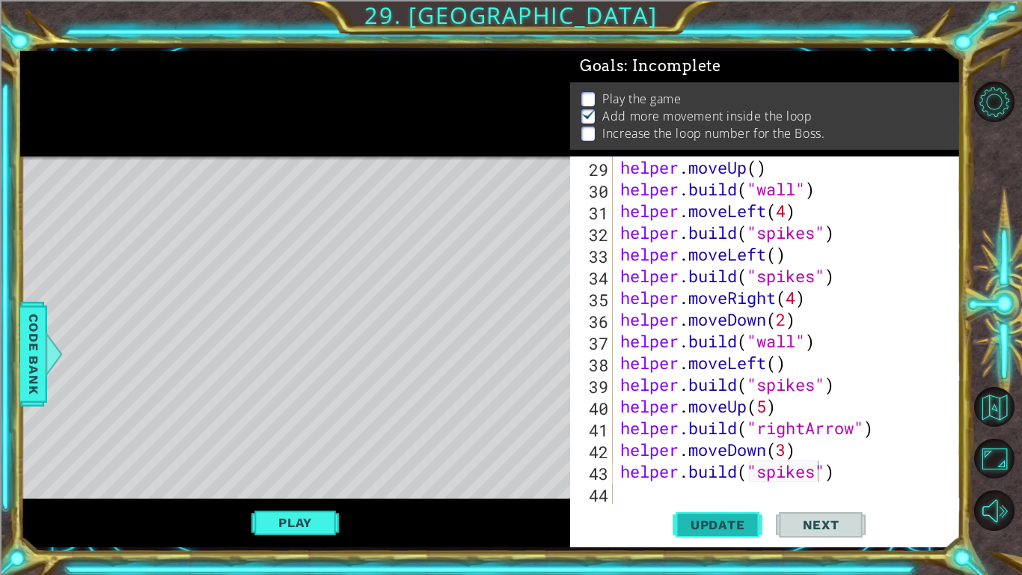
click at [737, 448] on span "Update" at bounding box center [718, 524] width 85 height 15
click at [296, 448] on button "Play" at bounding box center [295, 522] width 88 height 28
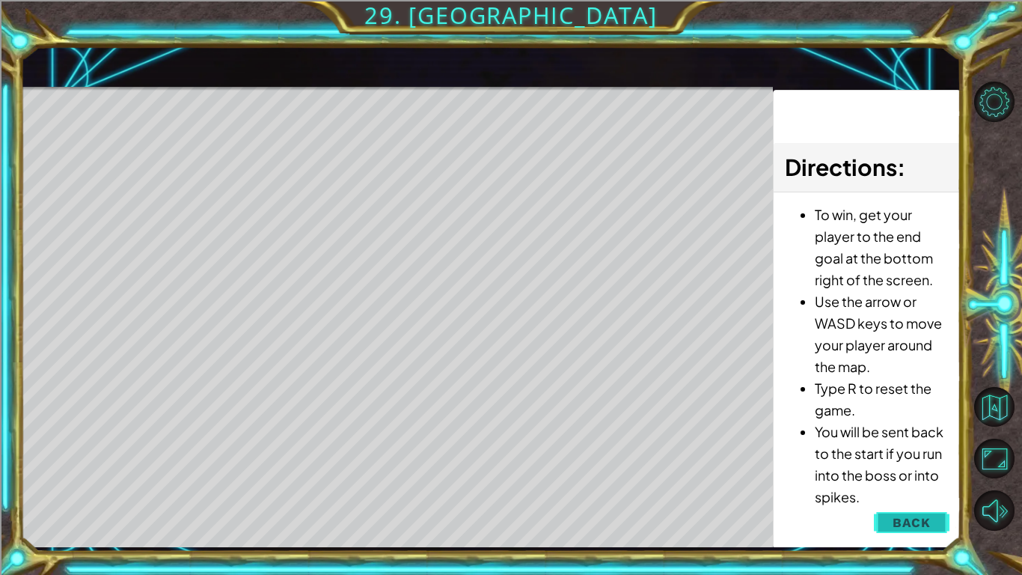
click at [892, 448] on button "Back" at bounding box center [912, 522] width 76 height 30
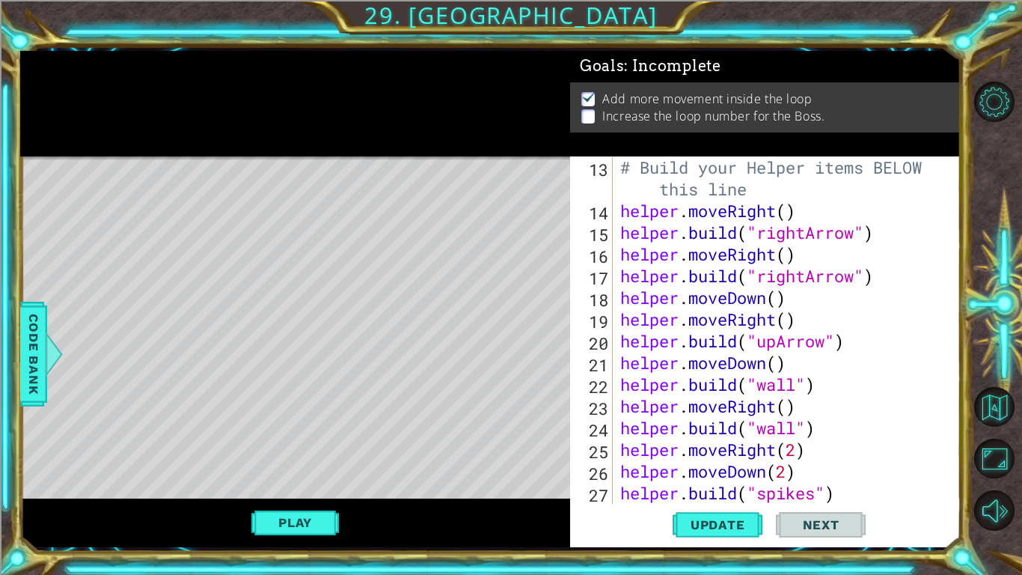
scroll to position [281, 0]
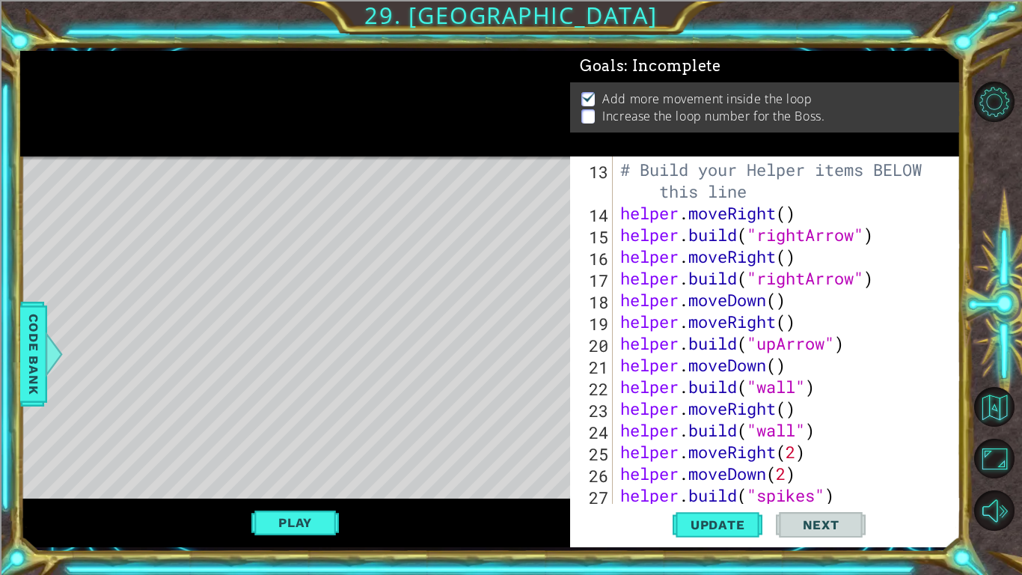
type textarea "[DOMAIN_NAME]("wall")"
drag, startPoint x: 815, startPoint y: 429, endPoint x: 620, endPoint y: 427, distance: 195.3
click at [620, 427] on div "# Build your Helper items BELOW this line helper . moveRight ( ) helper . build…" at bounding box center [790, 332] width 347 height 391
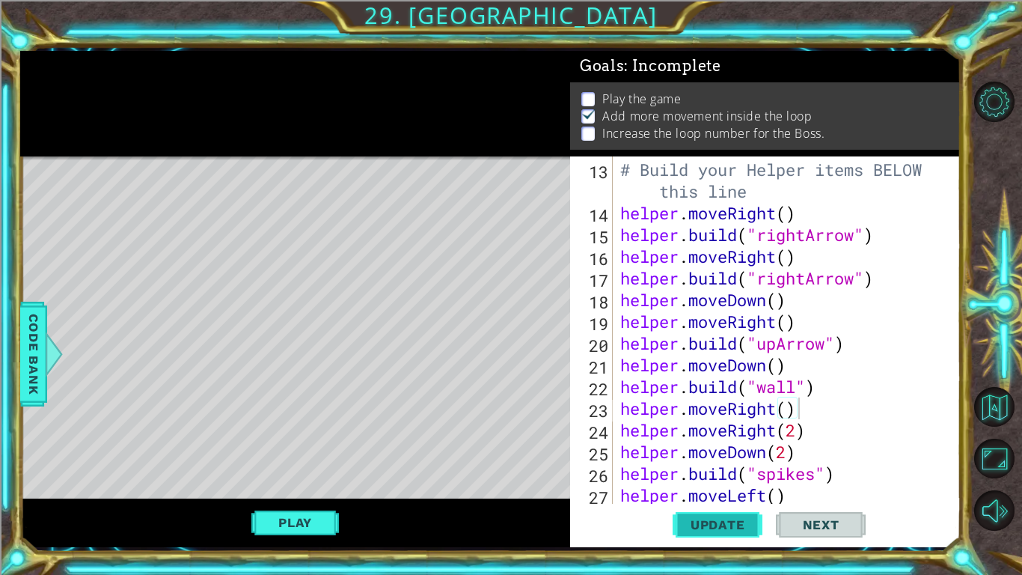
click at [750, 448] on span "Update" at bounding box center [718, 524] width 85 height 15
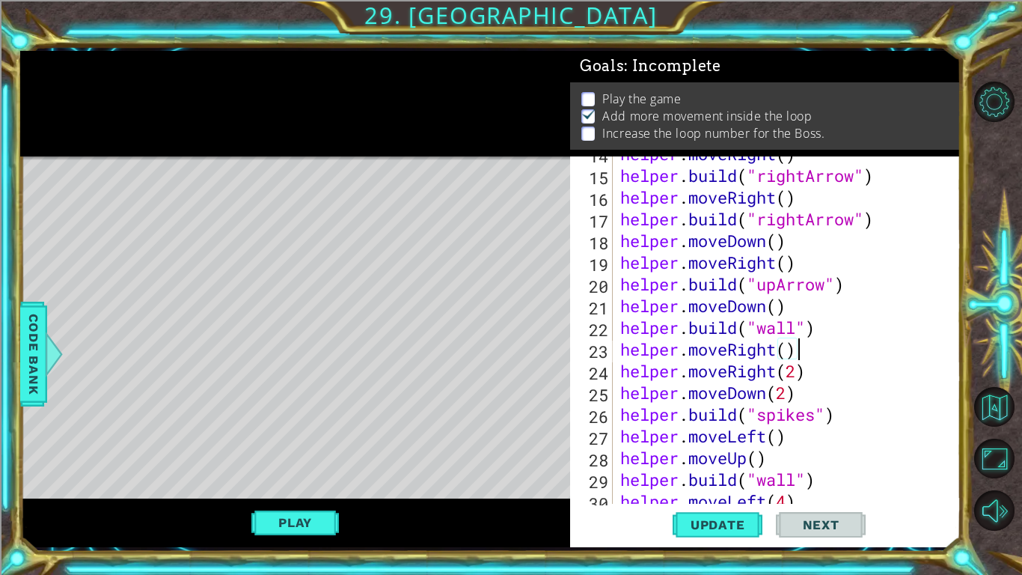
scroll to position [340, 0]
click at [502, 427] on div "Level Map" at bounding box center [365, 376] width 691 height 441
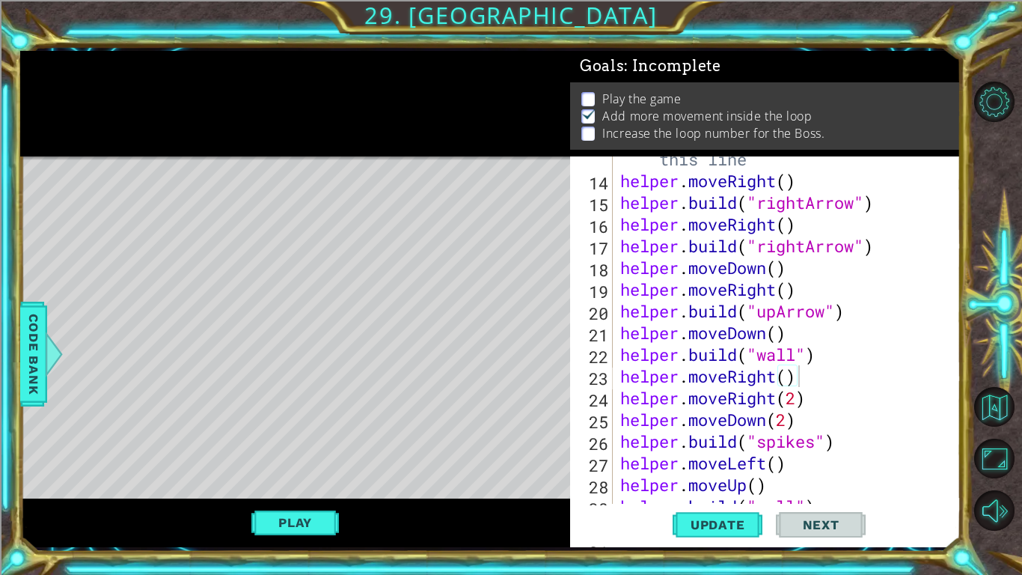
scroll to position [313, 0]
type textarea "[DOMAIN_NAME]("spikes")"
drag, startPoint x: 837, startPoint y: 445, endPoint x: 620, endPoint y: 435, distance: 218.0
click at [620, 435] on div "# Build your Helper items BELOW this line helper . moveRight ( ) helper . build…" at bounding box center [790, 332] width 347 height 412
type textarea "helper.moveDown(2)"
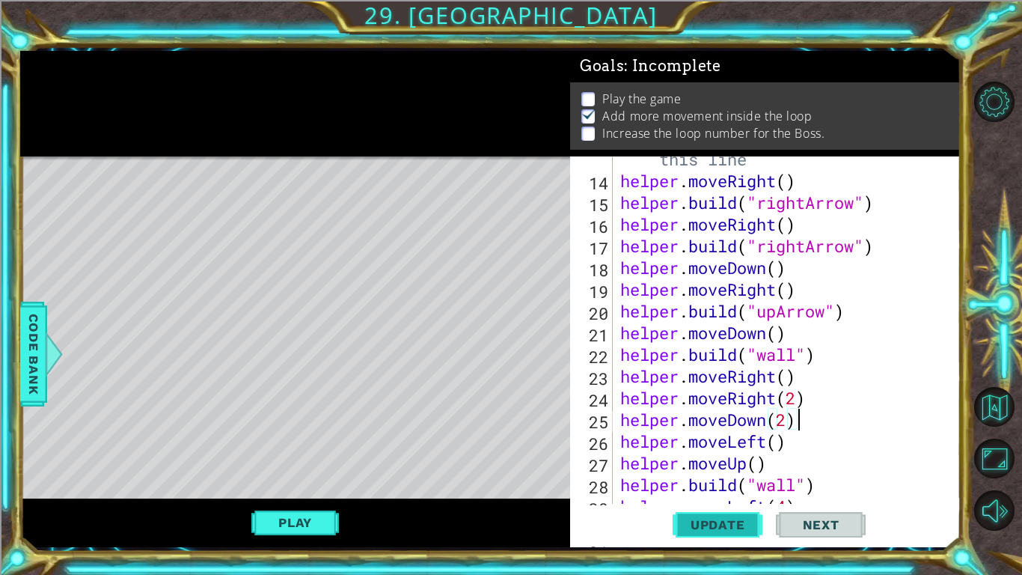
click at [722, 448] on span "Update" at bounding box center [718, 524] width 85 height 15
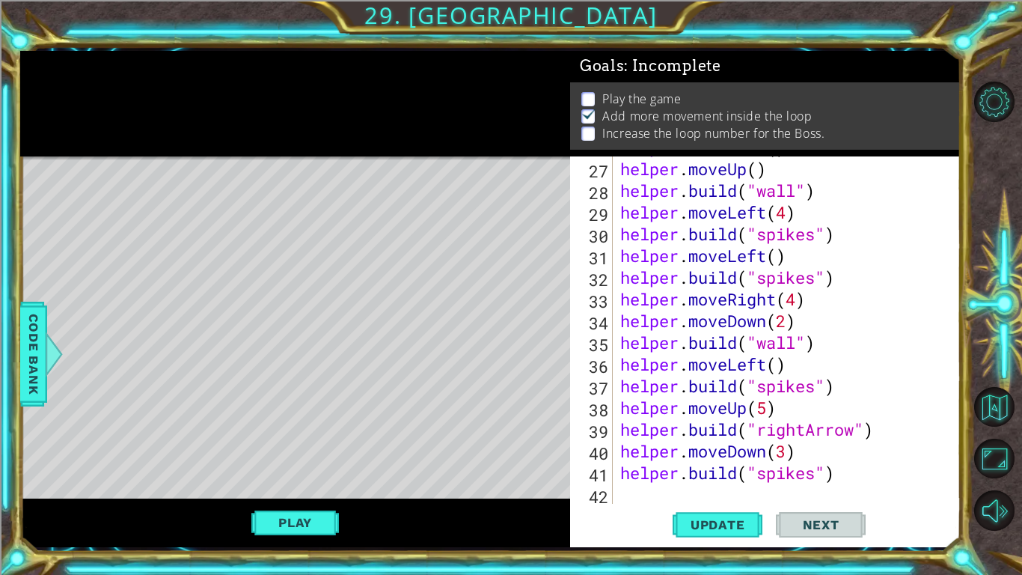
scroll to position [606, 0]
click at [619, 448] on div "helper . moveLeft ( ) helper . moveUp ( ) helper . build ( "wall" ) helper . mo…" at bounding box center [790, 331] width 347 height 391
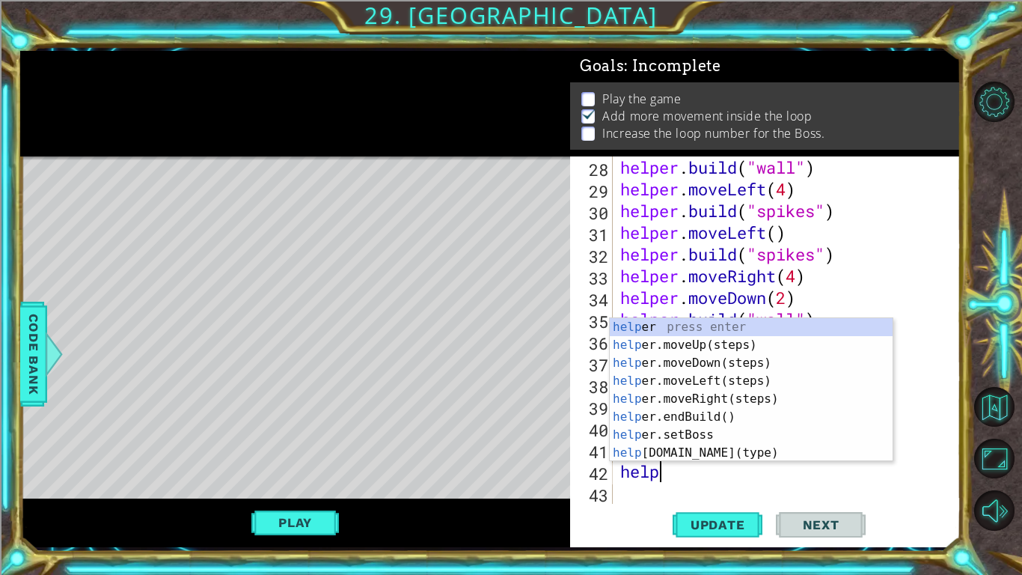
scroll to position [0, 1]
type textarea "helper"
click at [712, 395] on div "helper press enter helper .moveUp(steps) press enter helper .moveDown(steps) pr…" at bounding box center [751, 408] width 283 height 180
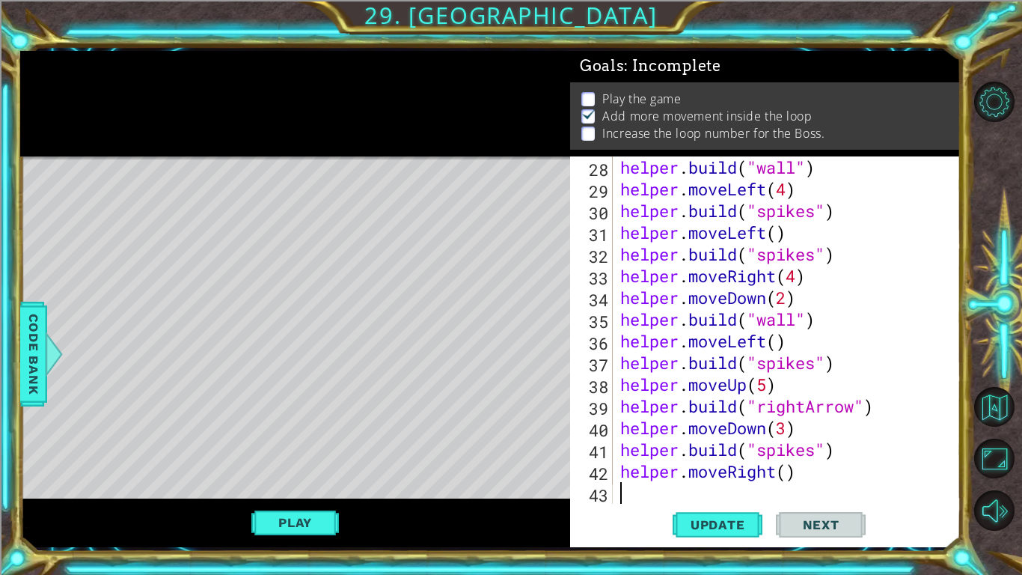
scroll to position [651, 0]
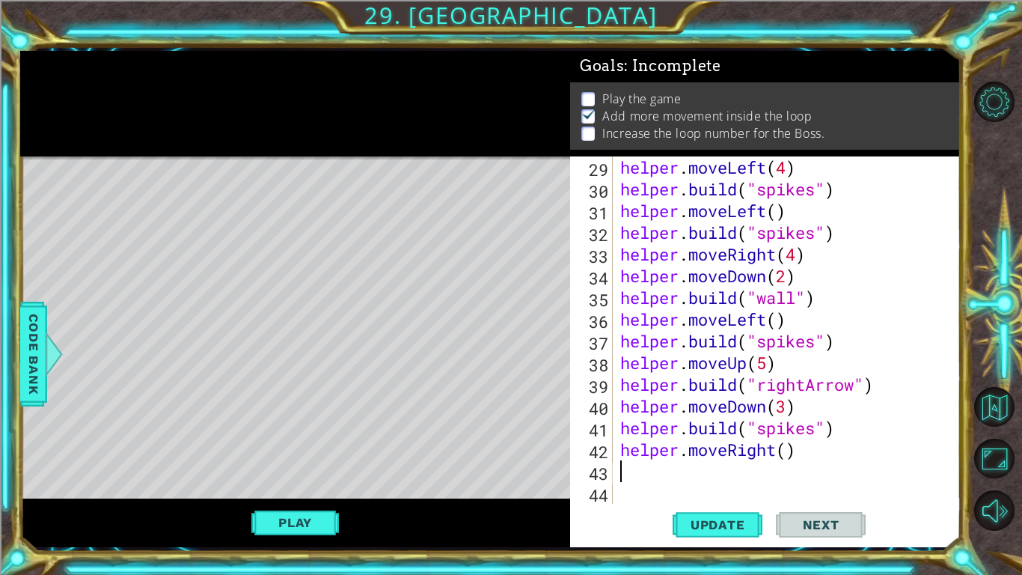
click at [789, 448] on div "helper . moveLeft ( 4 ) helper . build ( "spikes" ) helper . moveLeft ( ) helpe…" at bounding box center [790, 351] width 347 height 391
type textarea "helper.moveRight(3)"
click at [641, 448] on div "helper . moveLeft ( 4 ) helper . build ( "spikes" ) helper . moveLeft ( ) helpe…" at bounding box center [790, 351] width 347 height 391
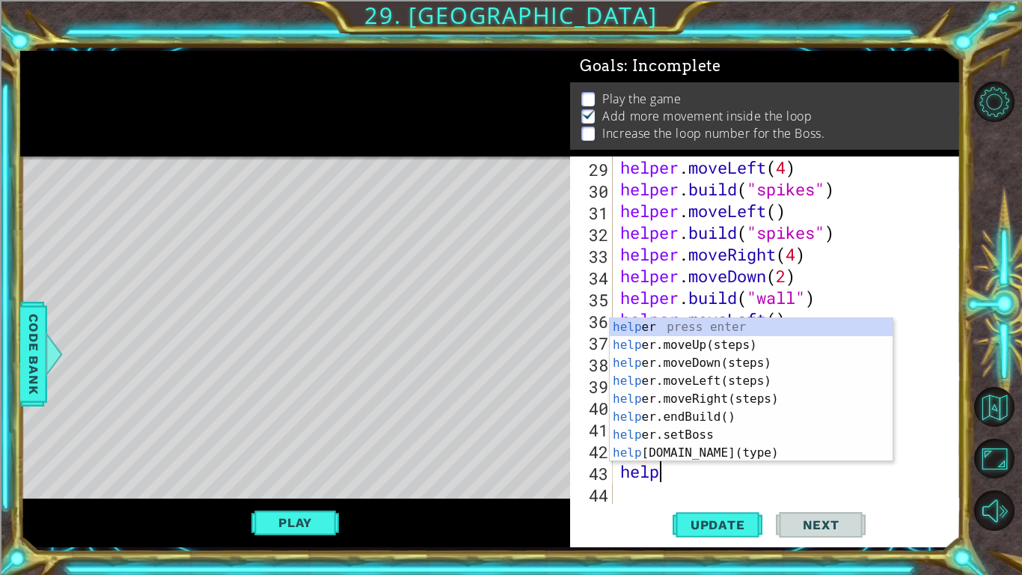
scroll to position [0, 1]
type textarea "helper"
click at [707, 349] on div "helper press enter helper .moveUp(steps) press enter helper .moveDown(steps) pr…" at bounding box center [751, 408] width 283 height 180
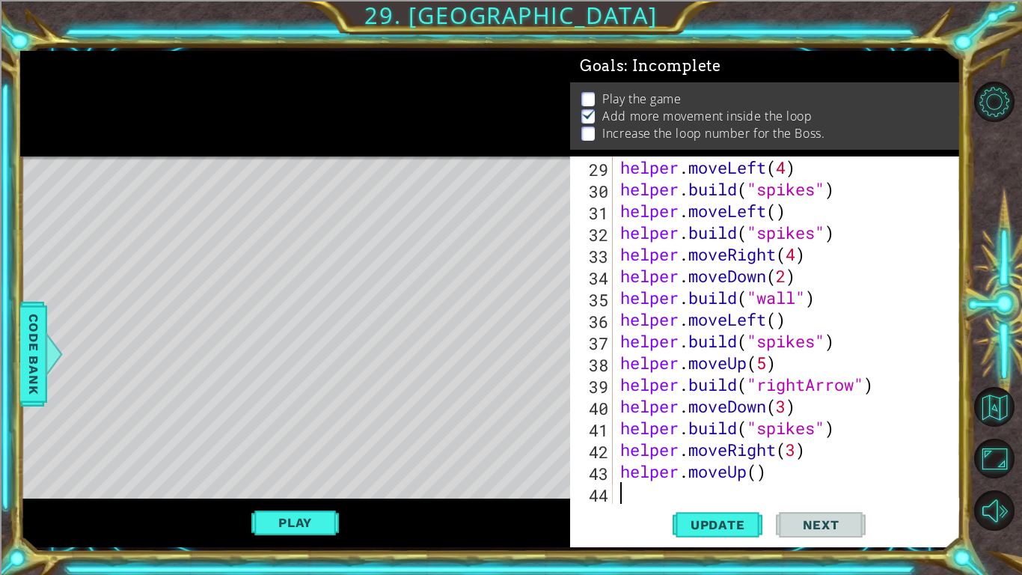
scroll to position [673, 0]
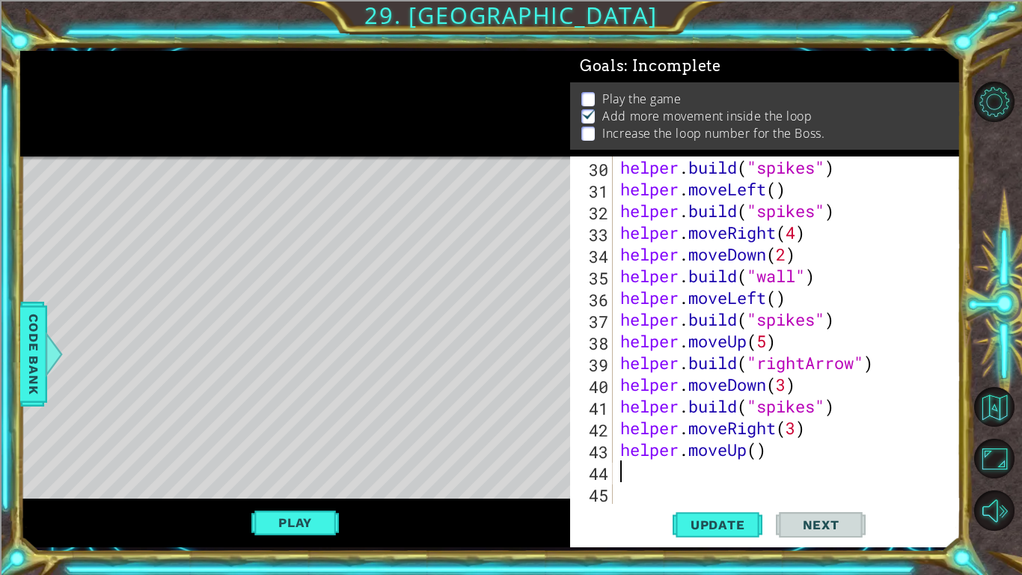
click at [759, 448] on div "helper . build ( "spikes" ) helper . moveLeft ( ) helper . build ( "spikes" ) h…" at bounding box center [790, 351] width 347 height 391
type textarea "helper.moveUp(3)"
click at [640, 448] on div "helper . build ( "spikes" ) helper . moveLeft ( ) helper . build ( "spikes" ) h…" at bounding box center [790, 351] width 347 height 391
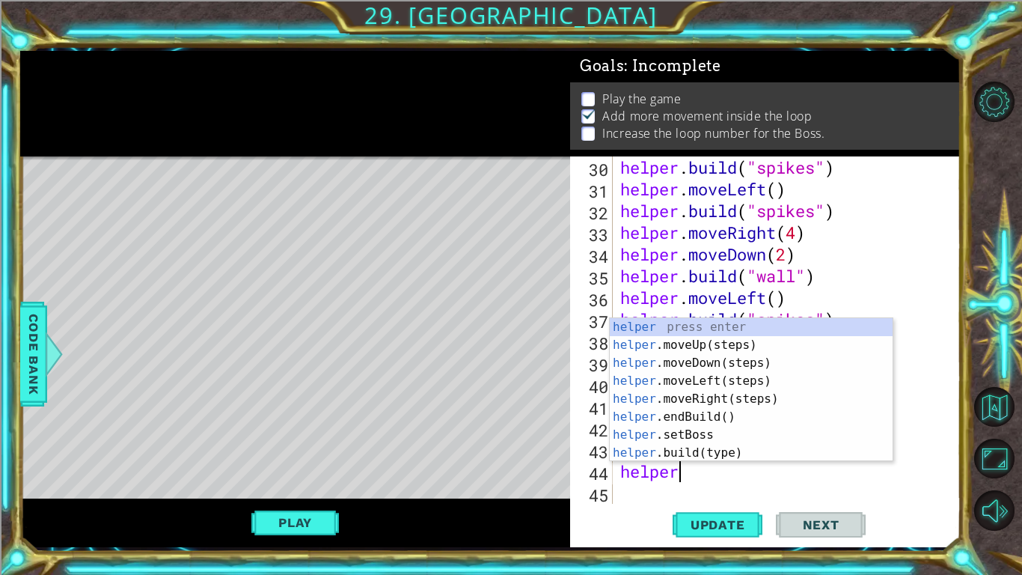
scroll to position [0, 1]
click at [714, 448] on div "helper press enter helper .moveUp(steps) press enter helper .moveDown(steps) pr…" at bounding box center [751, 408] width 283 height 180
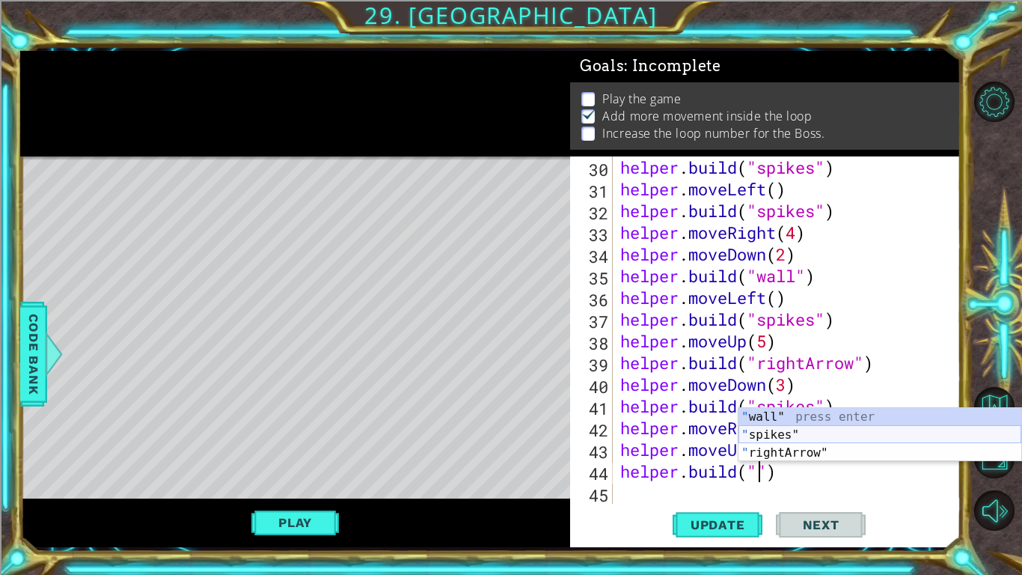
click at [753, 436] on div "" wall" press enter " spikes" press enter " rightArrow" press enter" at bounding box center [880, 453] width 283 height 90
type textarea "[DOMAIN_NAME]("spikes")"
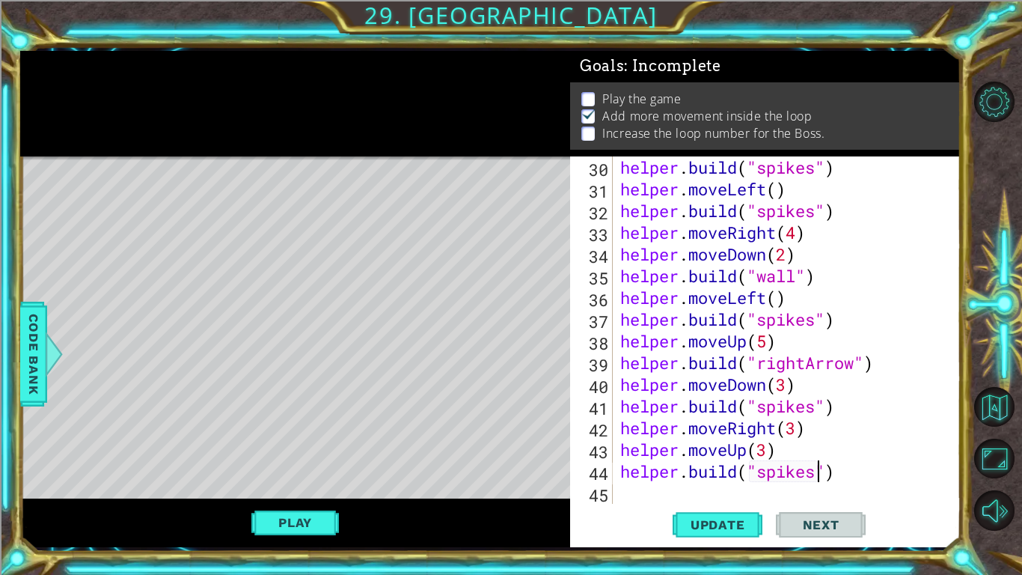
click at [625, 448] on div "helper . build ( "spikes" ) helper . moveLeft ( ) helper . build ( "spikes" ) h…" at bounding box center [790, 351] width 347 height 391
click at [632, 448] on div "helper . build ( "spikes" ) helper . moveLeft ( ) helper . build ( "spikes" ) h…" at bounding box center [790, 351] width 347 height 391
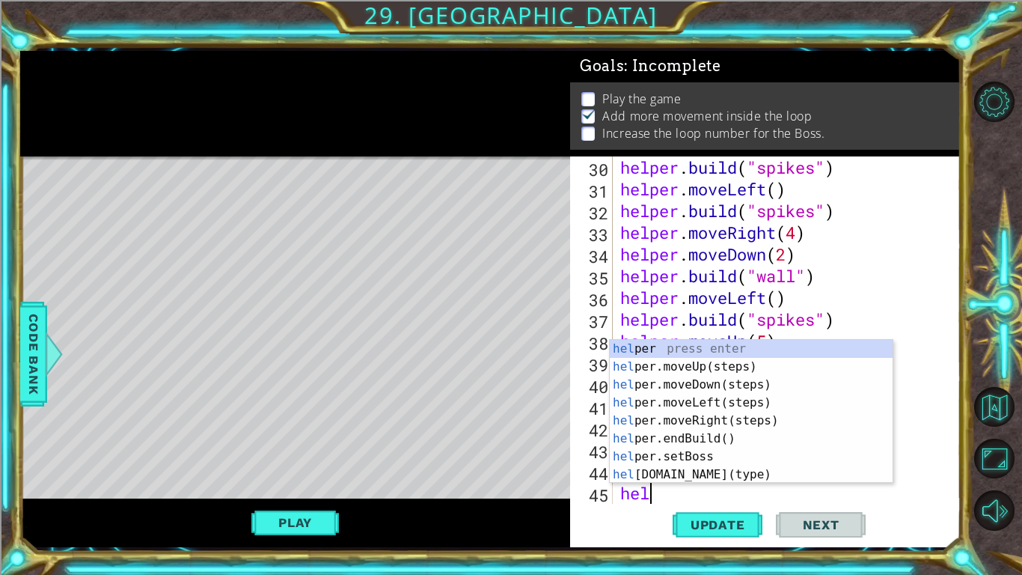
type textarea "helper"
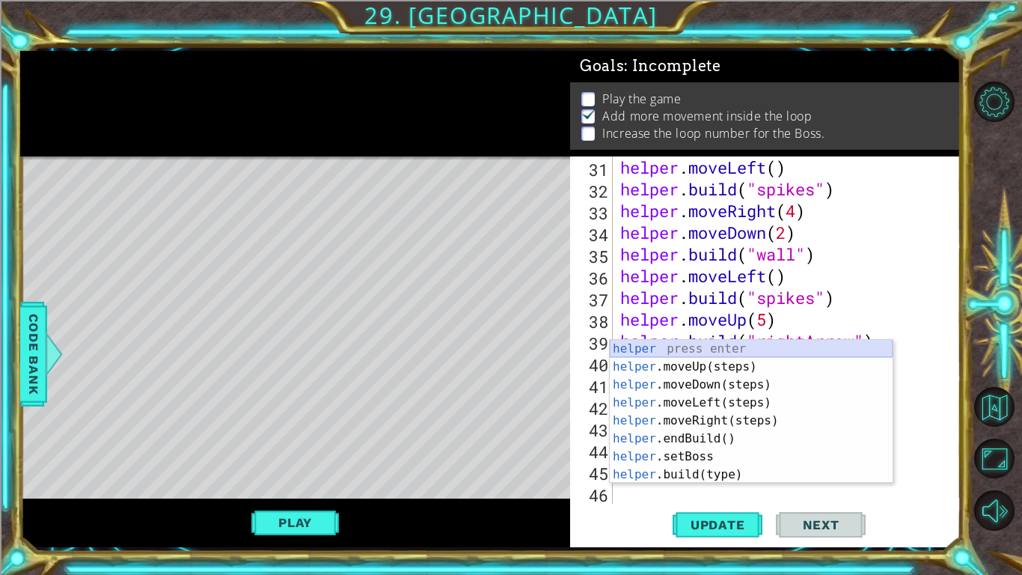
scroll to position [694, 0]
click at [702, 400] on div "helper press enter helper .moveUp(steps) press enter helper .moveDown(steps) pr…" at bounding box center [751, 430] width 283 height 180
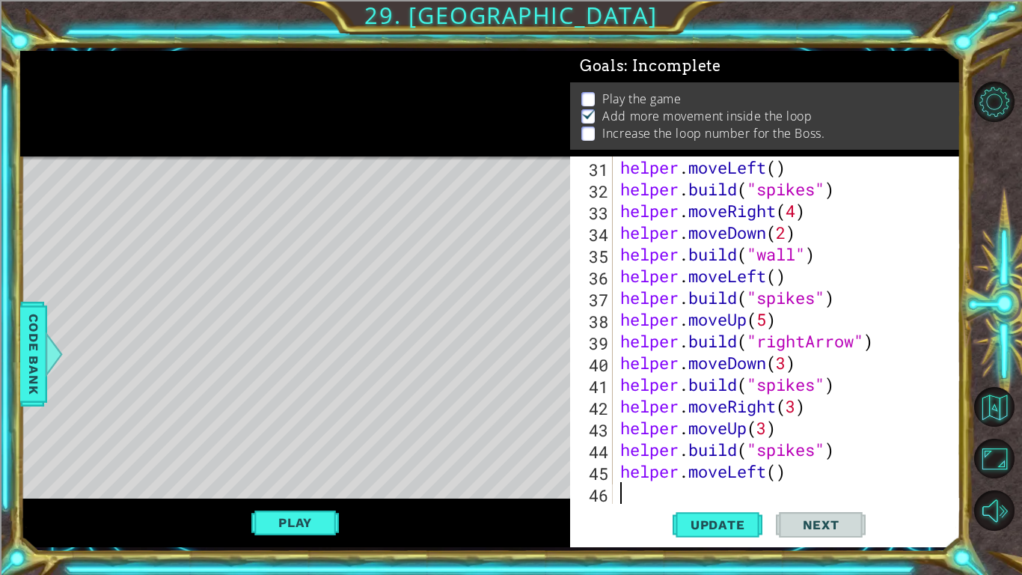
scroll to position [716, 0]
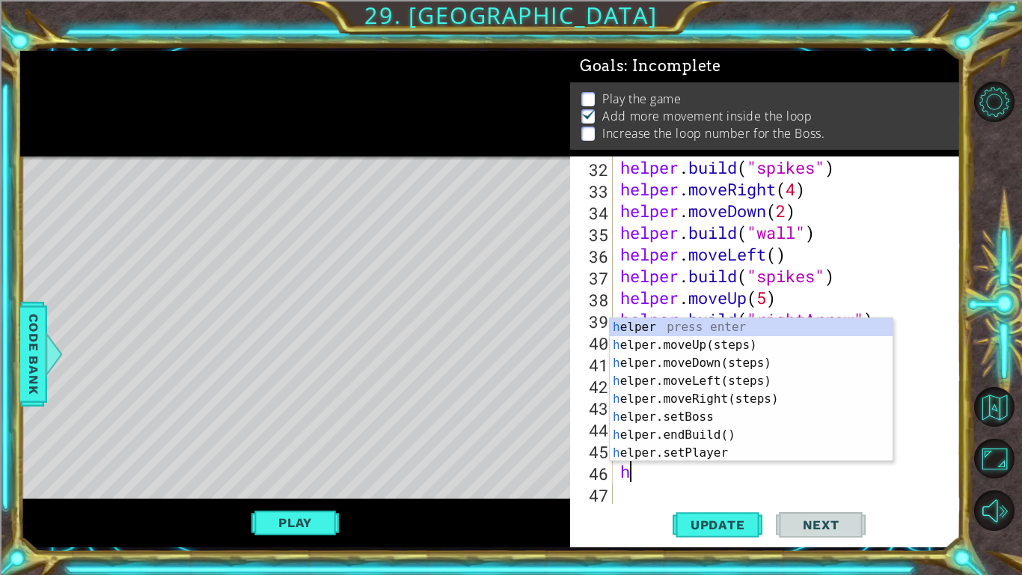
type textarea "helper"
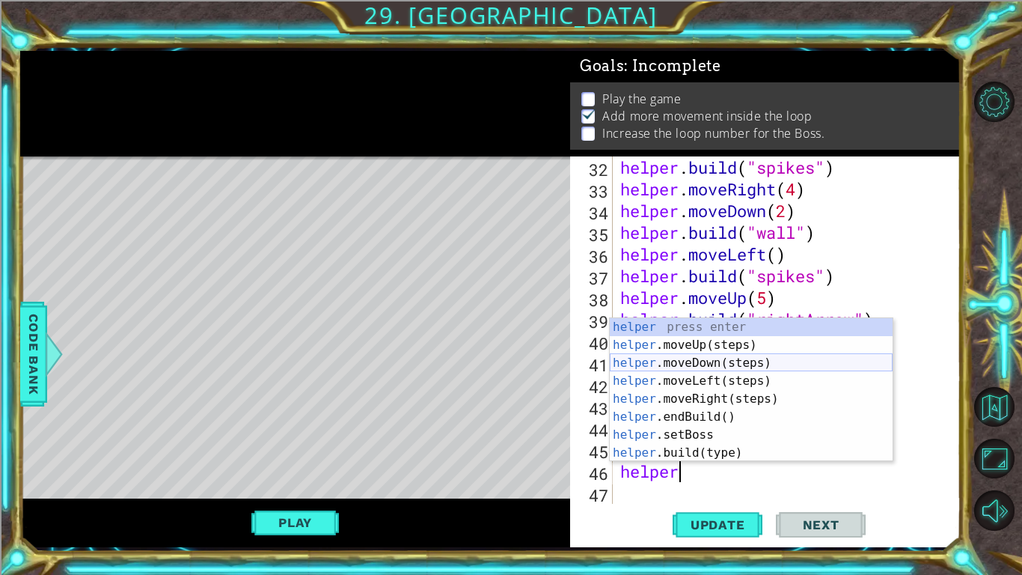
click at [663, 361] on div "helper press enter helper .moveUp(steps) press enter helper .moveDown(steps) pr…" at bounding box center [751, 408] width 283 height 180
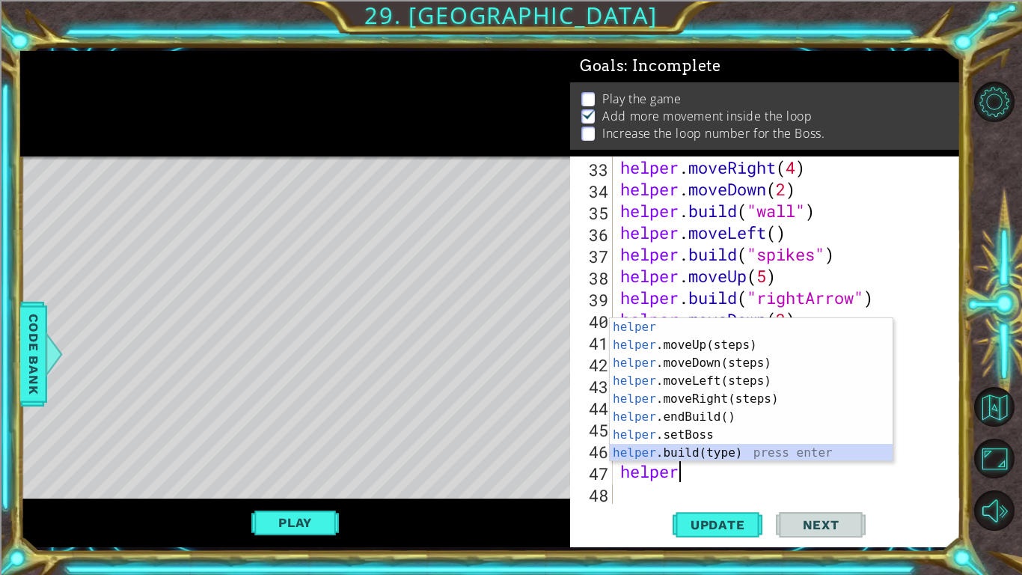
click at [697, 448] on div "helper press enter helper .moveUp(steps) press enter helper .moveDown(steps) pr…" at bounding box center [751, 408] width 283 height 180
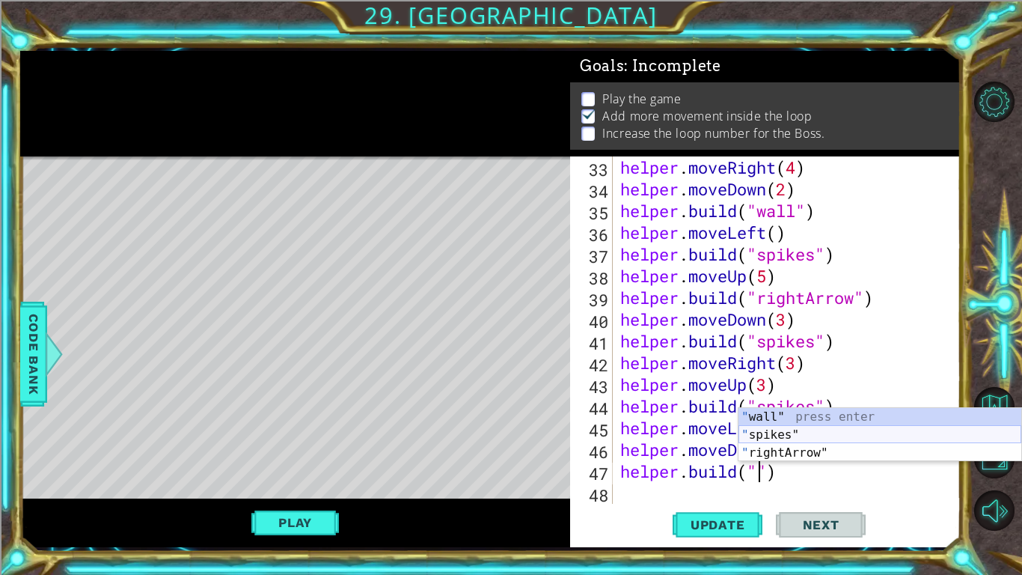
click at [766, 436] on div "" wall" press enter " spikes" press enter " rightArrow" press enter" at bounding box center [880, 453] width 283 height 90
type textarea "[DOMAIN_NAME]("spikes")"
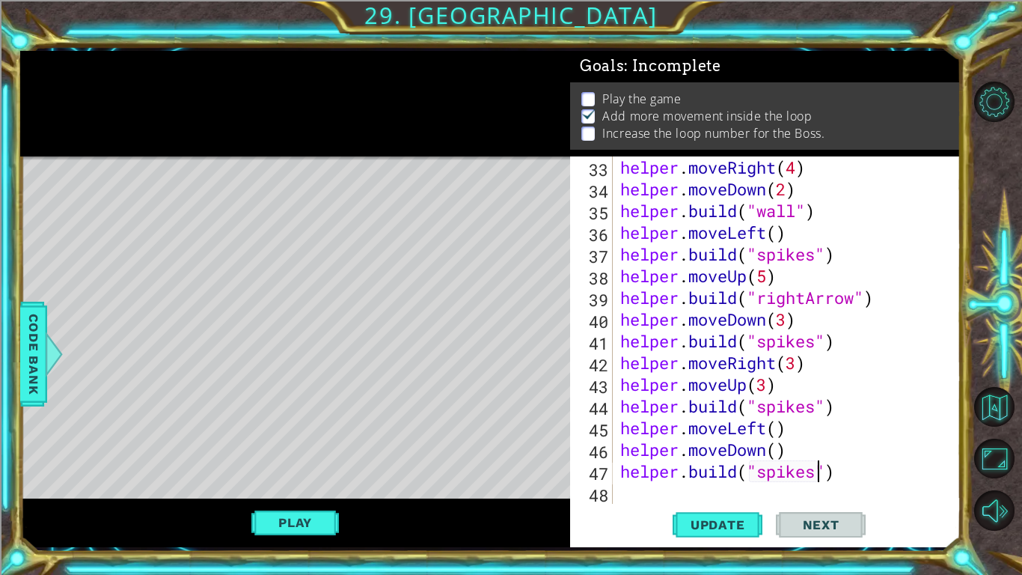
click at [640, 448] on div "helper . moveRight ( 4 ) helper . moveDown ( 2 ) helper . build ( "wall" ) help…" at bounding box center [790, 351] width 347 height 391
type textarea "helper"
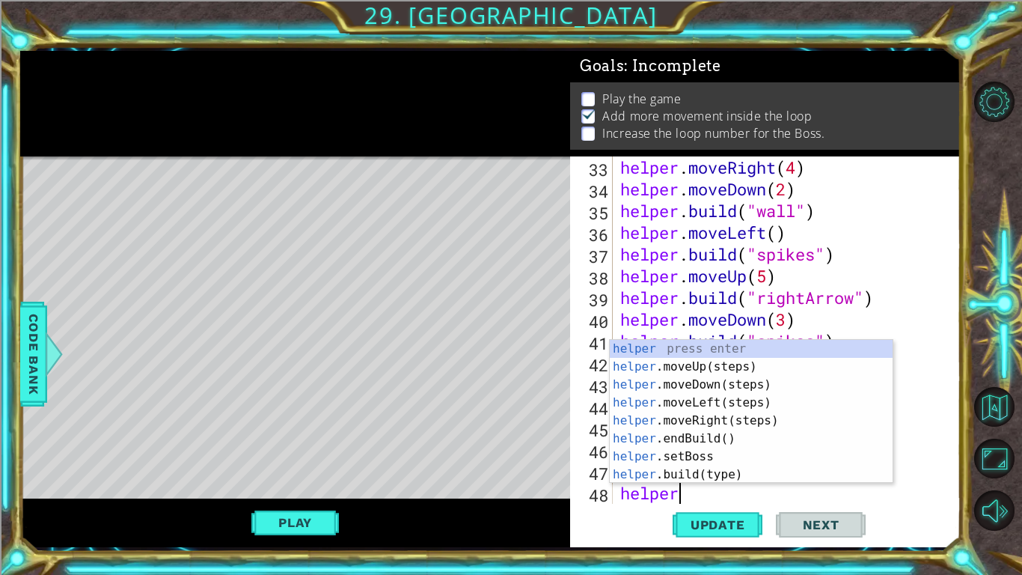
click at [704, 399] on div "helper press enter helper .moveUp(steps) press enter helper .moveDown(steps) pr…" at bounding box center [751, 430] width 283 height 180
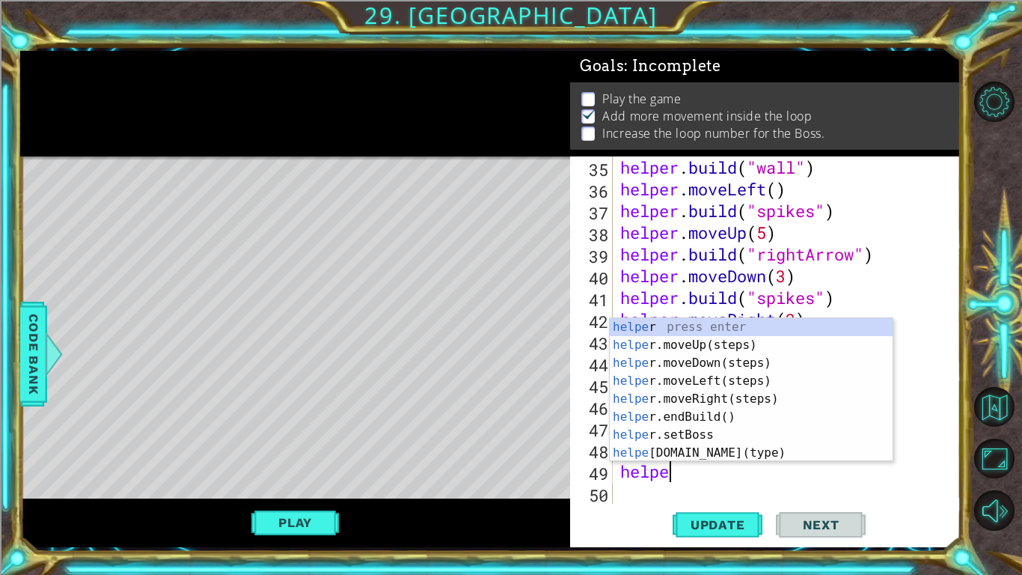
scroll to position [0, 1]
click at [715, 448] on div "helper press enter helper .moveUp(steps) press enter helper .moveDown(steps) pr…" at bounding box center [751, 408] width 283 height 180
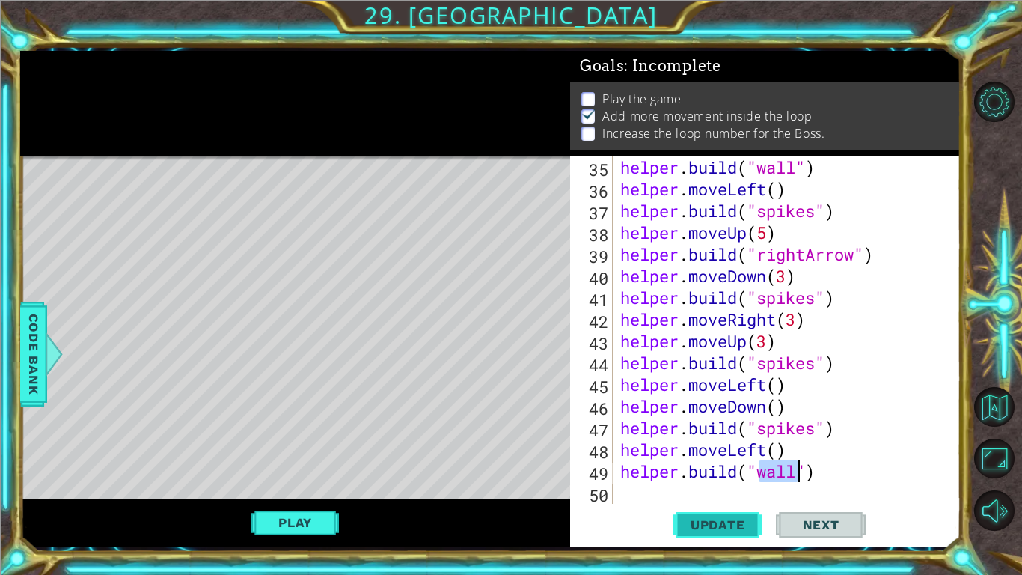
type textarea "[DOMAIN_NAME]("wall")"
click at [726, 448] on span "Update" at bounding box center [718, 524] width 85 height 15
click at [297, 448] on button "Play" at bounding box center [295, 522] width 88 height 28
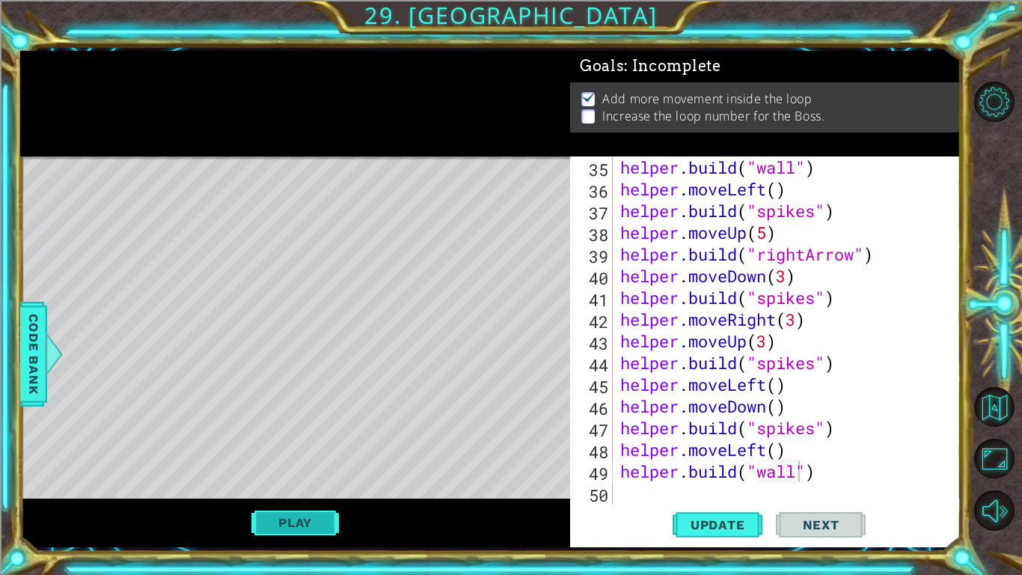
click at [317, 448] on button "Play" at bounding box center [295, 522] width 88 height 28
click at [624, 448] on div "helper . build ( "wall" ) helper . moveLeft ( ) helper . build ( "spikes" ) hel…" at bounding box center [790, 351] width 347 height 391
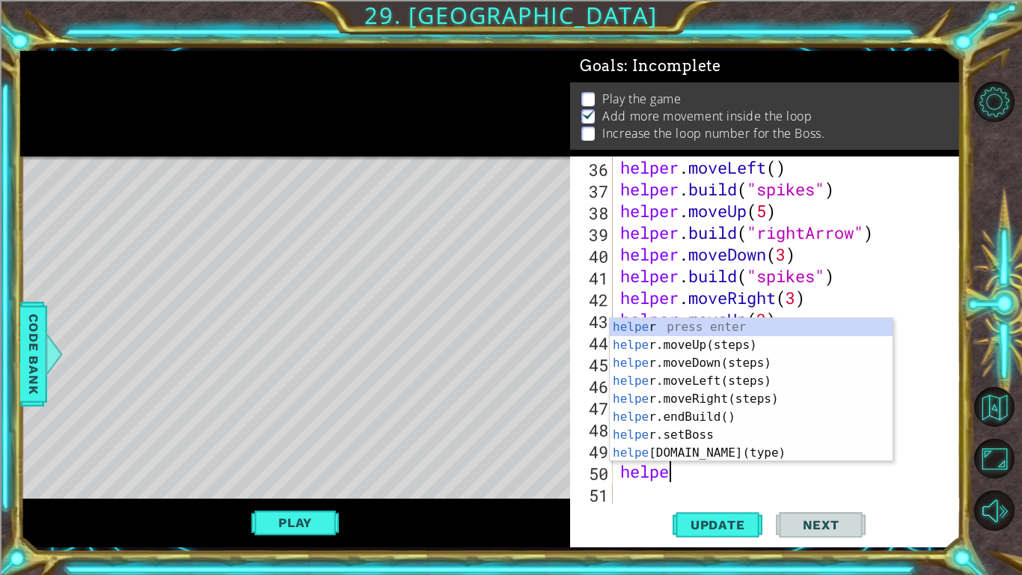
scroll to position [0, 1]
type textarea "helper"
click at [671, 376] on div "helper press enter helper .moveUp(steps) press enter helper .moveDown(steps) pr…" at bounding box center [751, 408] width 283 height 180
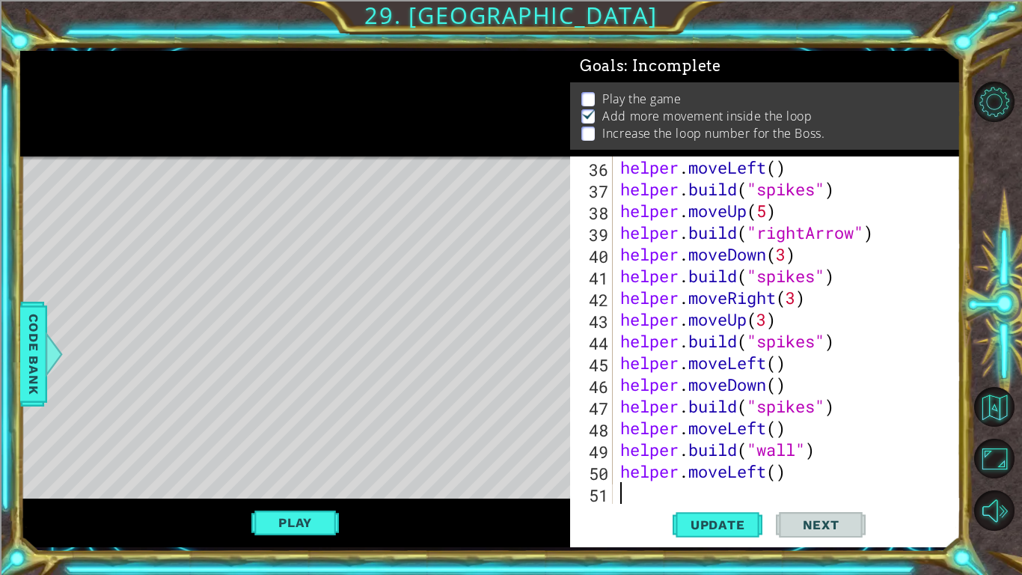
scroll to position [825, 0]
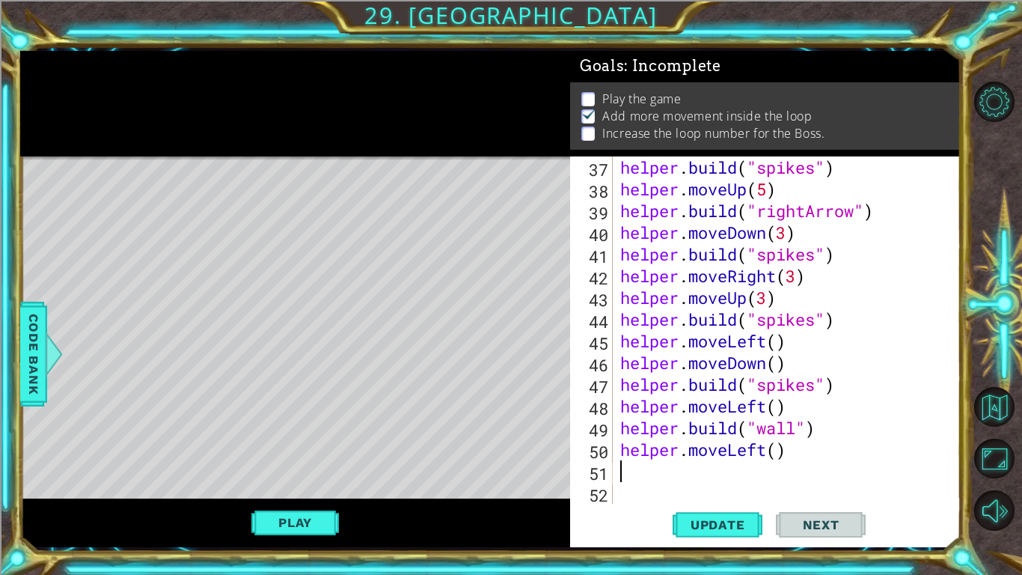
click at [780, 448] on div "helper . build ( "spikes" ) helper . moveUp ( 5 ) helper . build ( "rightArrow"…" at bounding box center [790, 351] width 347 height 391
type textarea "helper.moveLeft(3)"
click at [653, 448] on div "helper . build ( "spikes" ) helper . moveUp ( 5 ) helper . build ( "rightArrow"…" at bounding box center [790, 351] width 347 height 391
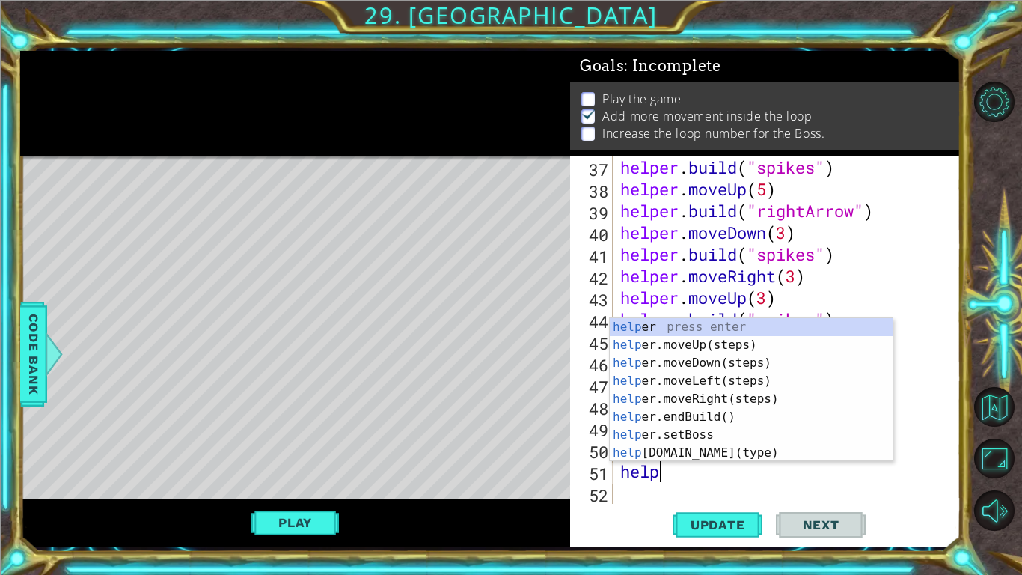
type textarea "helper"
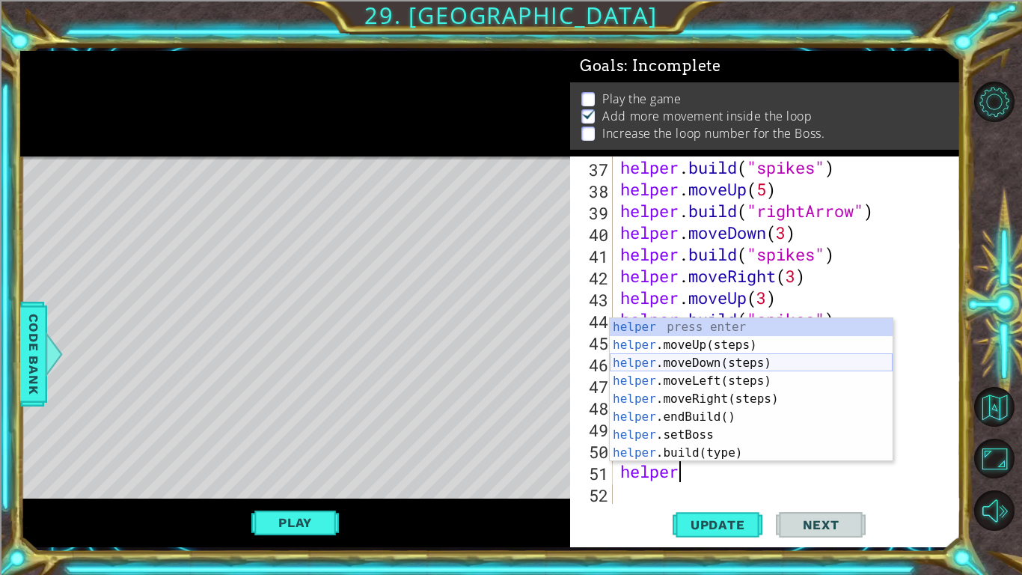
click at [695, 362] on div "helper press enter helper .moveUp(steps) press enter helper .moveDown(steps) pr…" at bounding box center [751, 408] width 283 height 180
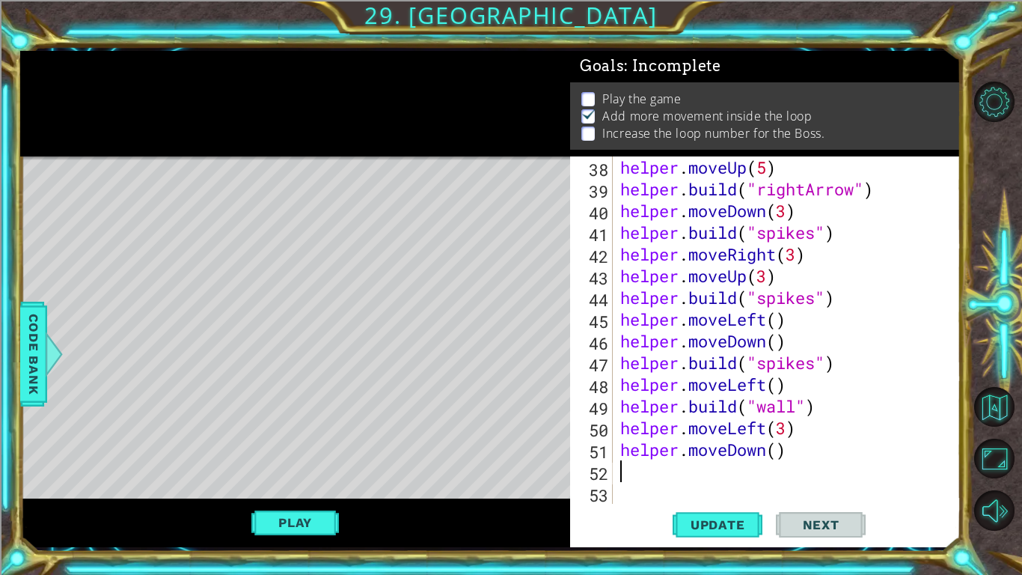
scroll to position [846, 0]
click at [779, 448] on div "helper . moveUp ( 5 ) helper . build ( "rightArrow" ) helper . moveDown ( 3 ) h…" at bounding box center [790, 351] width 347 height 391
type textarea "helper.moveDown(4)"
click at [623, 448] on div "helper . moveUp ( 5 ) helper . build ( "rightArrow" ) helper . moveDown ( 3 ) h…" at bounding box center [790, 351] width 347 height 391
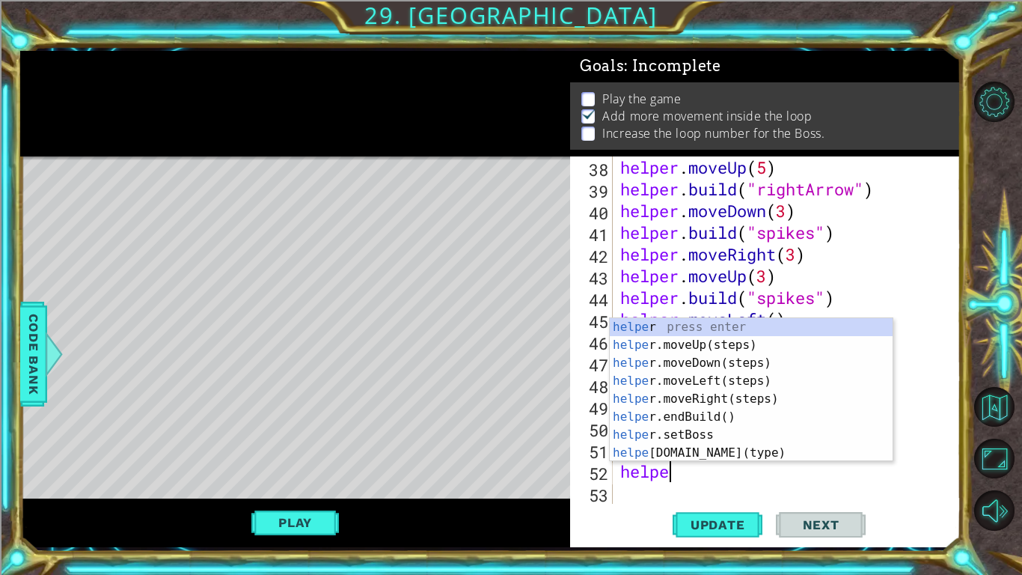
scroll to position [0, 1]
click at [688, 448] on div "helper press enter helper .moveUp(steps) press enter helper .moveDown(steps) pr…" at bounding box center [751, 408] width 283 height 180
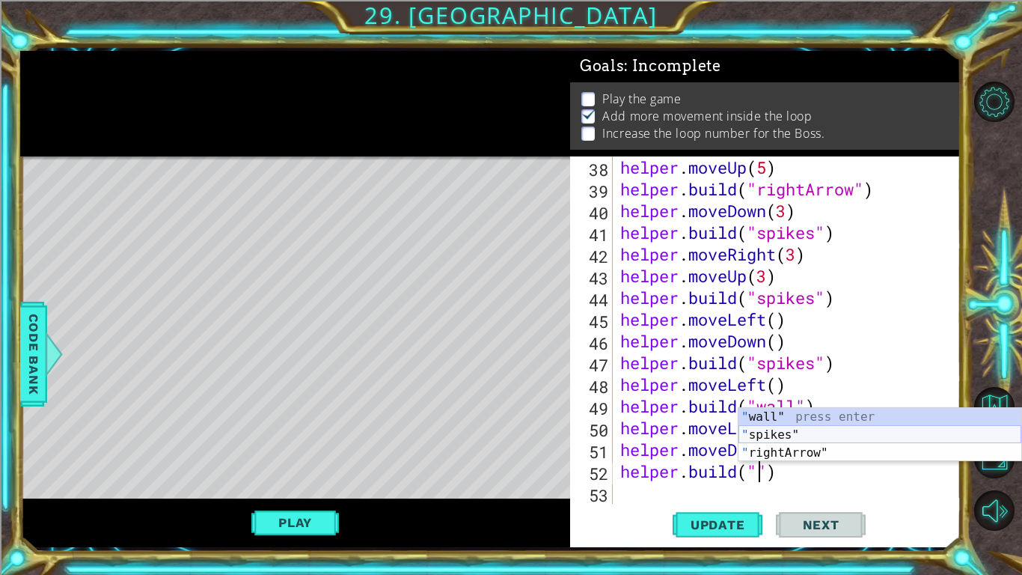
click at [754, 430] on div "" wall" press enter " spikes" press enter " rightArrow" press enter" at bounding box center [880, 453] width 283 height 90
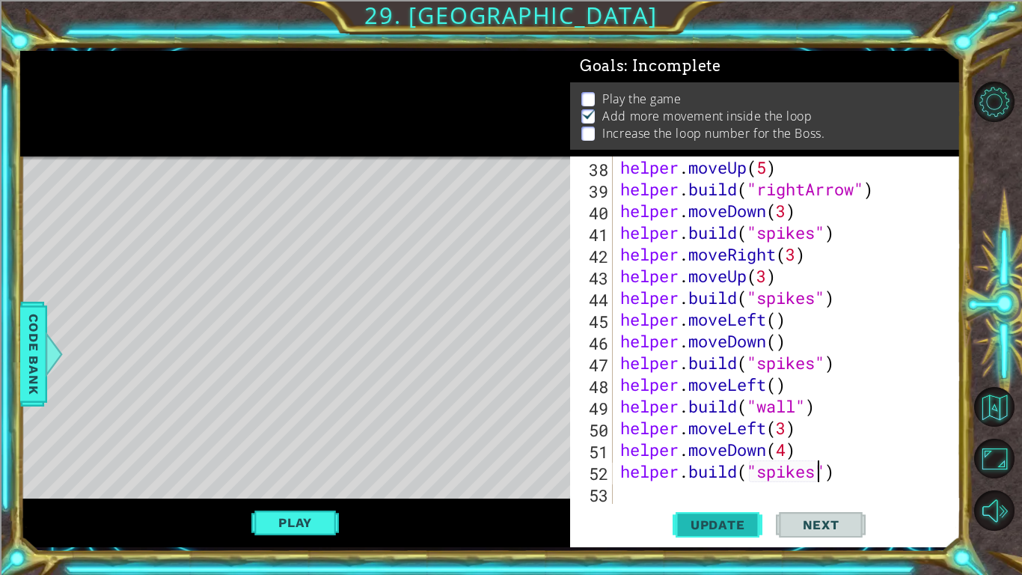
click at [728, 448] on span "Update" at bounding box center [718, 524] width 85 height 15
click at [789, 448] on div "helper . moveUp ( 5 ) helper . build ( "rightArrow" ) helper . moveDown ( 3 ) h…" at bounding box center [790, 351] width 347 height 391
type textarea "helper.moveDown(3)"
click at [742, 448] on span "Update" at bounding box center [718, 524] width 85 height 15
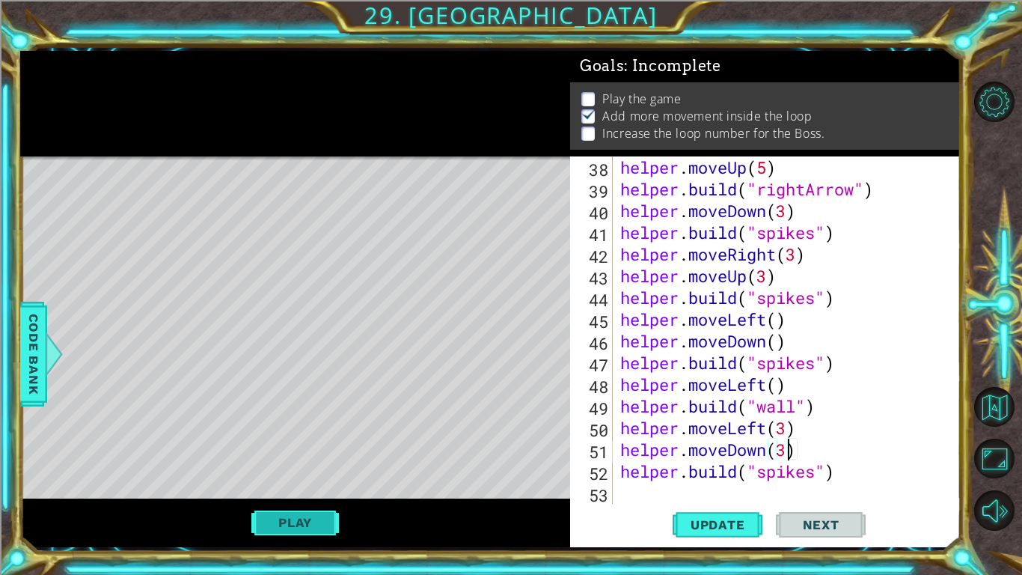
click at [262, 448] on button "Play" at bounding box center [295, 522] width 88 height 28
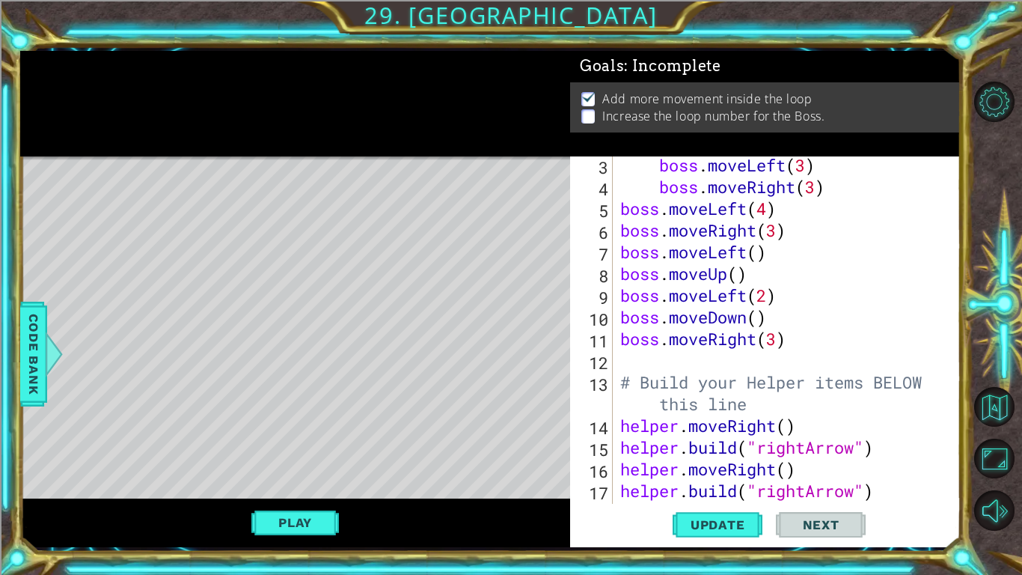
scroll to position [67, 0]
click at [638, 358] on div "boss . moveLeft ( 3 ) boss . moveRight ( 3 ) boss . moveLeft ( 4 ) boss . moveR…" at bounding box center [790, 349] width 347 height 391
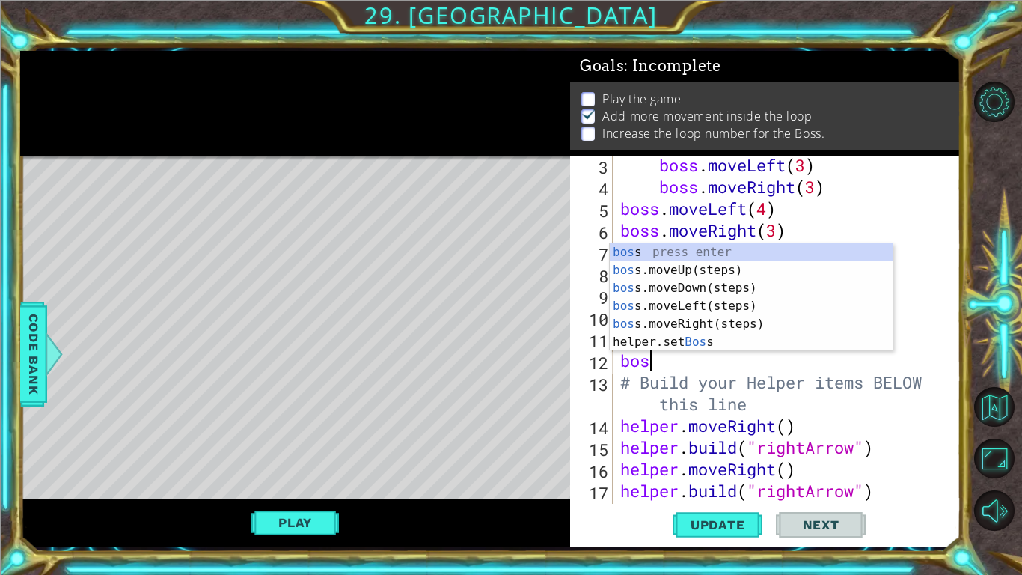
type textarea "boss"
click at [694, 266] on div "boss press enter boss .moveUp(steps) press enter boss .moveDown(steps) press en…" at bounding box center [751, 315] width 283 height 144
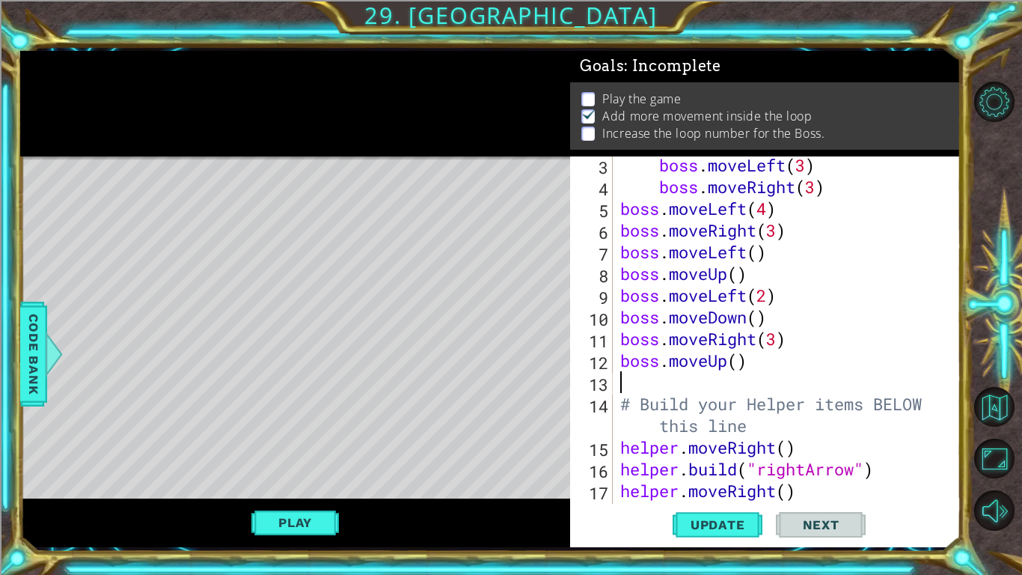
scroll to position [0, 0]
click at [740, 361] on div "boss . moveLeft ( 3 ) boss . moveRight ( 3 ) boss . moveLeft ( 4 ) boss . moveR…" at bounding box center [790, 349] width 347 height 391
type textarea "boss.moveUp(3)"
click at [632, 381] on div "boss . moveLeft ( 3 ) boss . moveRight ( 3 ) boss . moveLeft ( 4 ) boss . moveR…" at bounding box center [790, 349] width 347 height 391
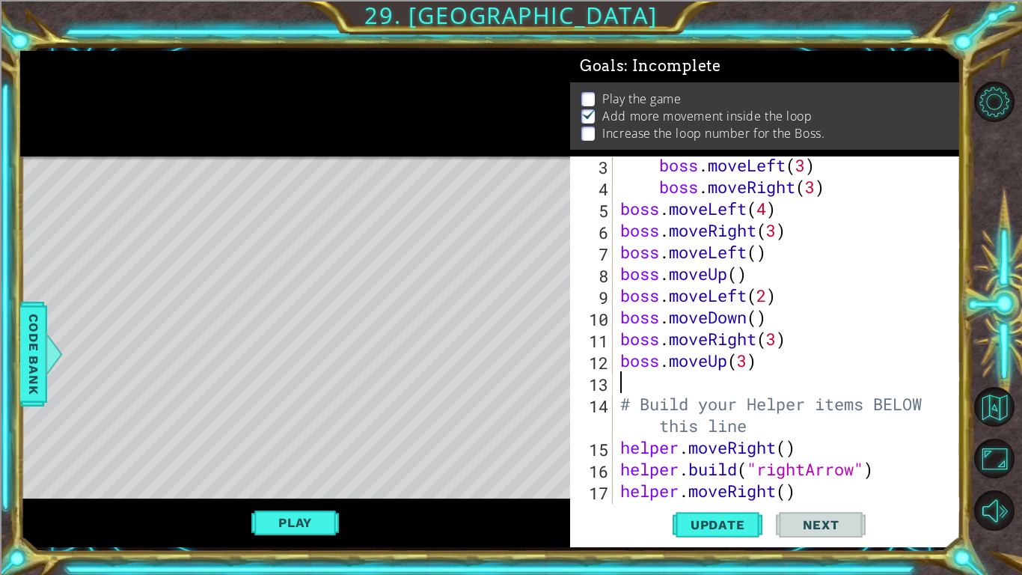
scroll to position [0, 0]
type textarea "n"
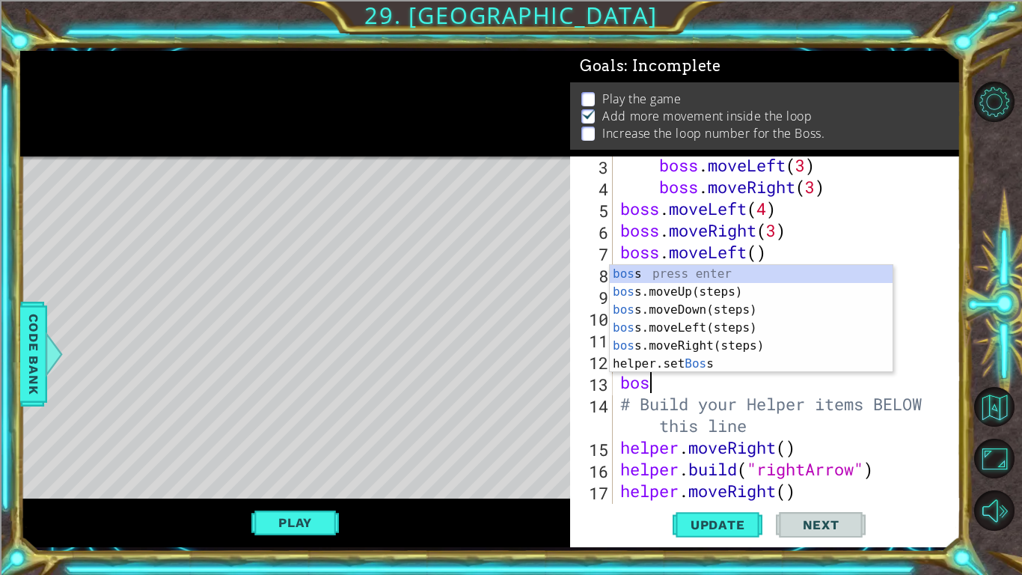
type textarea "boss"
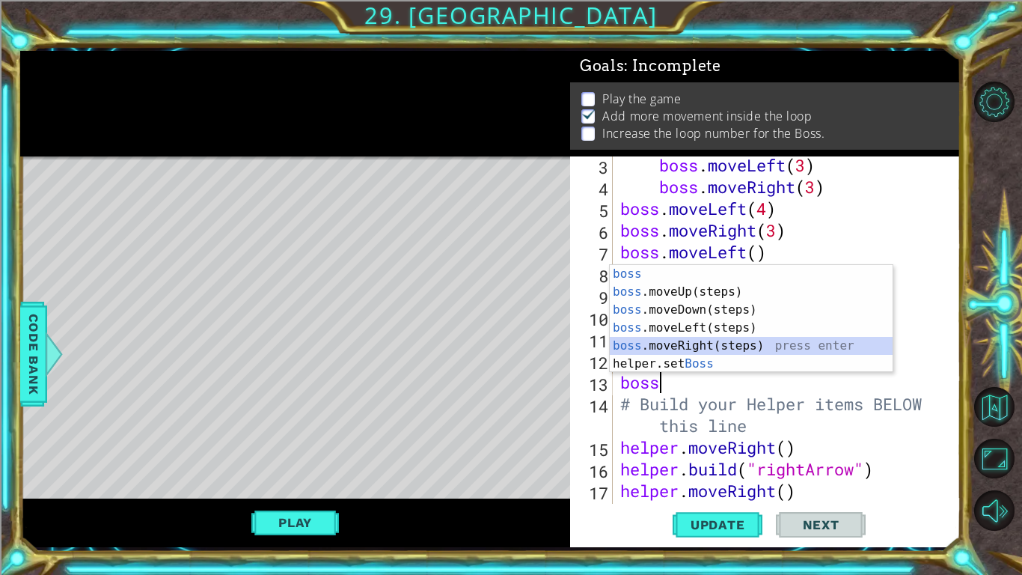
click at [709, 343] on div "boss press enter boss .moveUp(steps) press enter boss .moveDown(steps) press en…" at bounding box center [751, 337] width 283 height 144
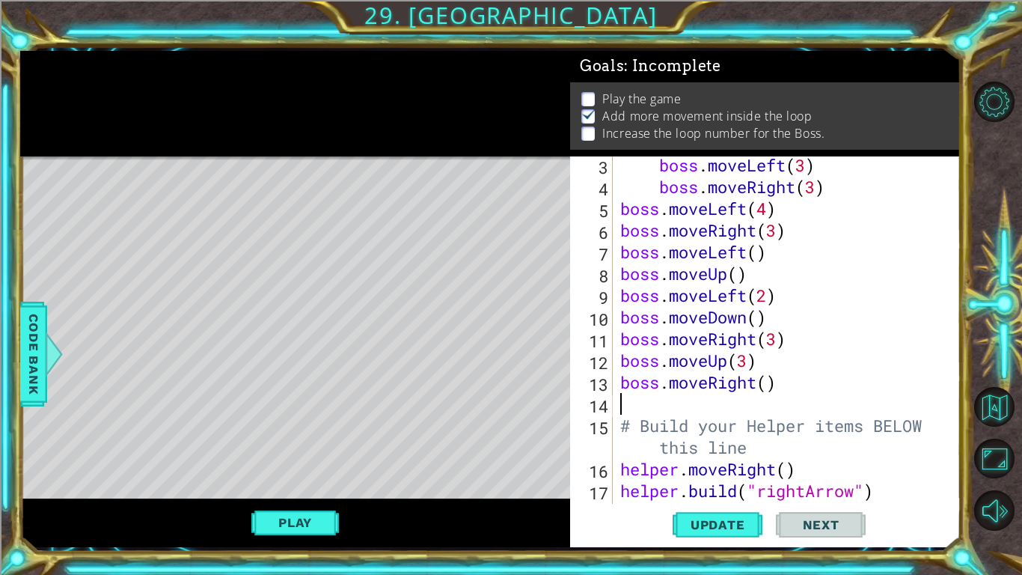
scroll to position [0, 0]
click at [769, 381] on div "boss . moveLeft ( 3 ) boss . moveRight ( 3 ) boss . moveLeft ( 4 ) boss . moveR…" at bounding box center [790, 349] width 347 height 391
type textarea "boss.moveRight(2)"
click at [627, 405] on div "boss . moveLeft ( 3 ) boss . moveRight ( 3 ) boss . moveLeft ( 4 ) boss . moveR…" at bounding box center [790, 349] width 347 height 391
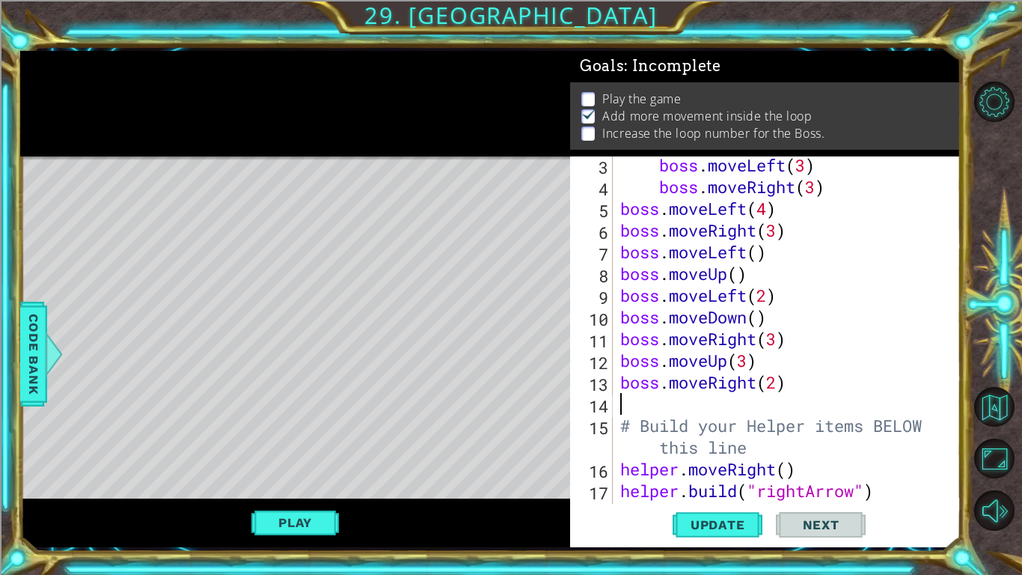
scroll to position [0, 0]
click at [779, 385] on div "boss . moveLeft ( 3 ) boss . moveRight ( 3 ) boss . moveLeft ( 4 ) boss . moveR…" at bounding box center [790, 349] width 347 height 391
type textarea "boss.moveRight(3)"
click at [633, 404] on div "boss . moveLeft ( 3 ) boss . moveRight ( 3 ) boss . moveLeft ( 4 ) boss . moveR…" at bounding box center [790, 349] width 347 height 391
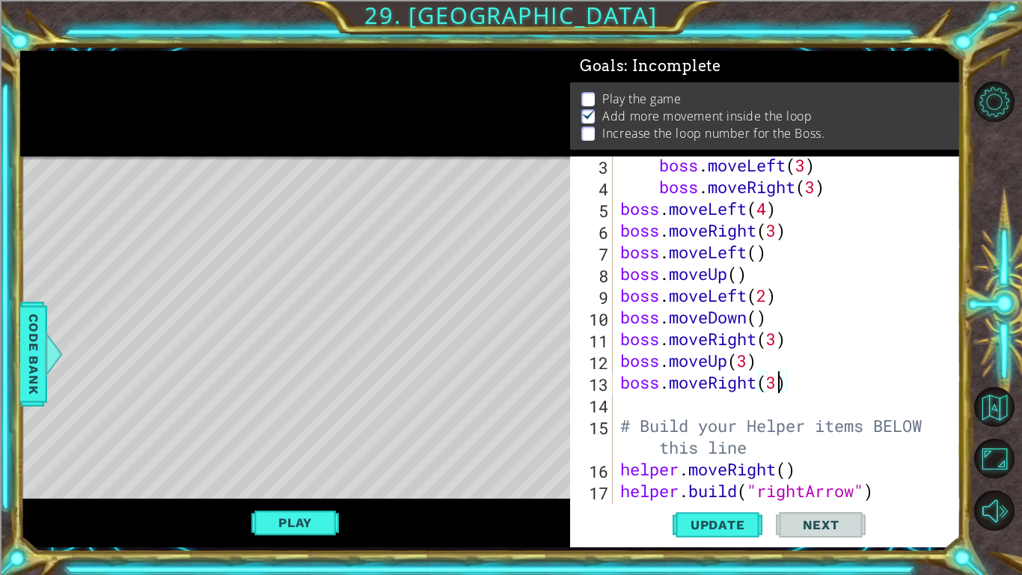
scroll to position [0, 0]
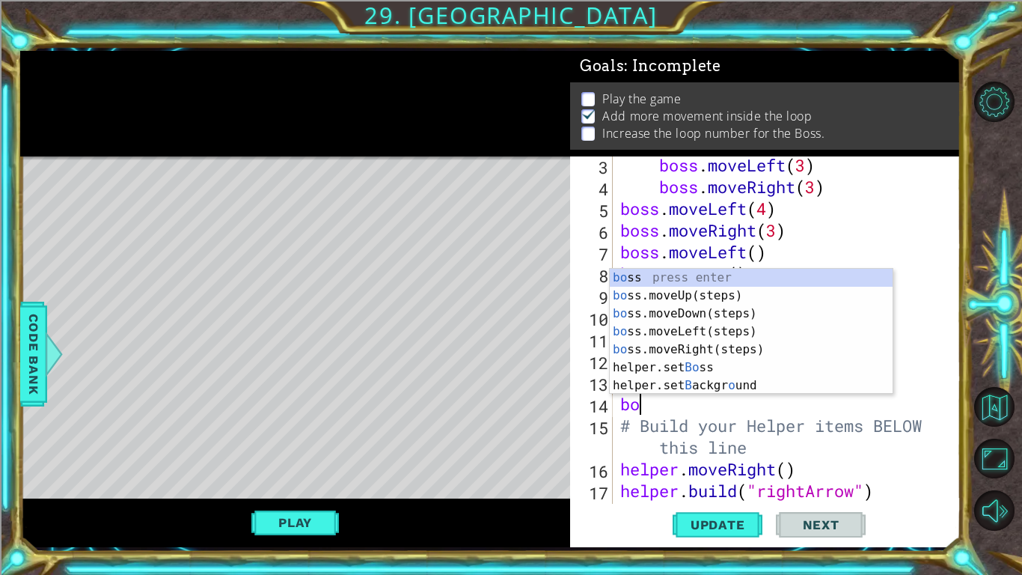
type textarea "boss"
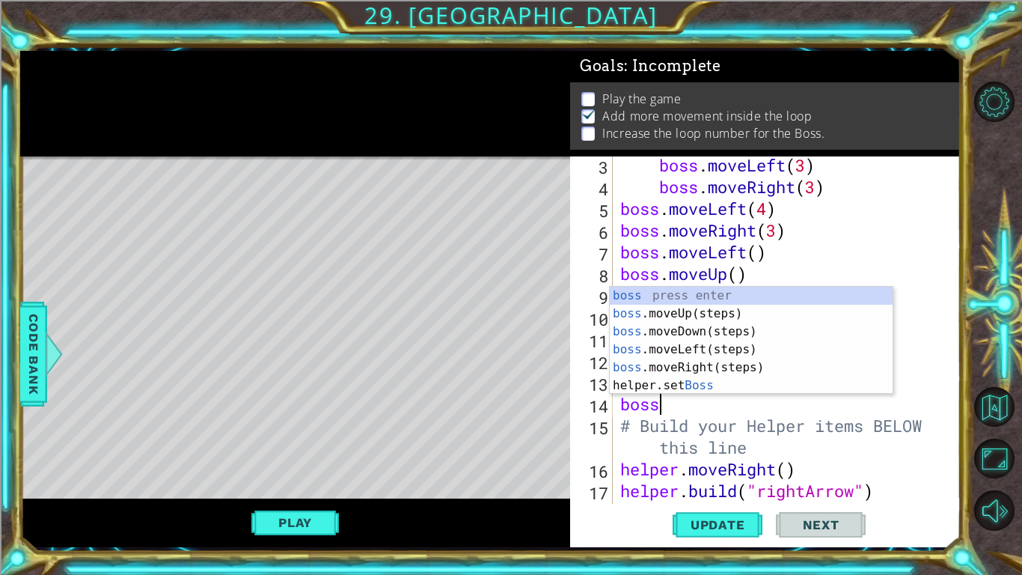
scroll to position [0, 1]
click at [689, 328] on div "boss press enter boss .moveUp(steps) press enter boss .moveDown(steps) press en…" at bounding box center [751, 359] width 283 height 144
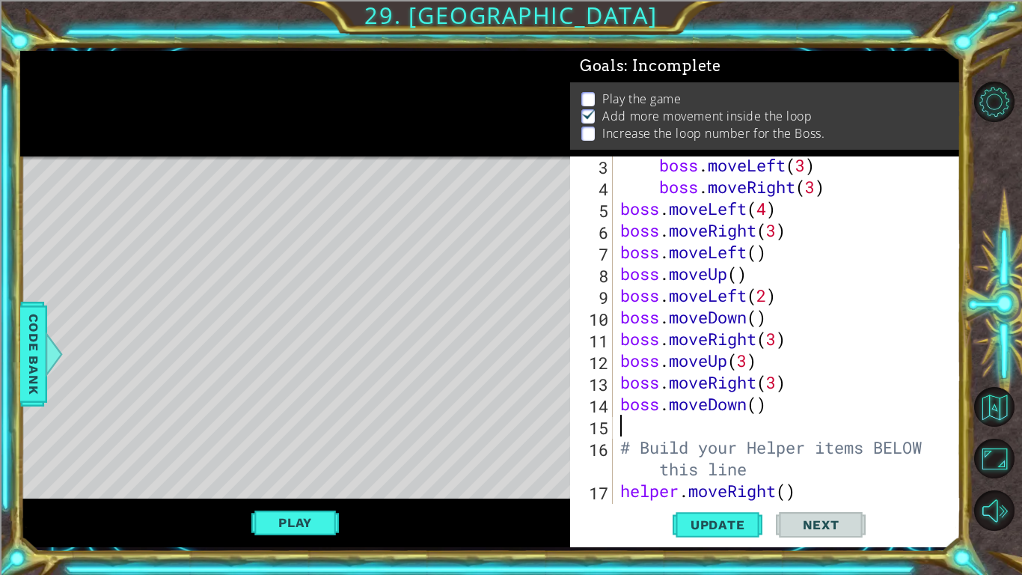
scroll to position [0, 0]
click at [761, 403] on div "boss . moveLeft ( 3 ) boss . moveRight ( 3 ) boss . moveLeft ( 4 ) boss . moveR…" at bounding box center [790, 349] width 347 height 391
type textarea "boss.moveDown(3)"
click at [635, 428] on div "boss . moveLeft ( 3 ) boss . moveRight ( 3 ) boss . moveLeft ( 4 ) boss . moveR…" at bounding box center [790, 349] width 347 height 391
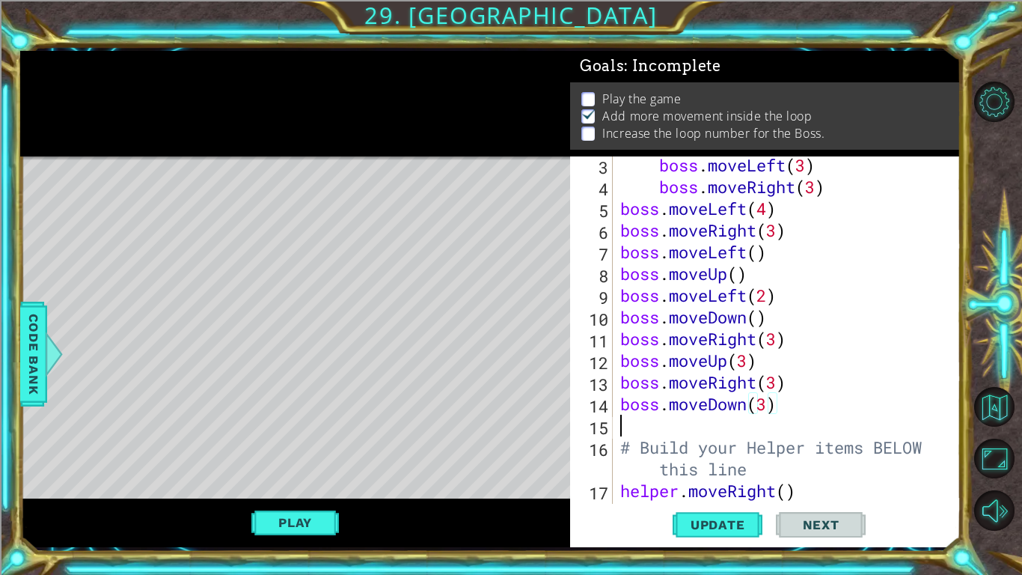
scroll to position [0, 0]
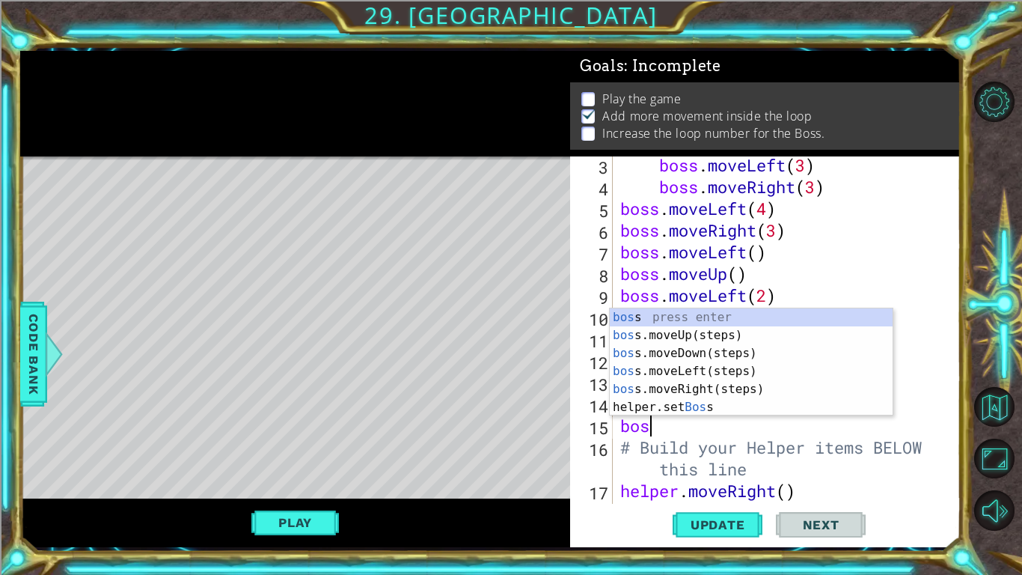
type textarea "boss"
click at [679, 370] on div "boss press enter boss .moveUp(steps) press enter boss .moveDown(steps) press en…" at bounding box center [751, 380] width 283 height 144
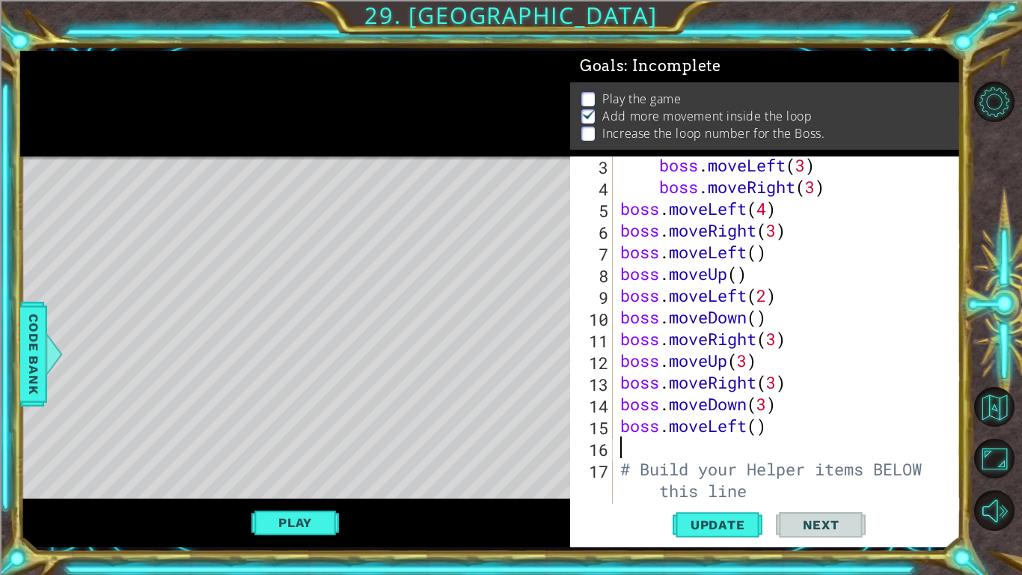
scroll to position [0, 0]
click at [759, 426] on div "boss . moveLeft ( 3 ) boss . moveRight ( 3 ) boss . moveLeft ( 4 ) boss . moveR…" at bounding box center [790, 349] width 347 height 391
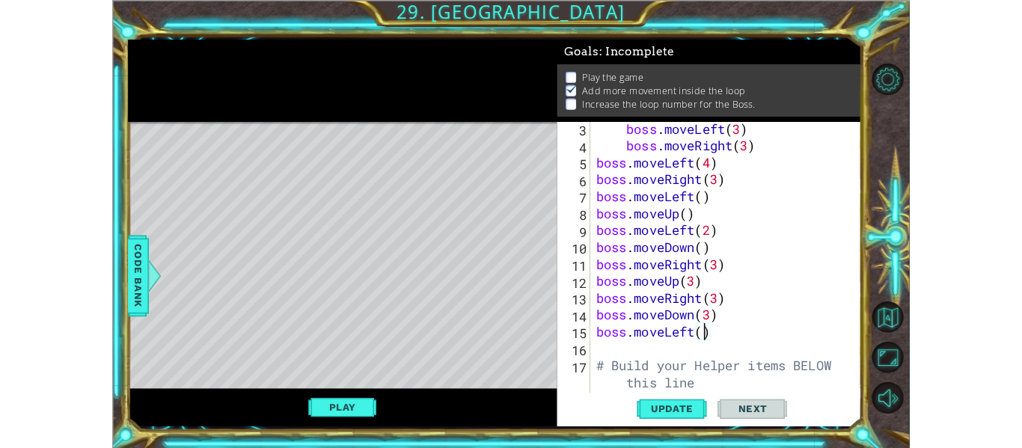
scroll to position [0, 6]
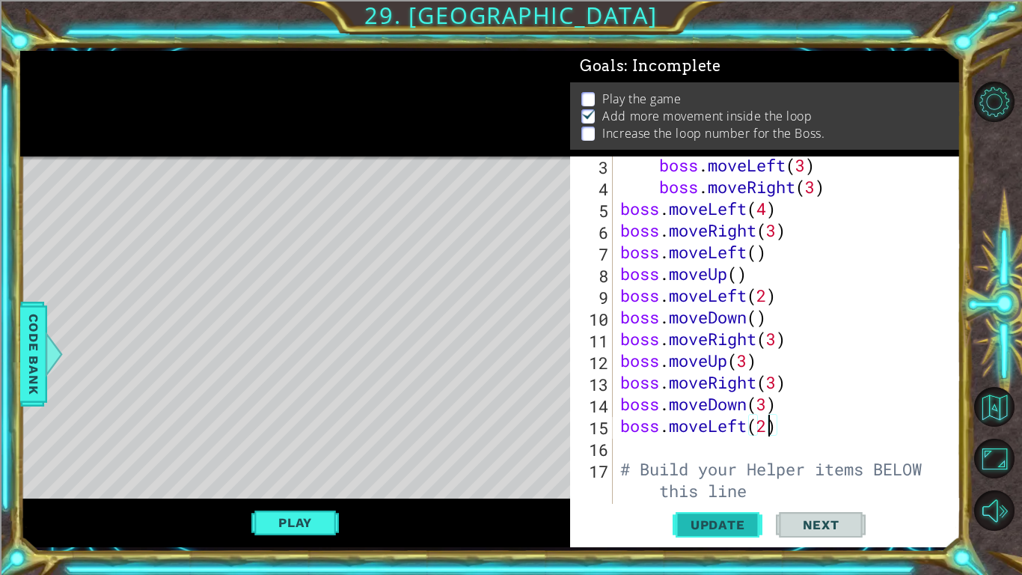
type textarea "boss.moveLeft(2)"
click at [726, 448] on span "Update" at bounding box center [718, 524] width 85 height 15
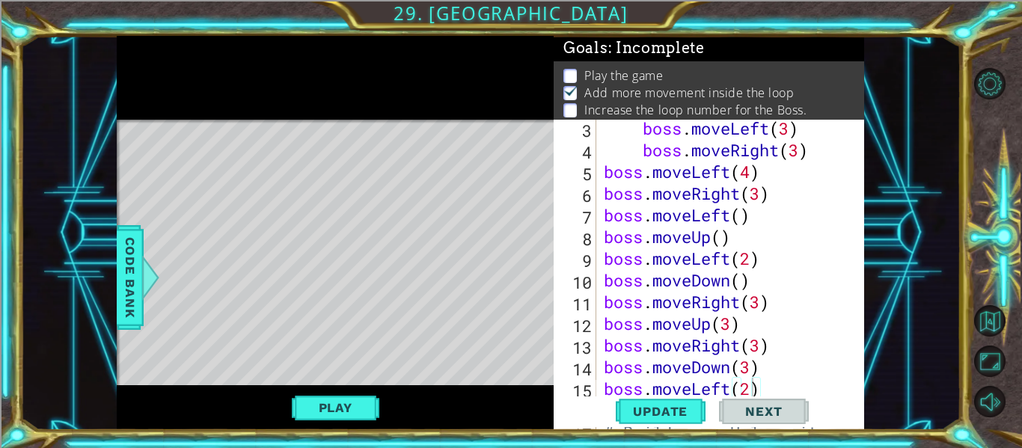
scroll to position [89, 0]
